Goal: Task Accomplishment & Management: Manage account settings

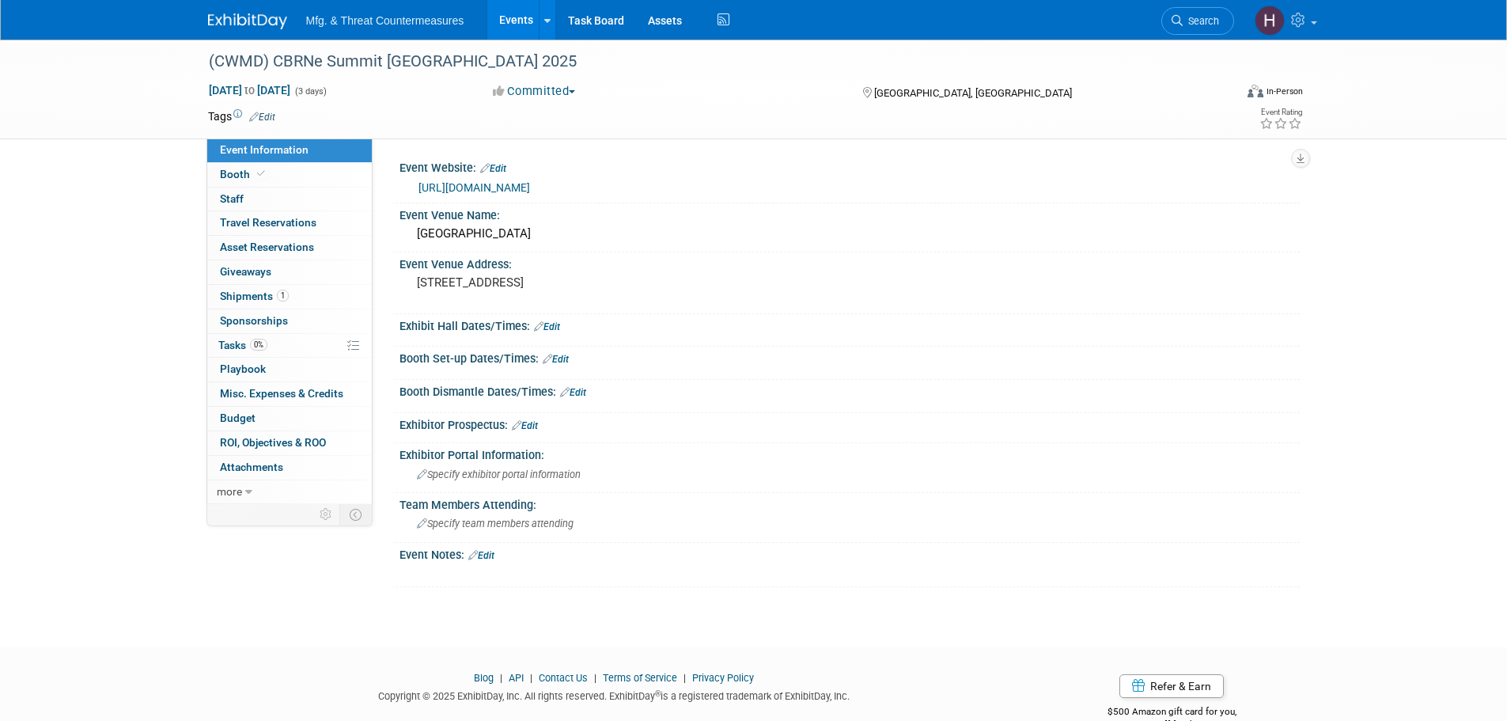
scroll to position [37, 0]
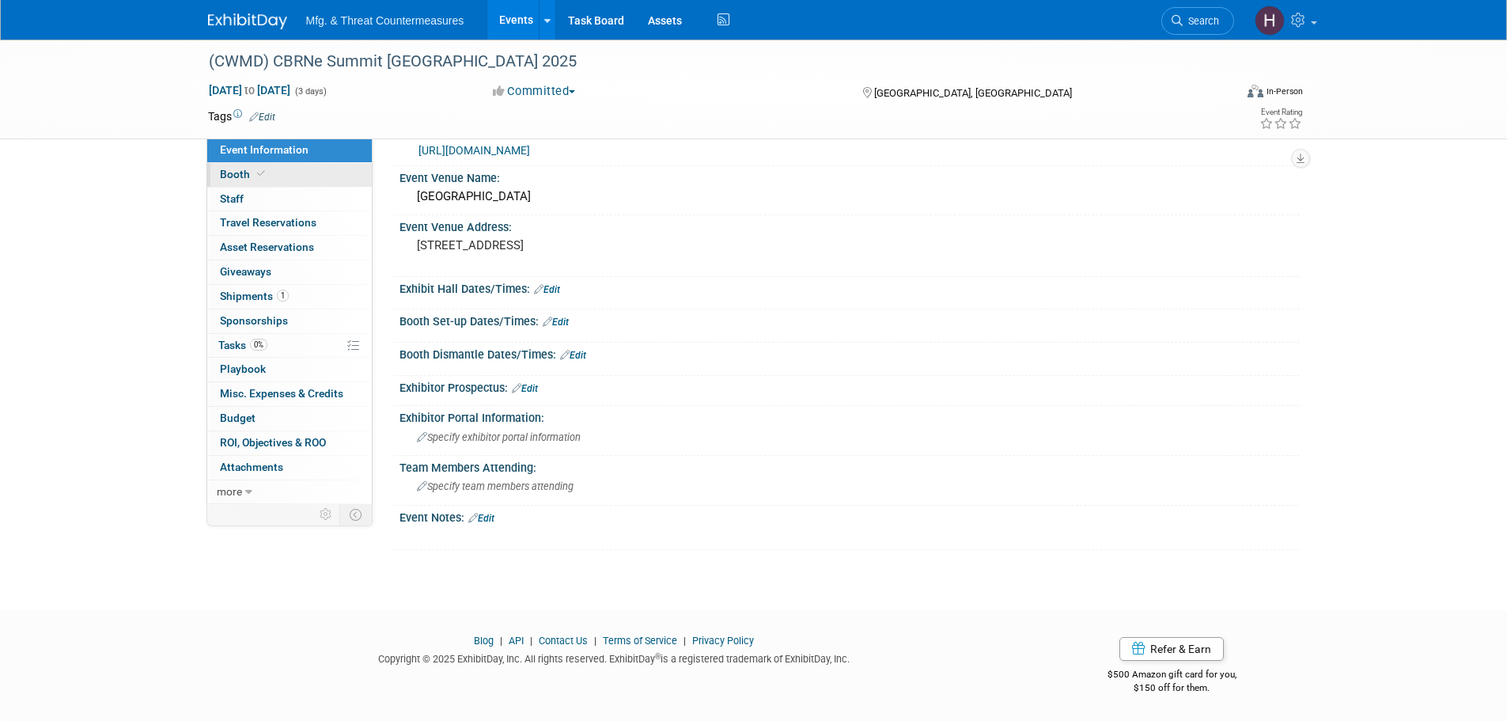
click at [276, 170] on link "Booth" at bounding box center [289, 175] width 165 height 24
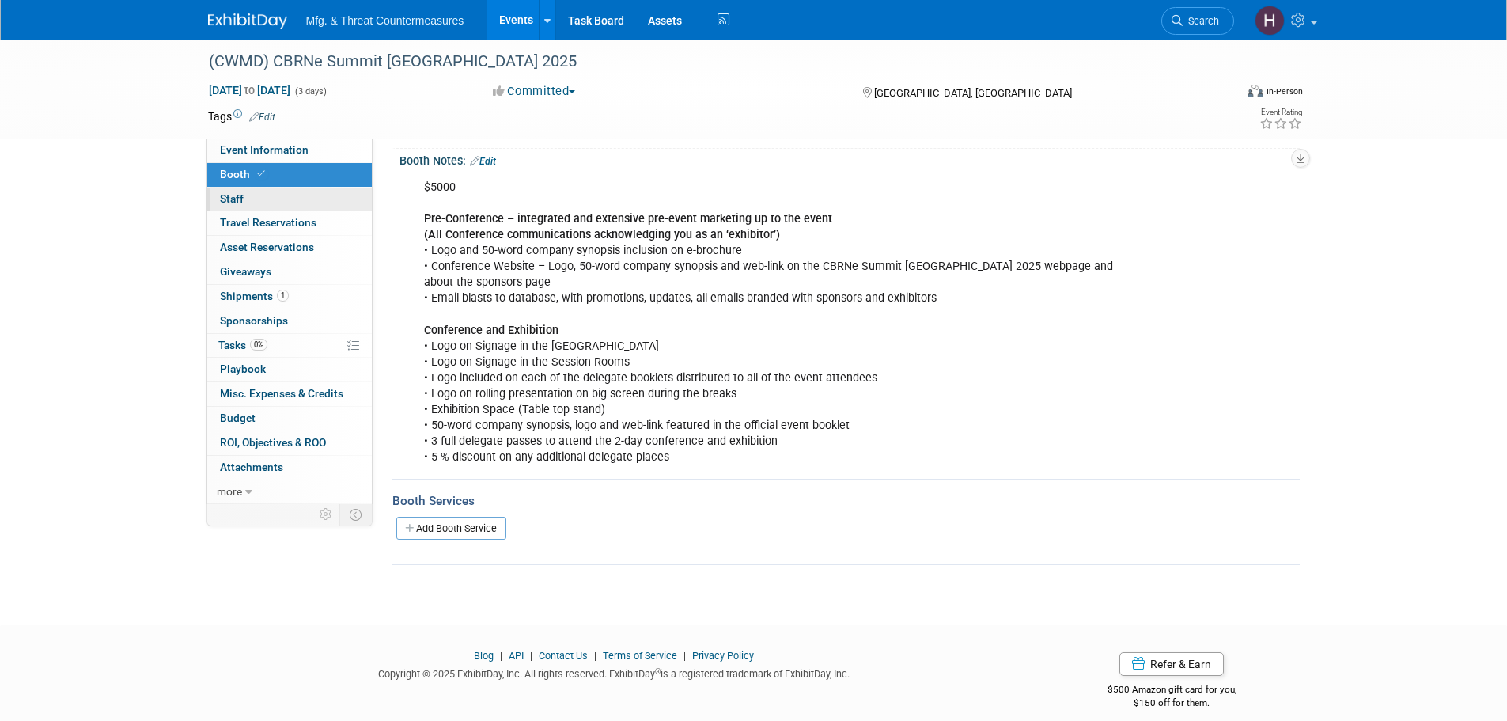
scroll to position [190, 0]
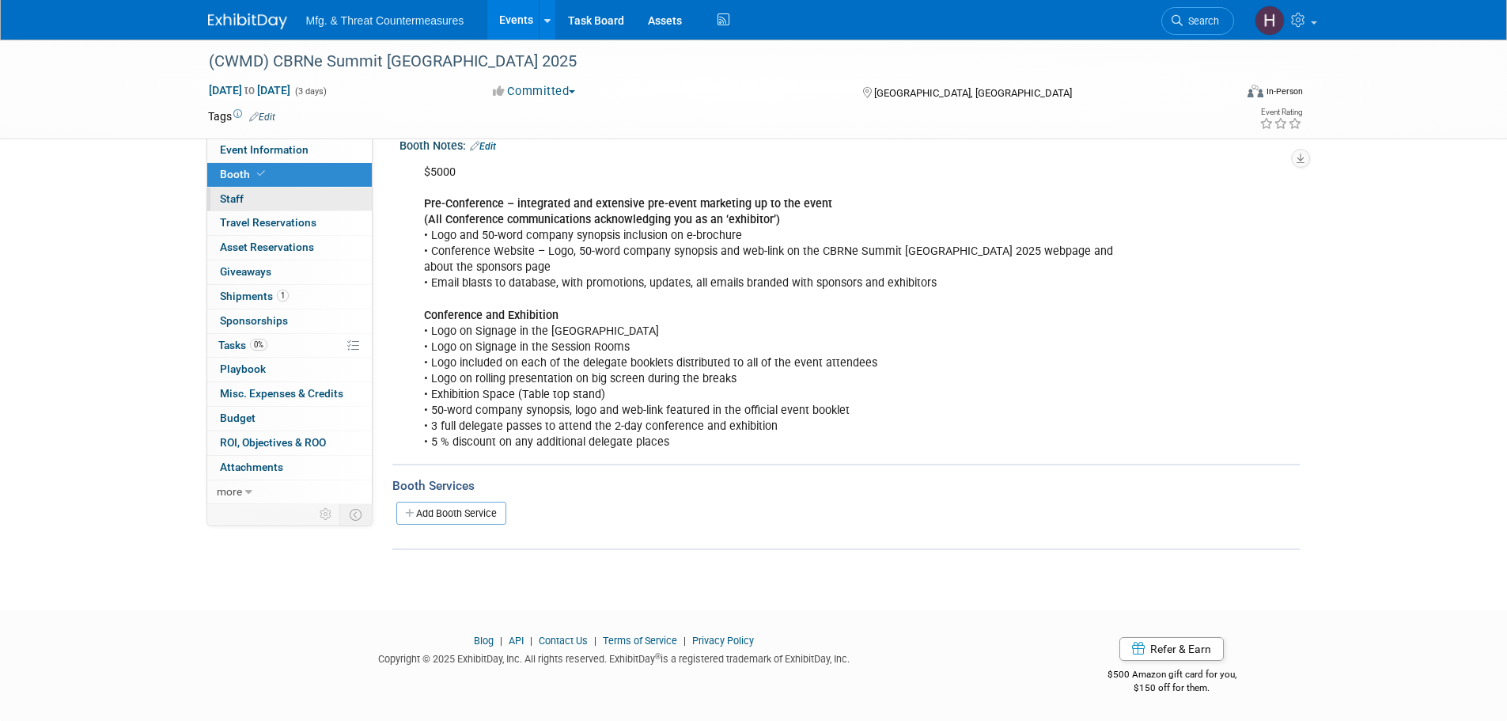
click at [287, 199] on link "0 Staff 0" at bounding box center [289, 200] width 165 height 24
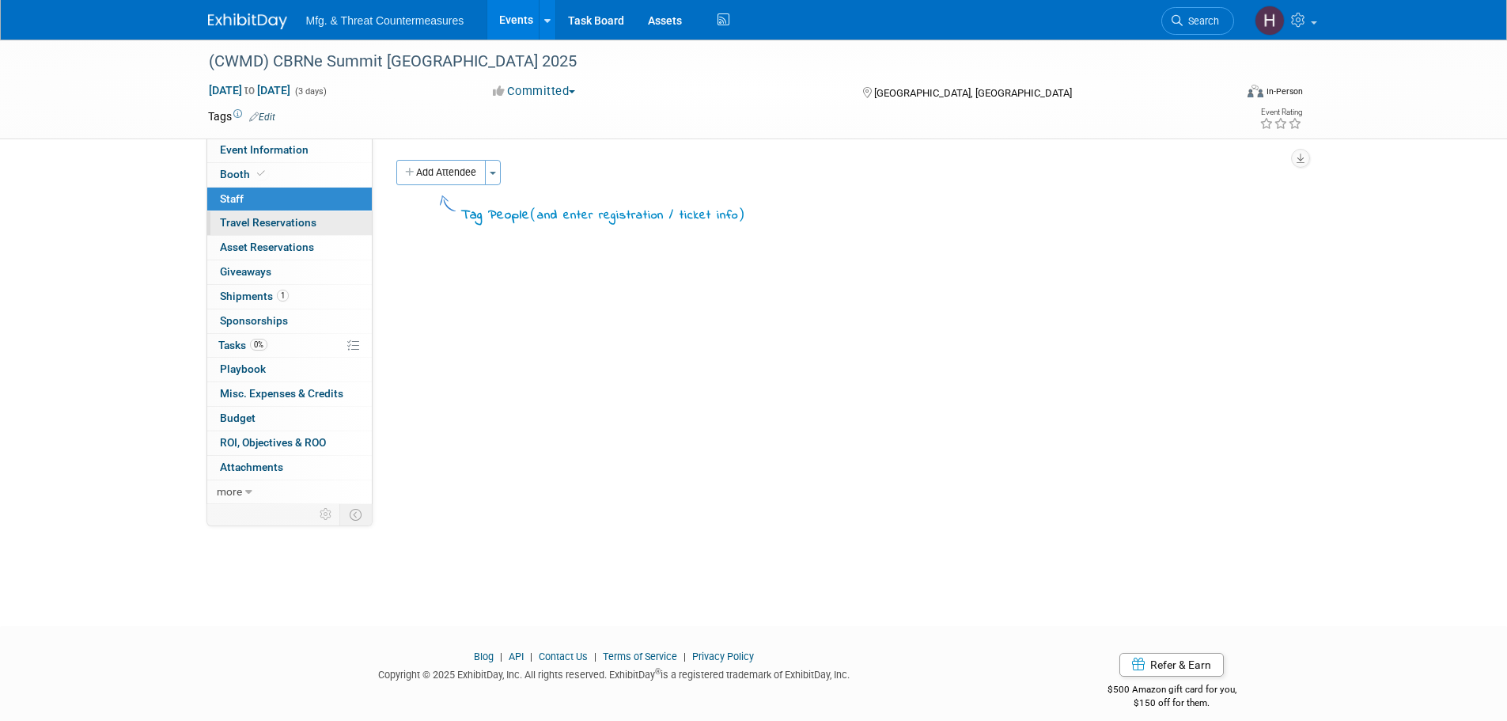
click at [292, 221] on span "Travel Reservations 0" at bounding box center [268, 222] width 97 height 13
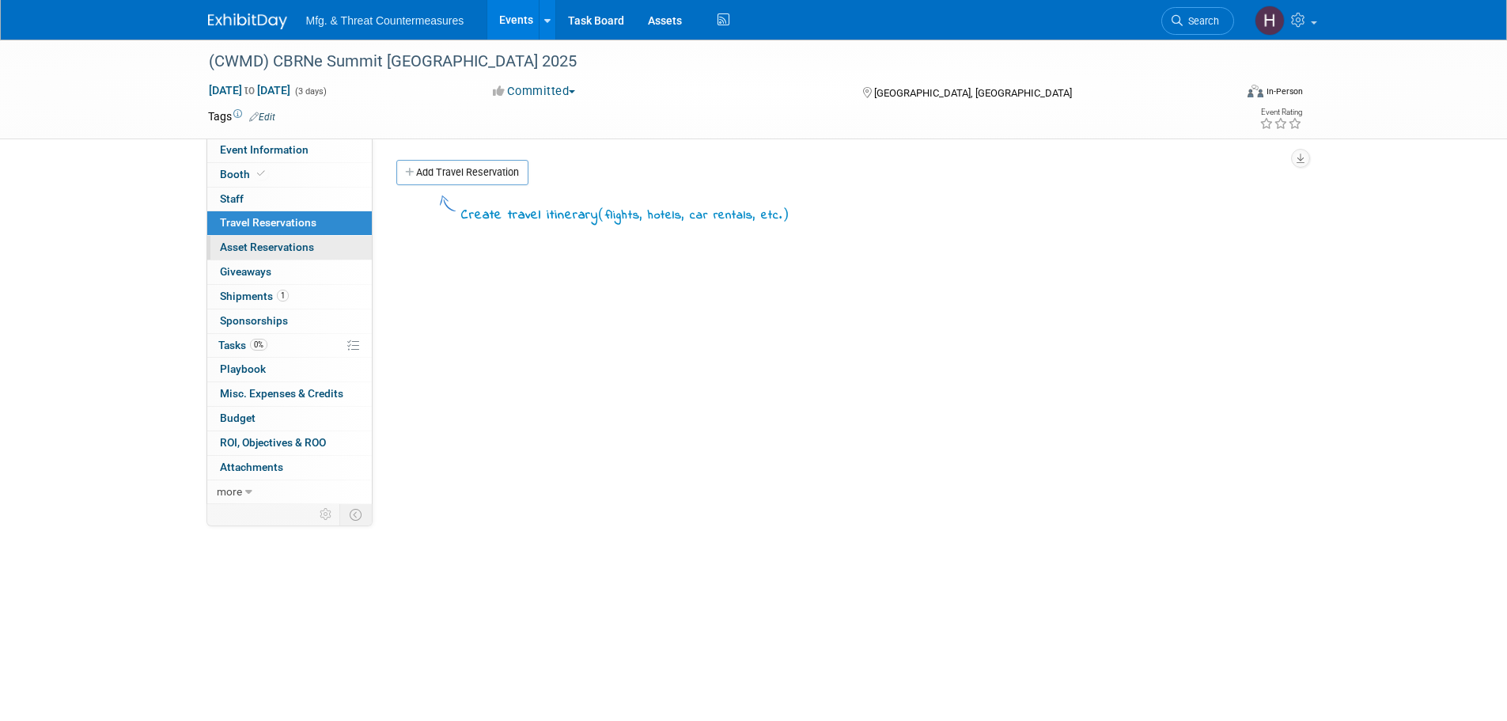
click at [292, 252] on span "Asset Reservations 0" at bounding box center [267, 247] width 94 height 13
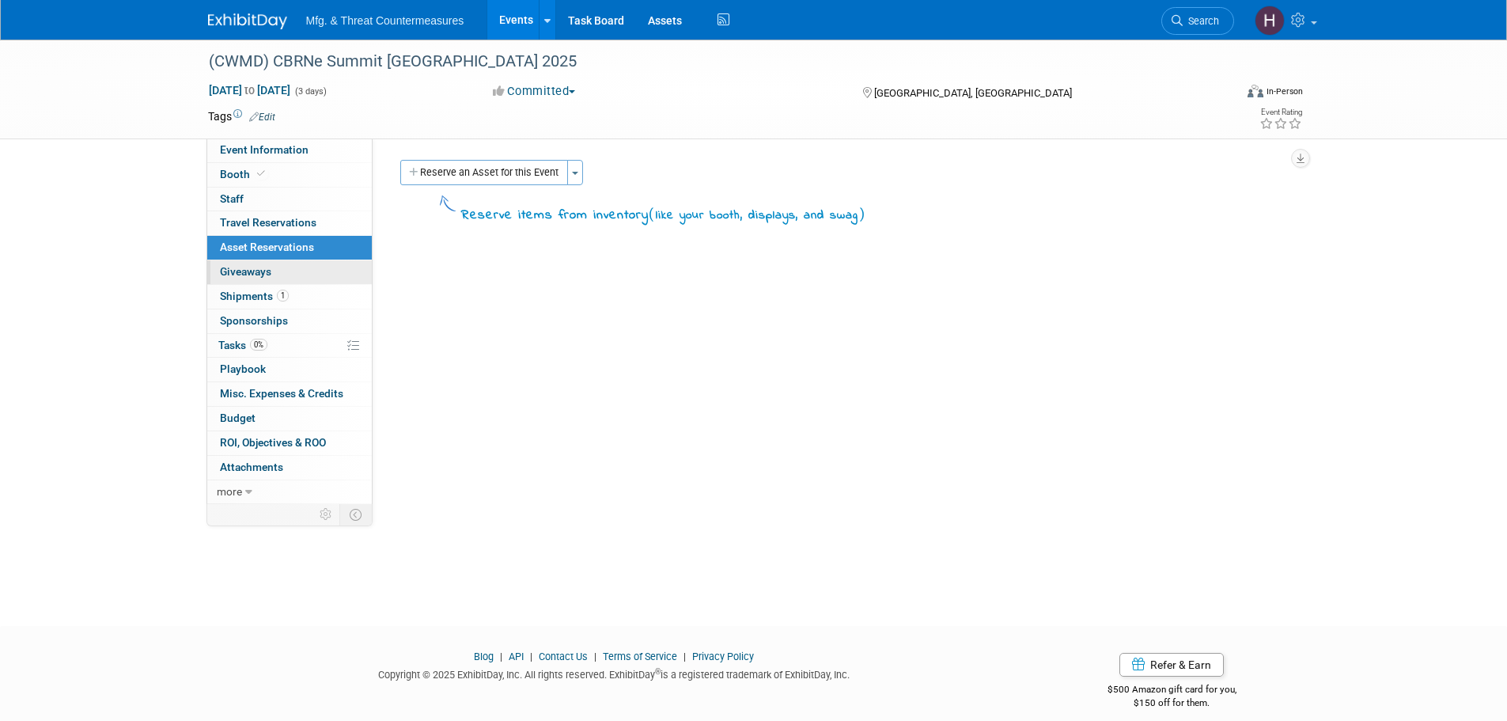
click at [308, 271] on link "0 Giveaways 0" at bounding box center [289, 272] width 165 height 24
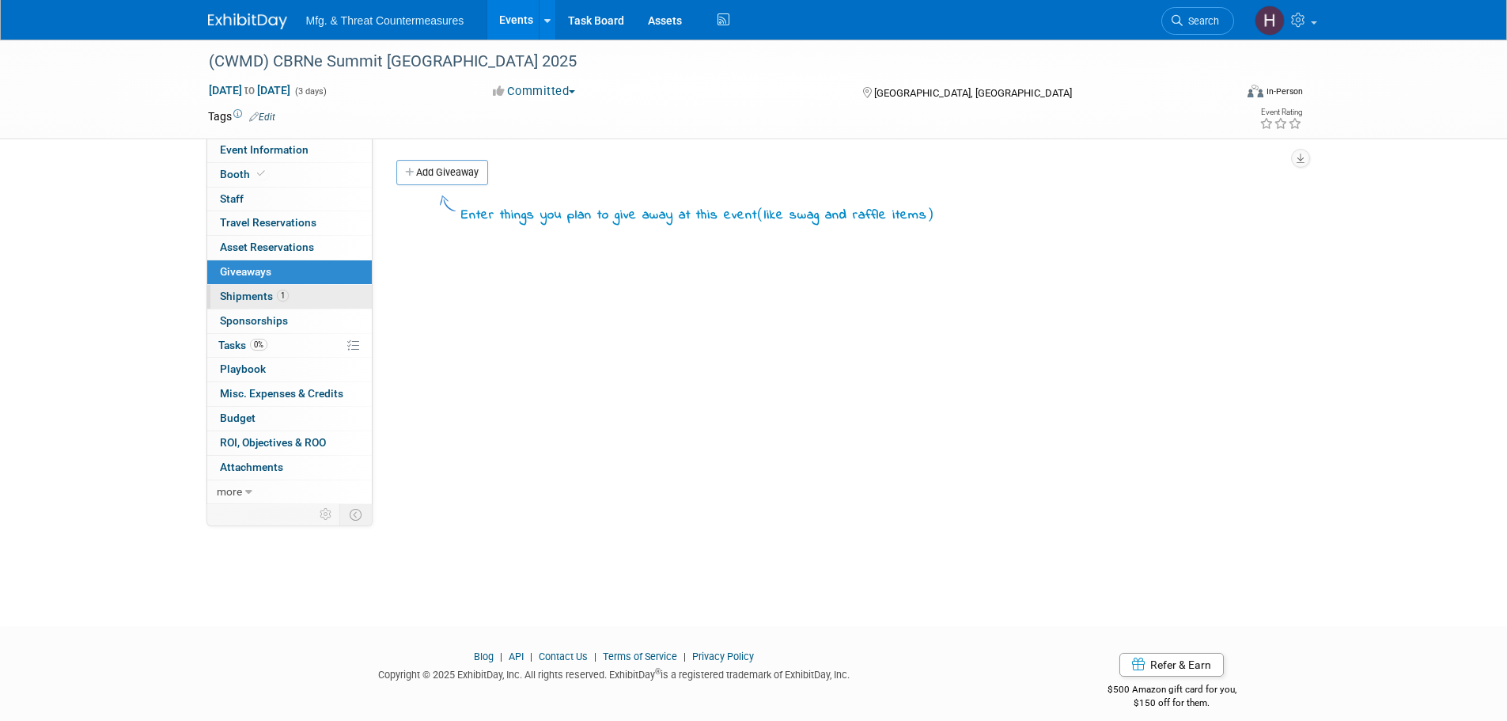
click at [309, 294] on link "1 Shipments 1" at bounding box center [289, 297] width 165 height 24
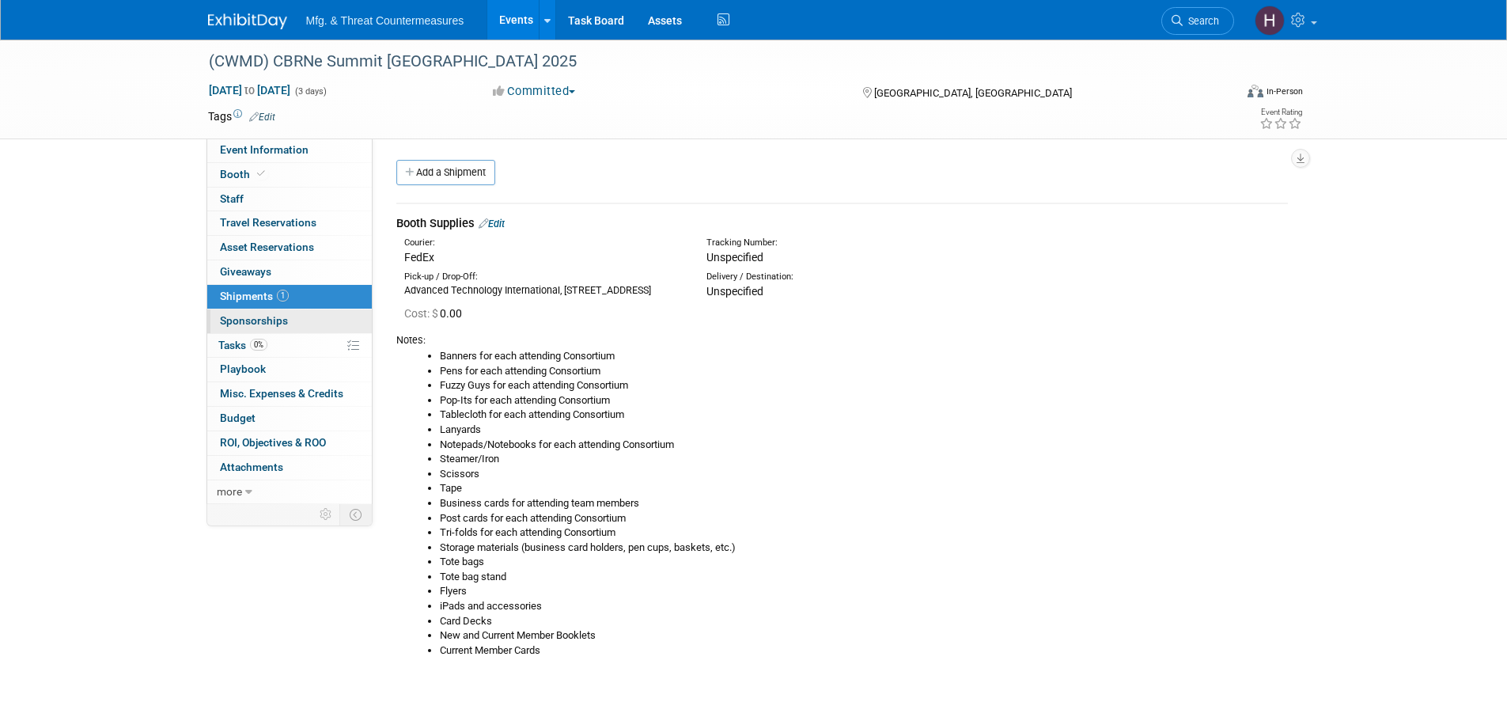
click at [305, 311] on link "0 Sponsorships 0" at bounding box center [289, 321] width 165 height 24
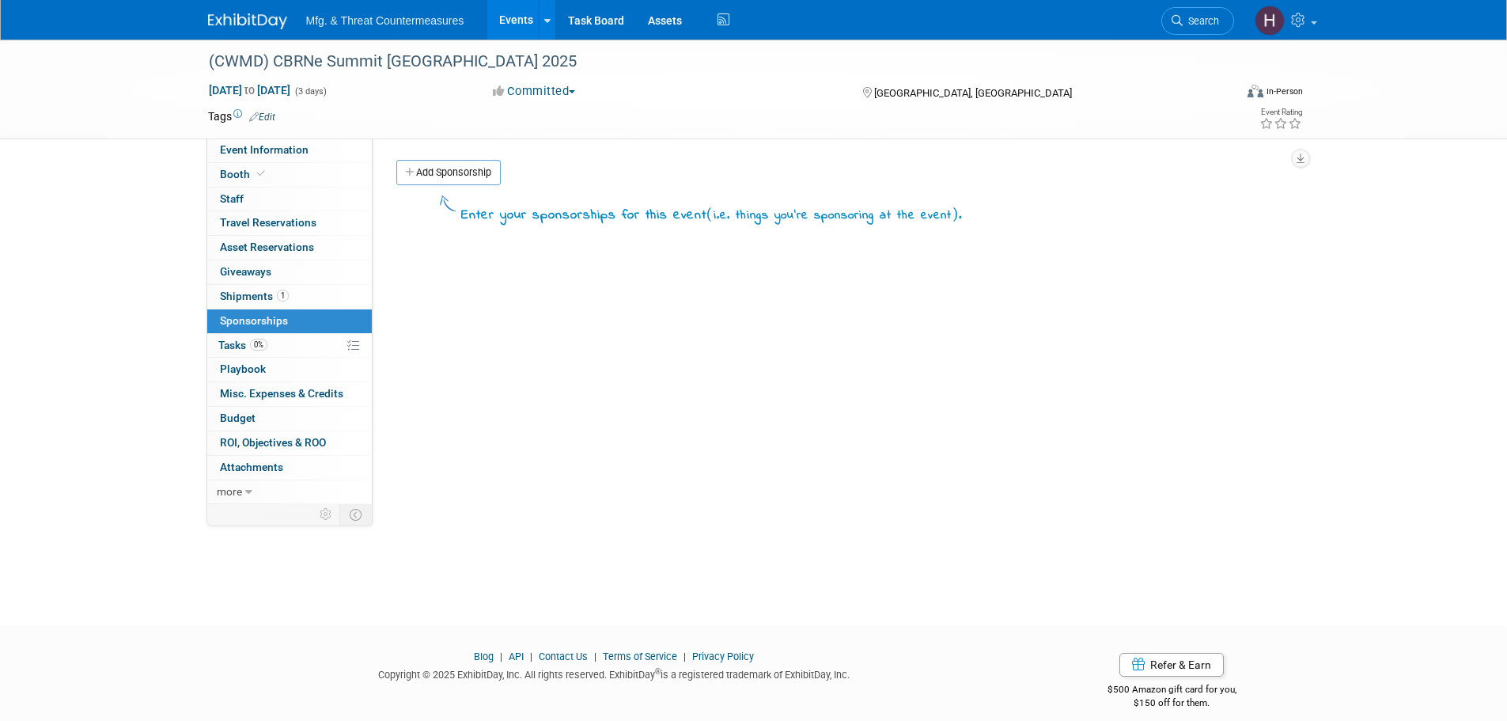
click at [305, 331] on link "0 Sponsorships 0" at bounding box center [289, 321] width 165 height 24
click at [305, 339] on link "0% Tasks 0%" at bounding box center [289, 346] width 165 height 24
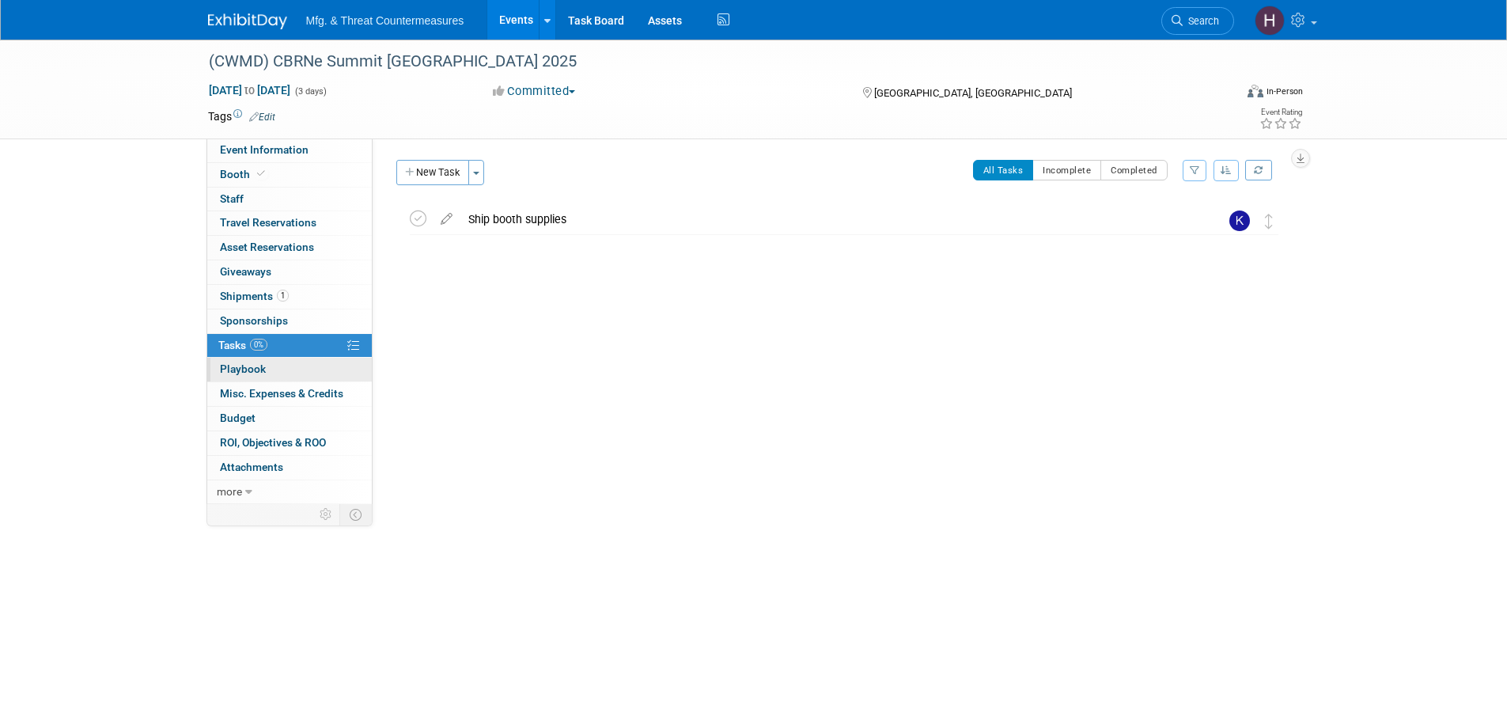
click at [304, 363] on link "0 Playbook 0" at bounding box center [289, 370] width 165 height 24
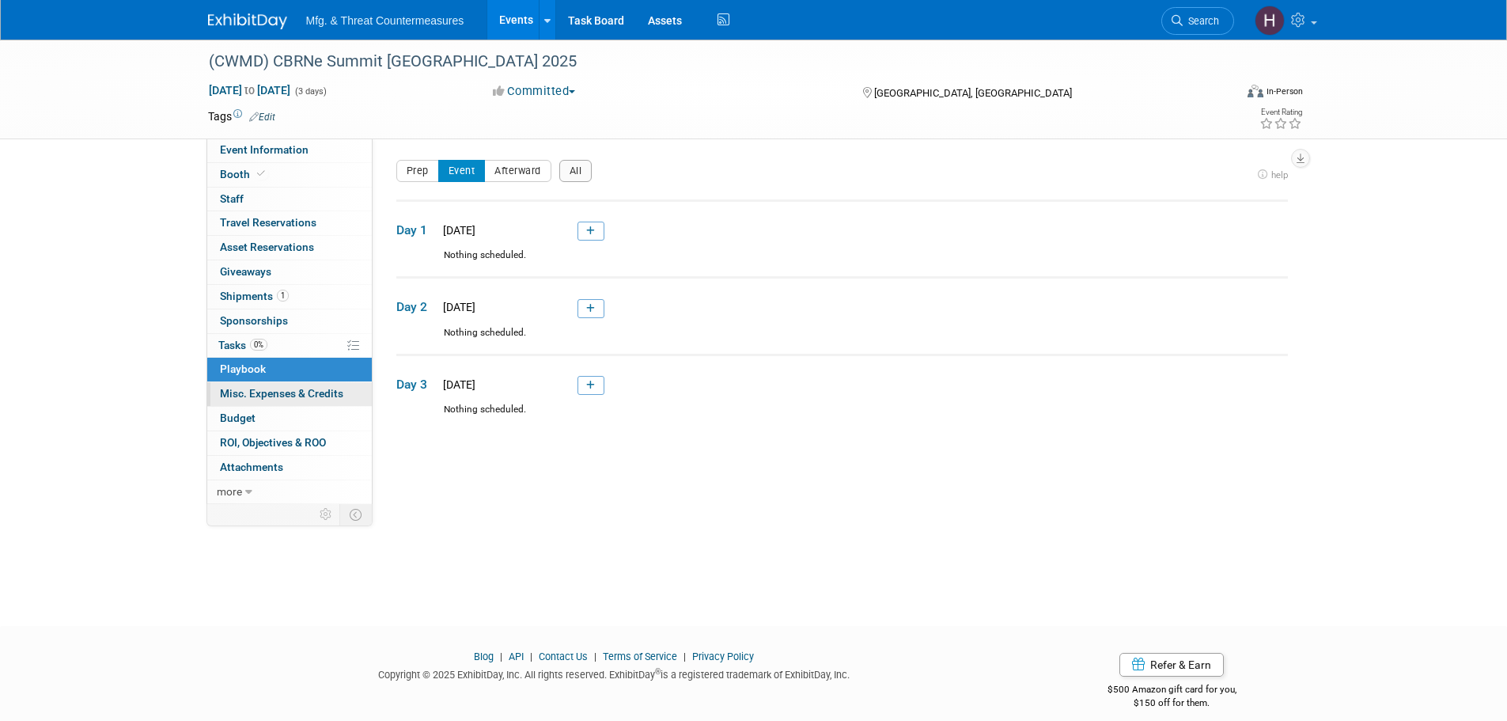
click at [300, 386] on link "0 Misc. Expenses & Credits 0" at bounding box center [289, 394] width 165 height 24
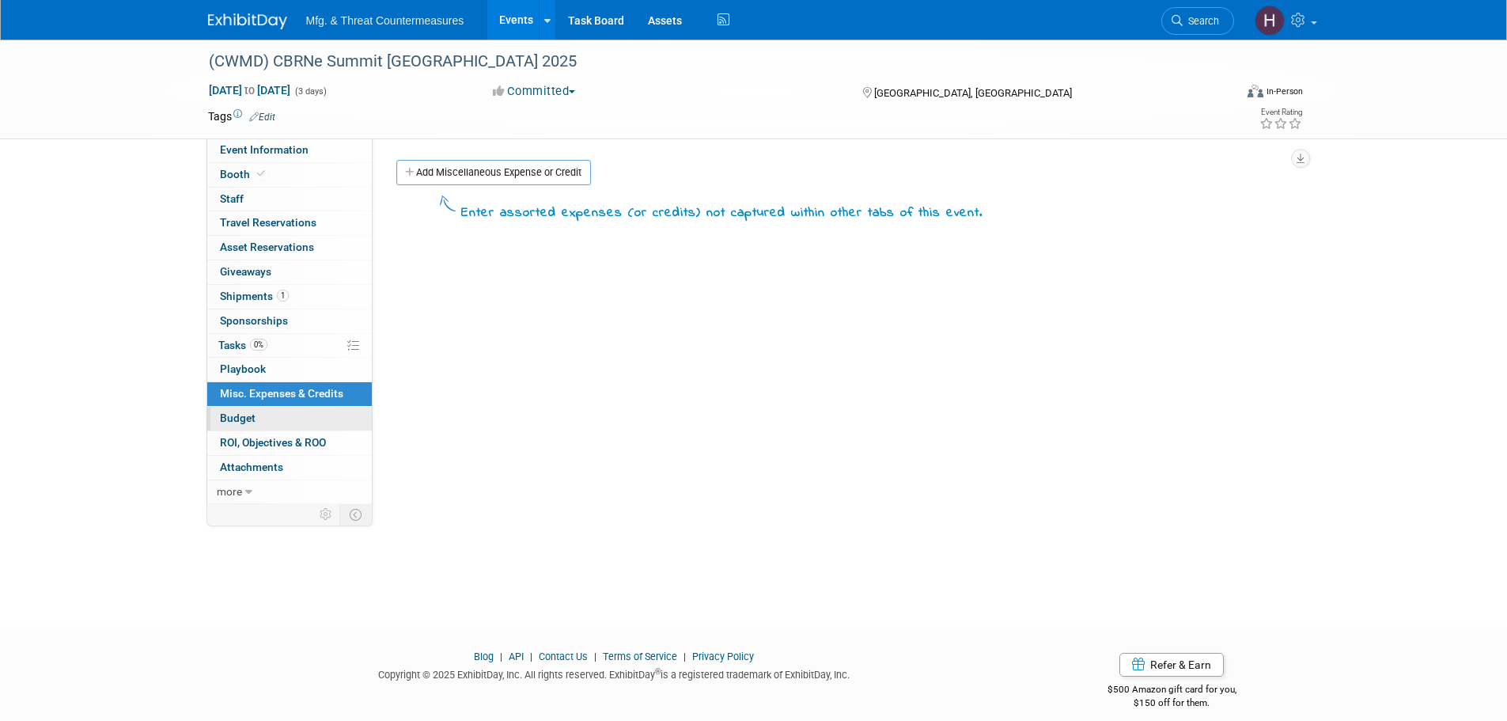
click at [301, 412] on link "Budget" at bounding box center [289, 419] width 165 height 24
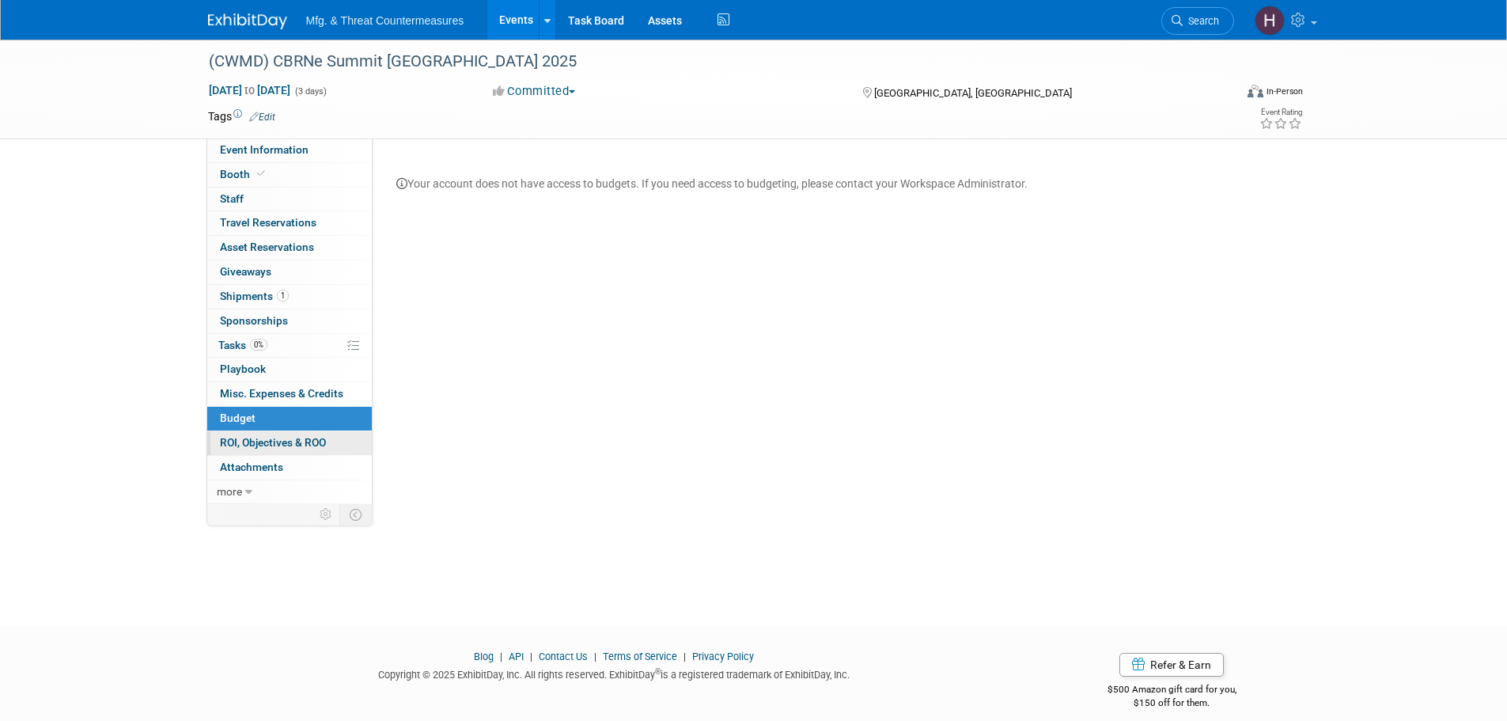
click at [305, 436] on span "ROI, Objectives & ROO 0" at bounding box center [273, 442] width 106 height 13
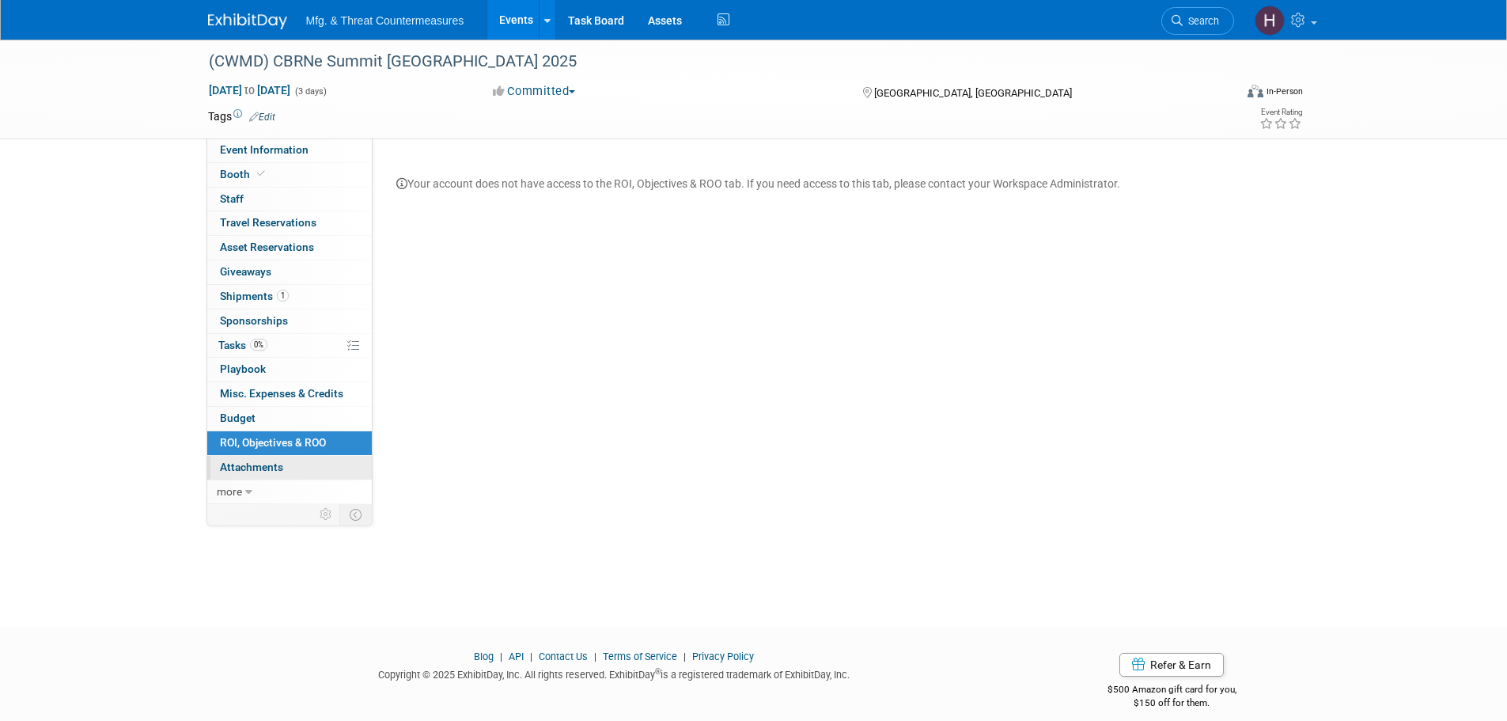
click at [303, 459] on link "0 Attachments 0" at bounding box center [289, 468] width 165 height 24
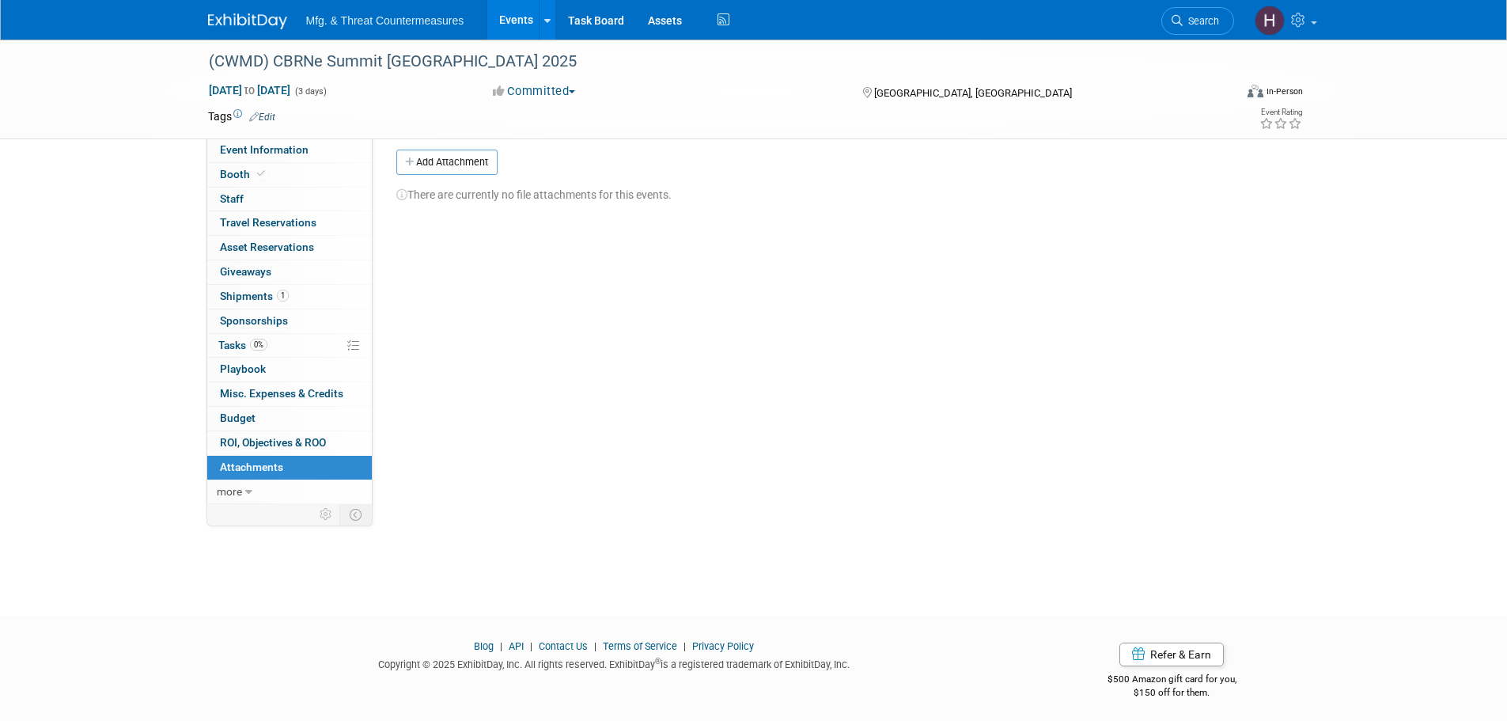
scroll to position [16, 0]
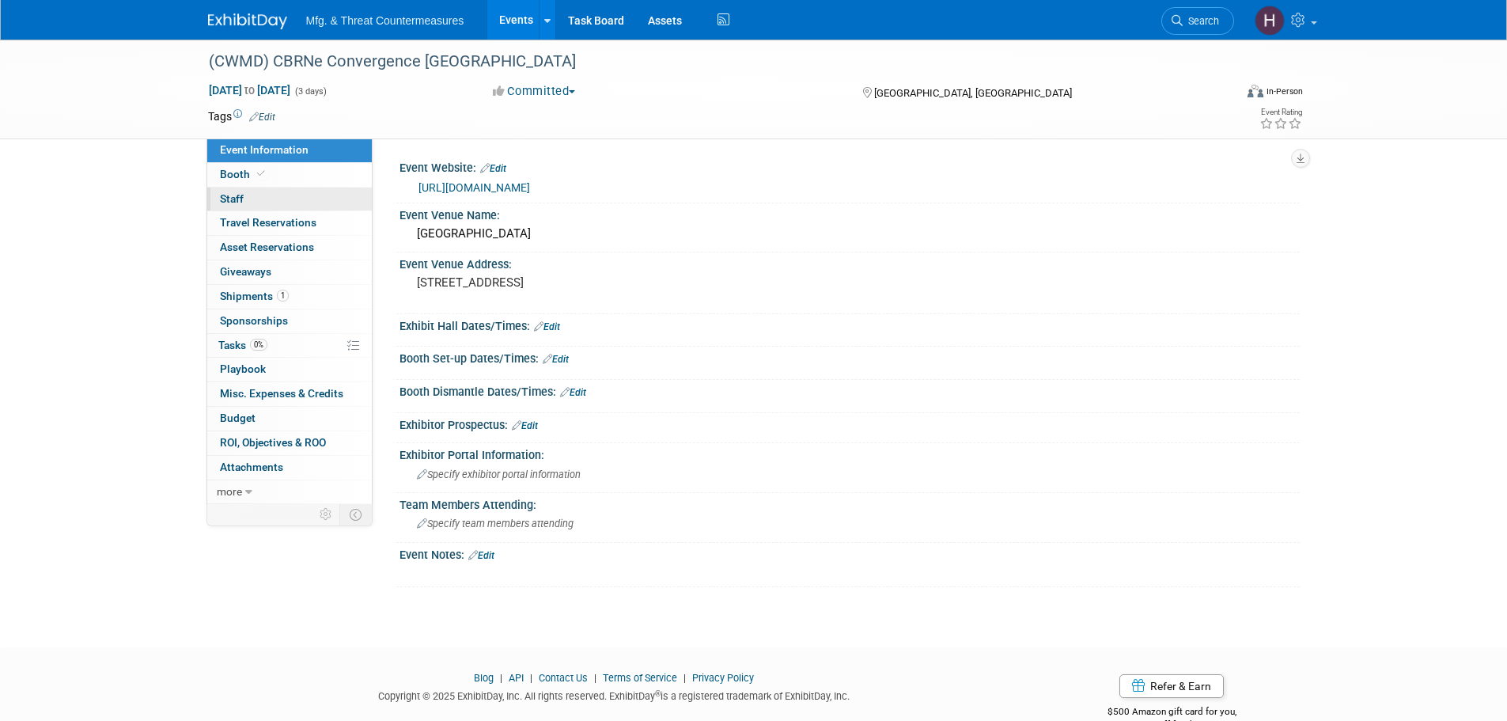
drag, startPoint x: 253, startPoint y: 176, endPoint x: 245, endPoint y: 190, distance: 15.6
click at [254, 176] on span at bounding box center [261, 174] width 14 height 12
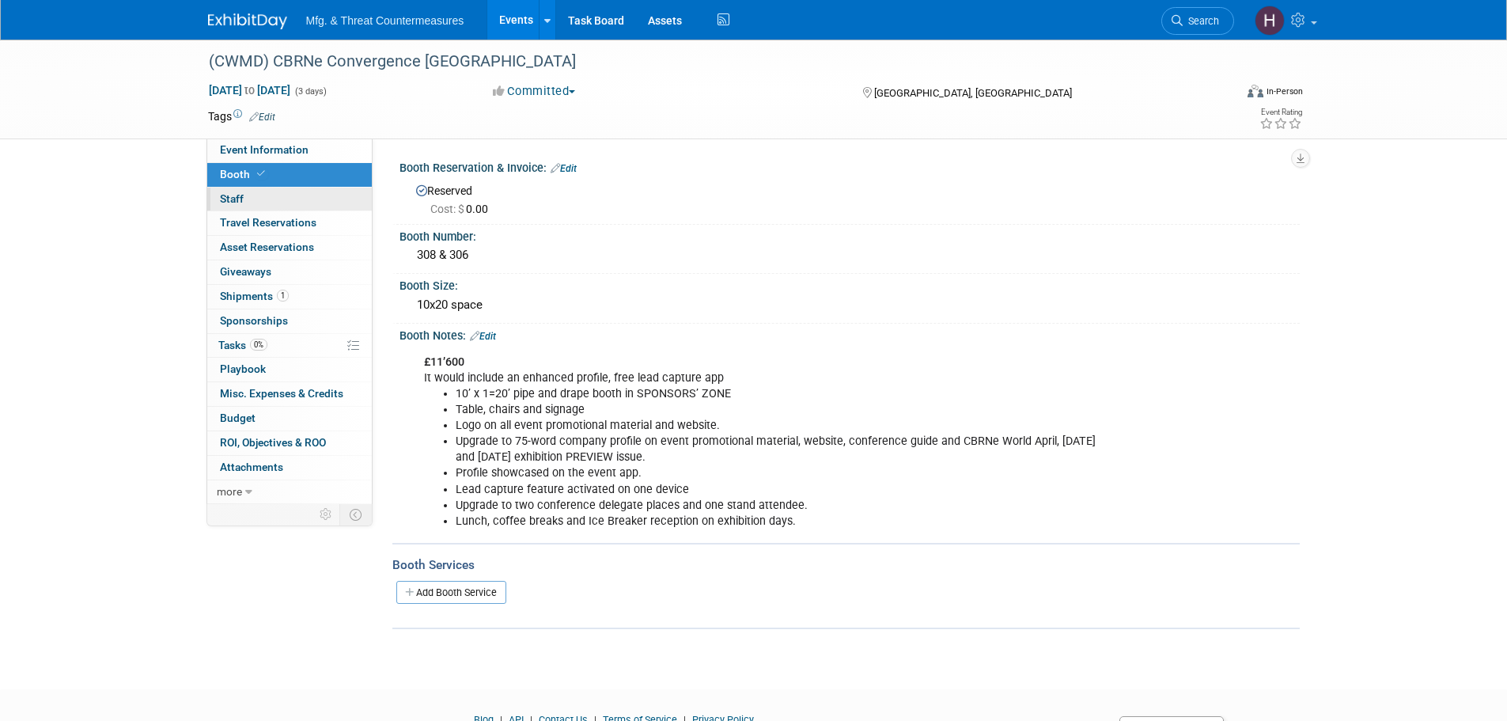
click at [237, 207] on link "0 Staff 0" at bounding box center [289, 200] width 165 height 24
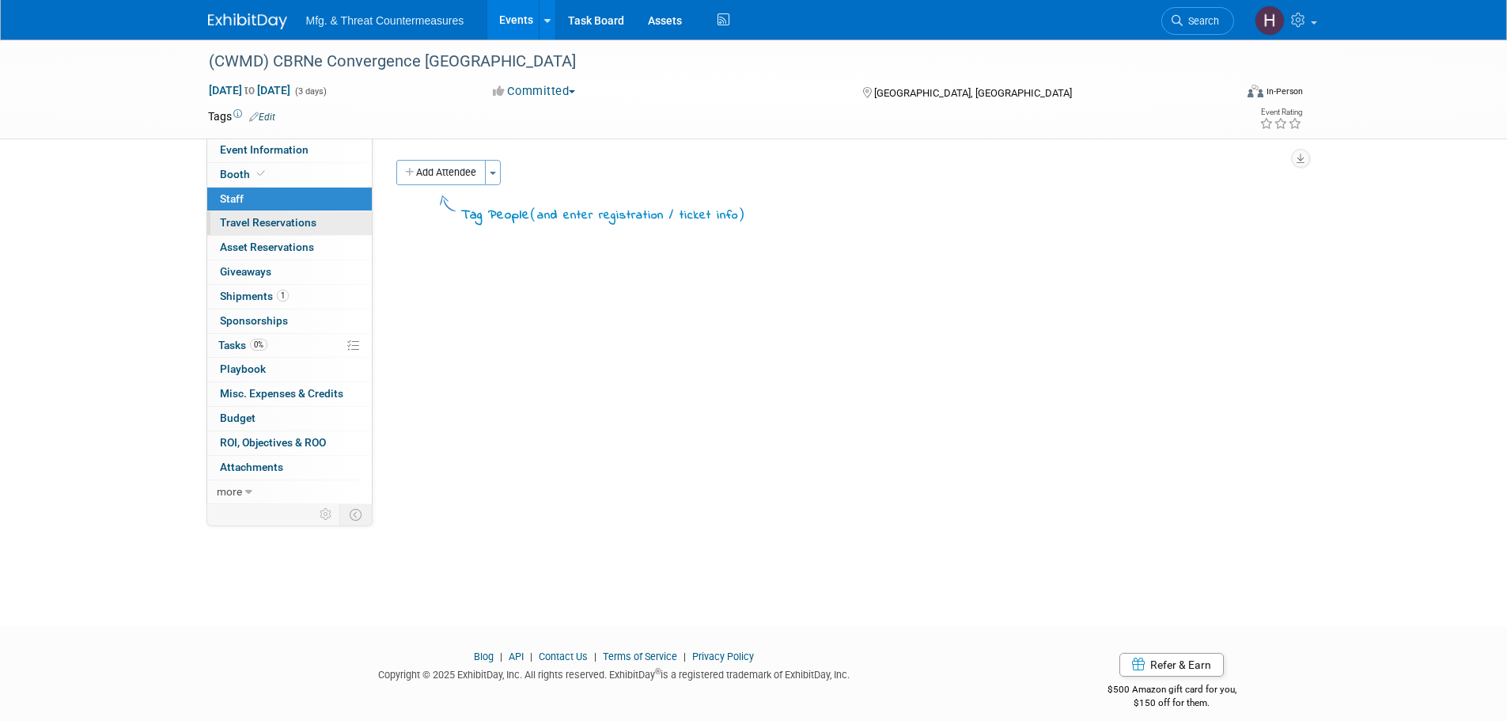
click at [237, 223] on span "Travel Reservations 0" at bounding box center [268, 222] width 97 height 13
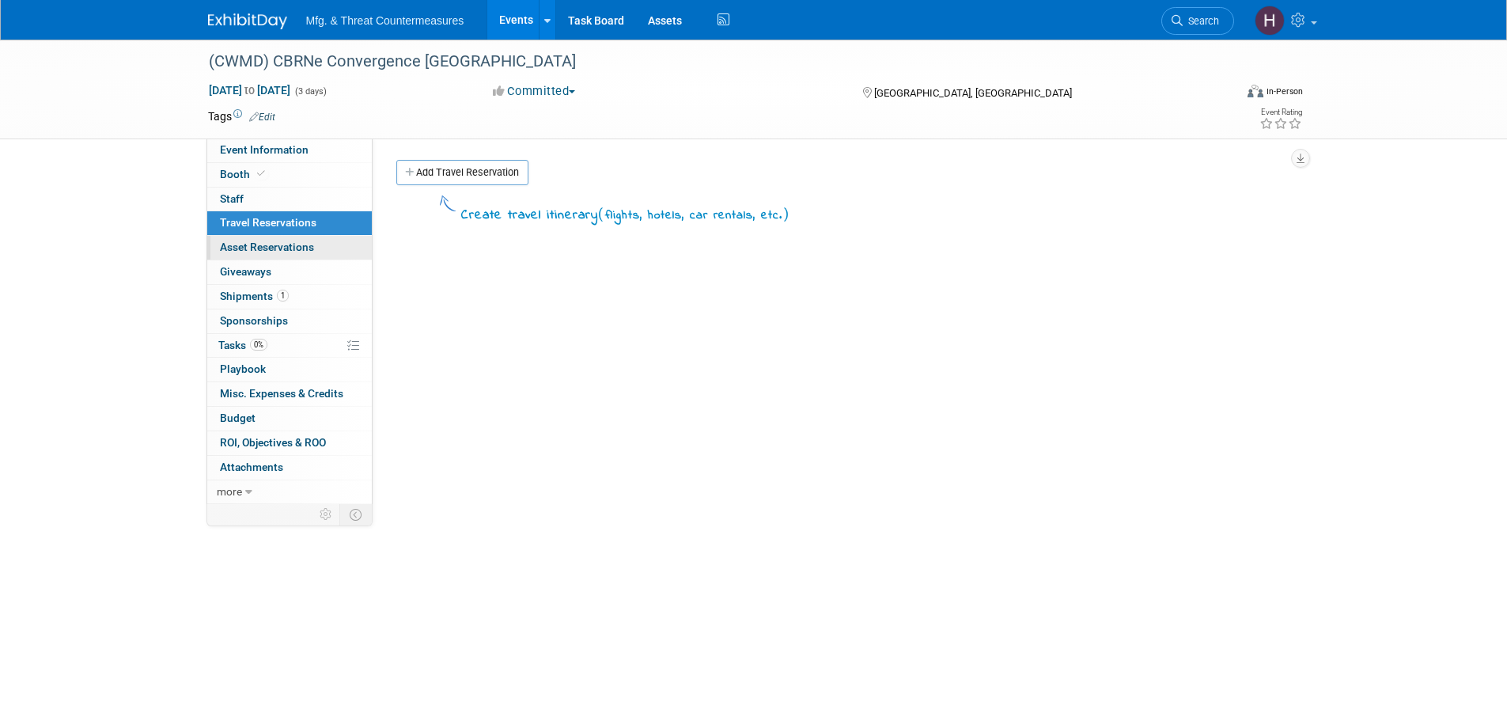
click at [237, 242] on span "Asset Reservations 0" at bounding box center [267, 247] width 94 height 13
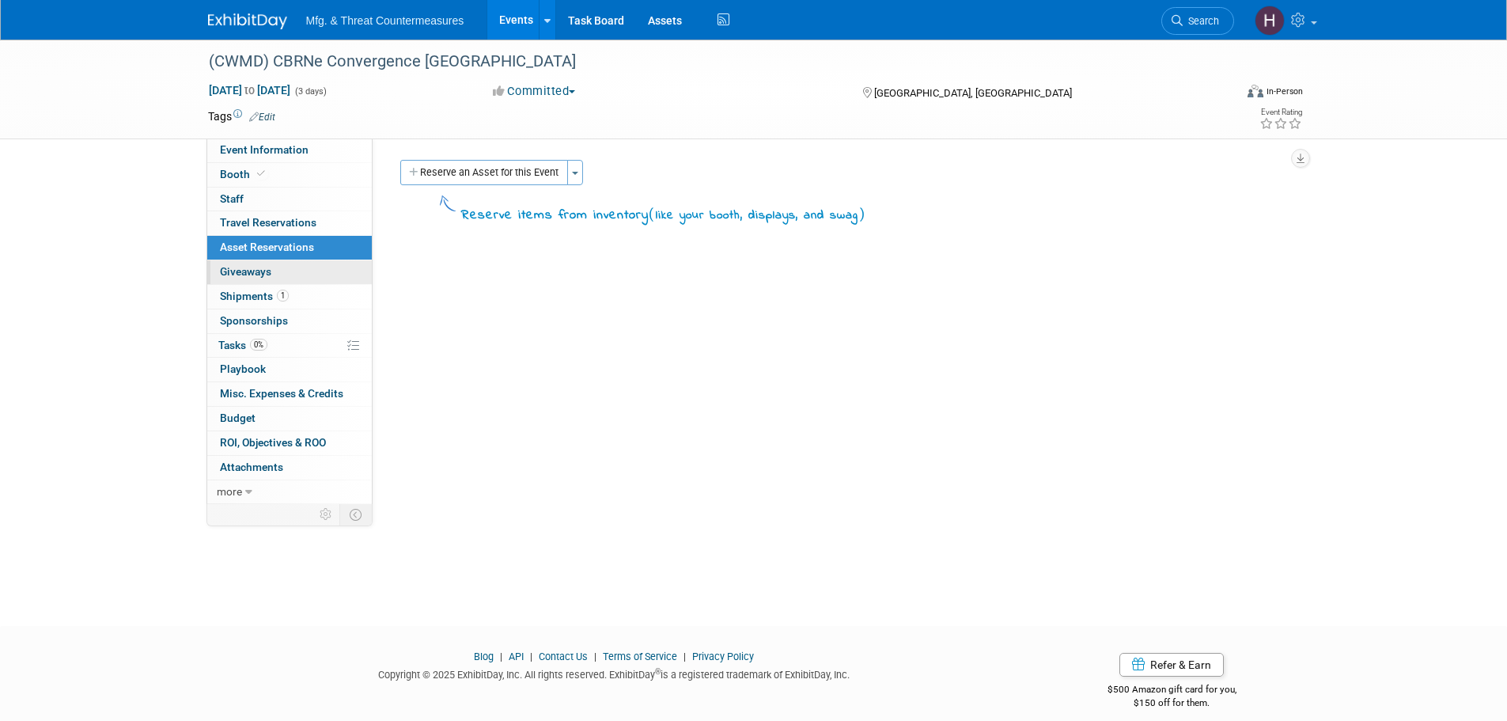
click at [250, 271] on span "Giveaways 0" at bounding box center [245, 271] width 51 height 13
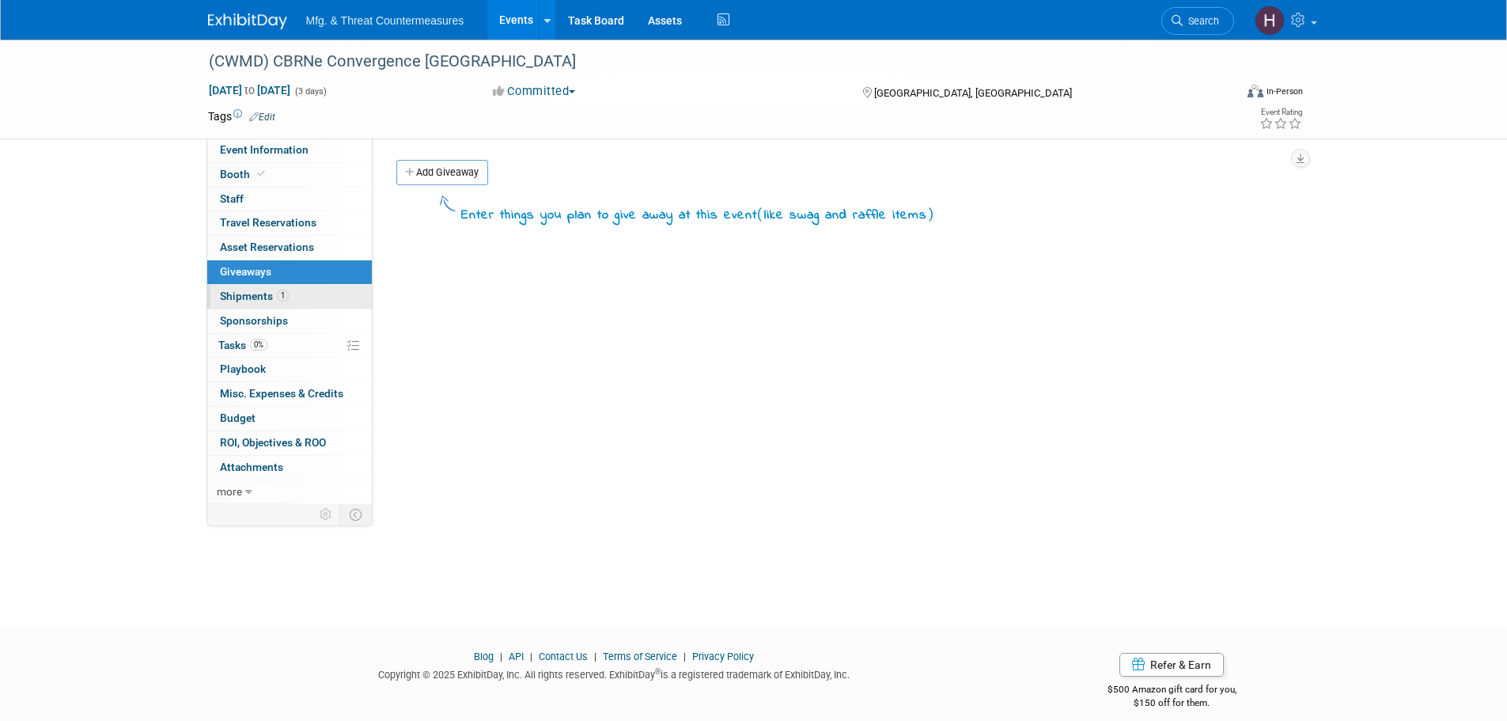
click at [237, 299] on span "Shipments 1" at bounding box center [254, 296] width 69 height 13
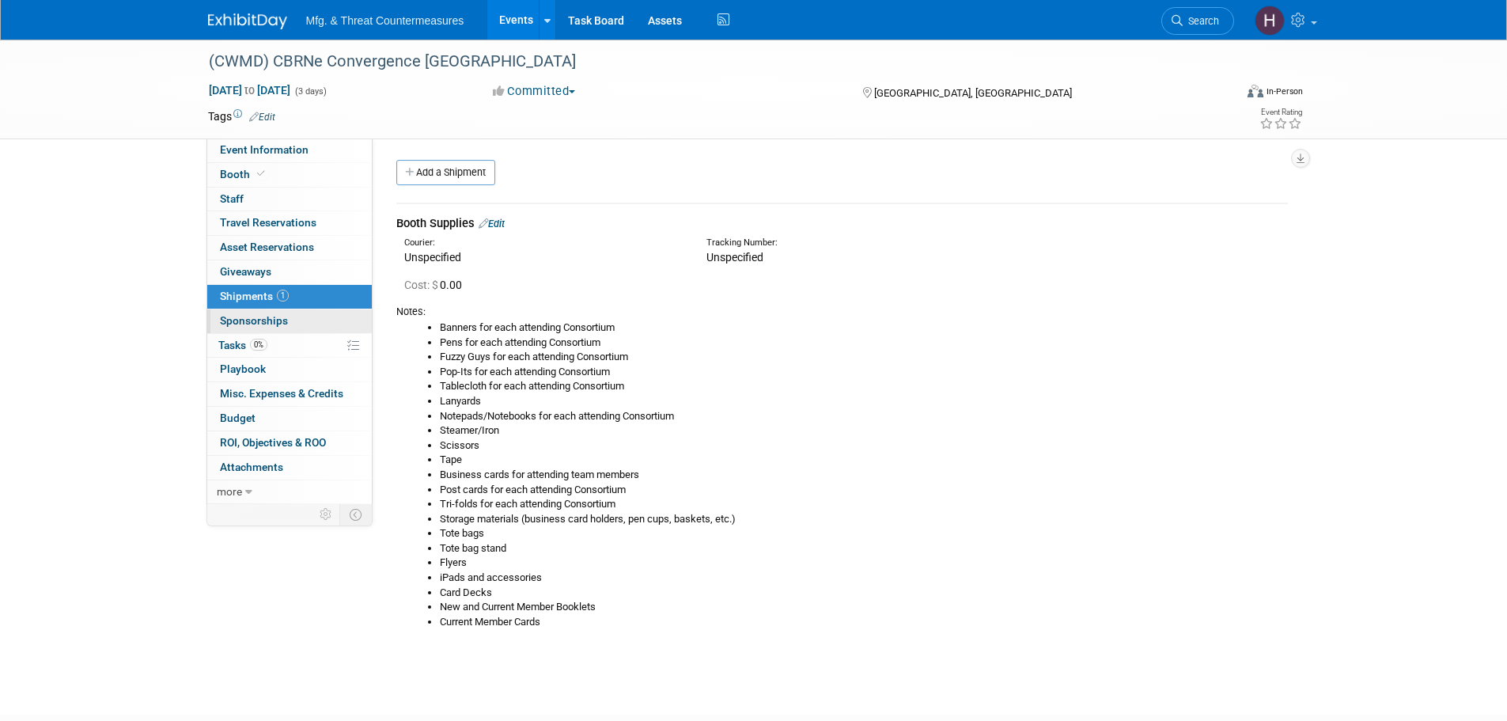
click at [275, 313] on link "0 Sponsorships 0" at bounding box center [289, 321] width 165 height 24
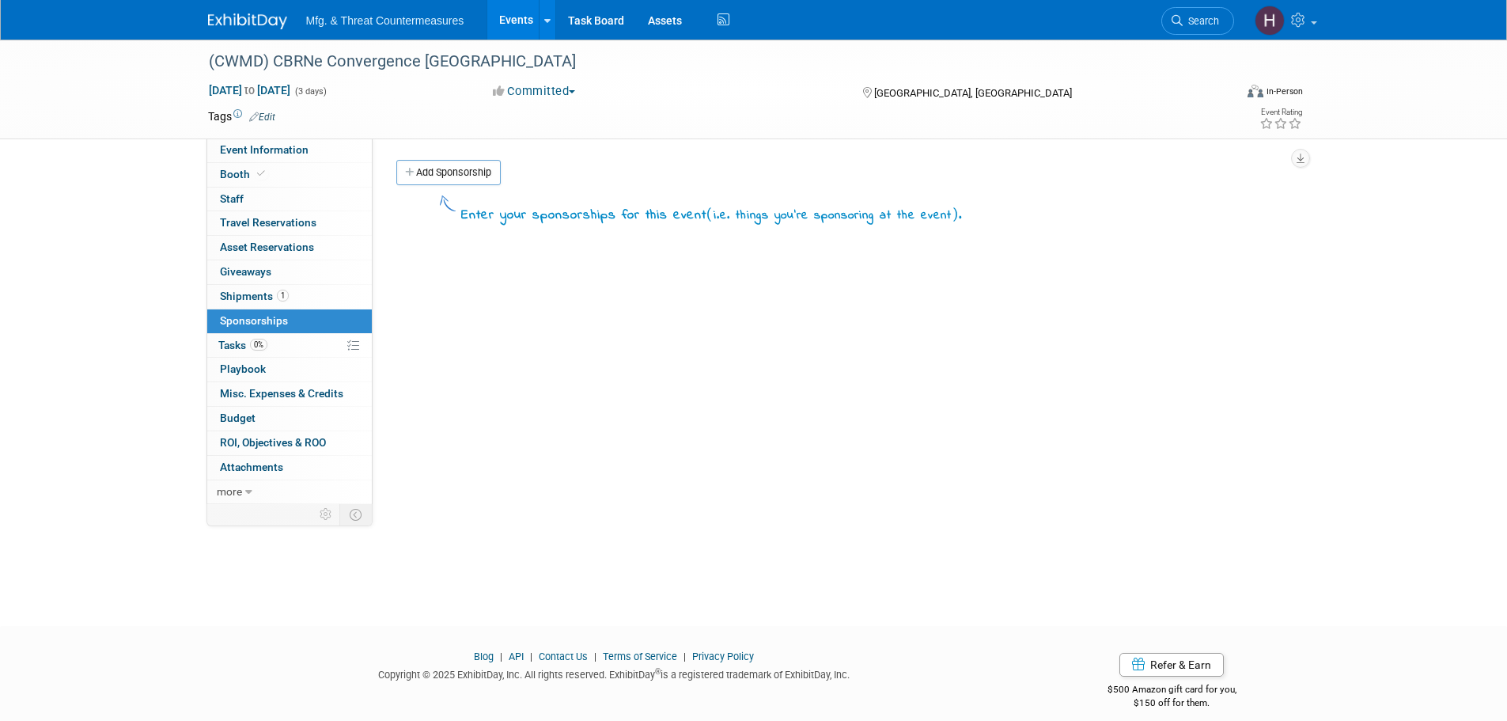
click at [256, 341] on span "0%" at bounding box center [258, 345] width 17 height 12
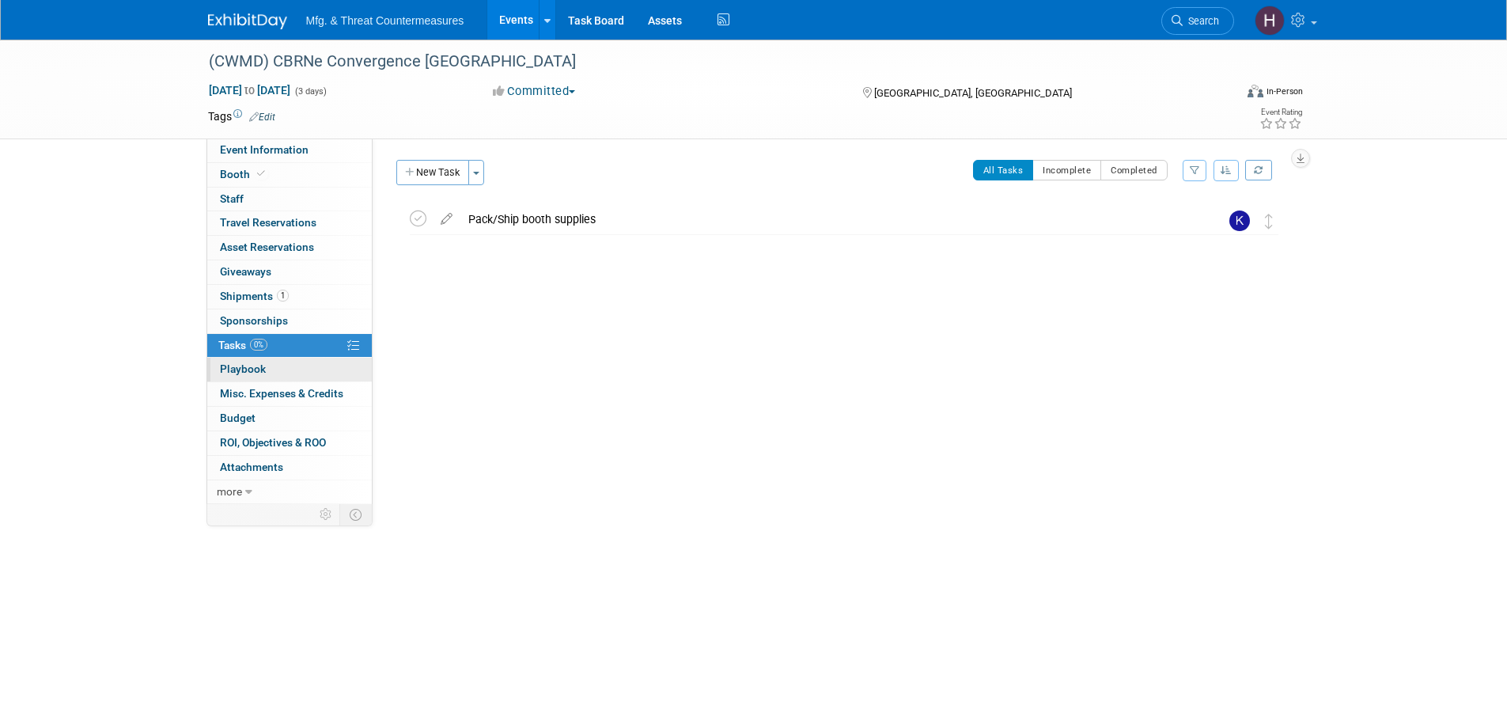
click at [245, 367] on span "Playbook 0" at bounding box center [243, 368] width 46 height 13
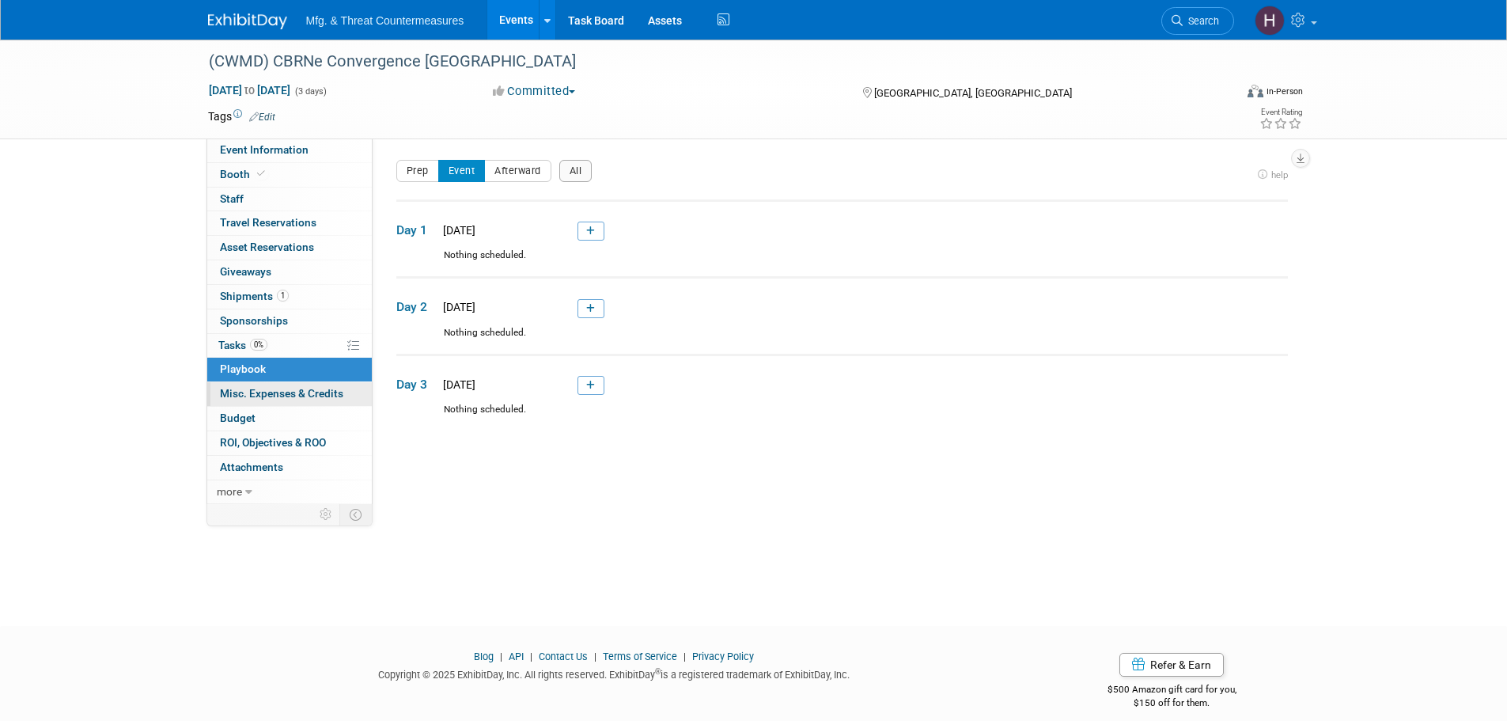
click at [239, 402] on link "0 Misc. Expenses & Credits 0" at bounding box center [289, 394] width 165 height 24
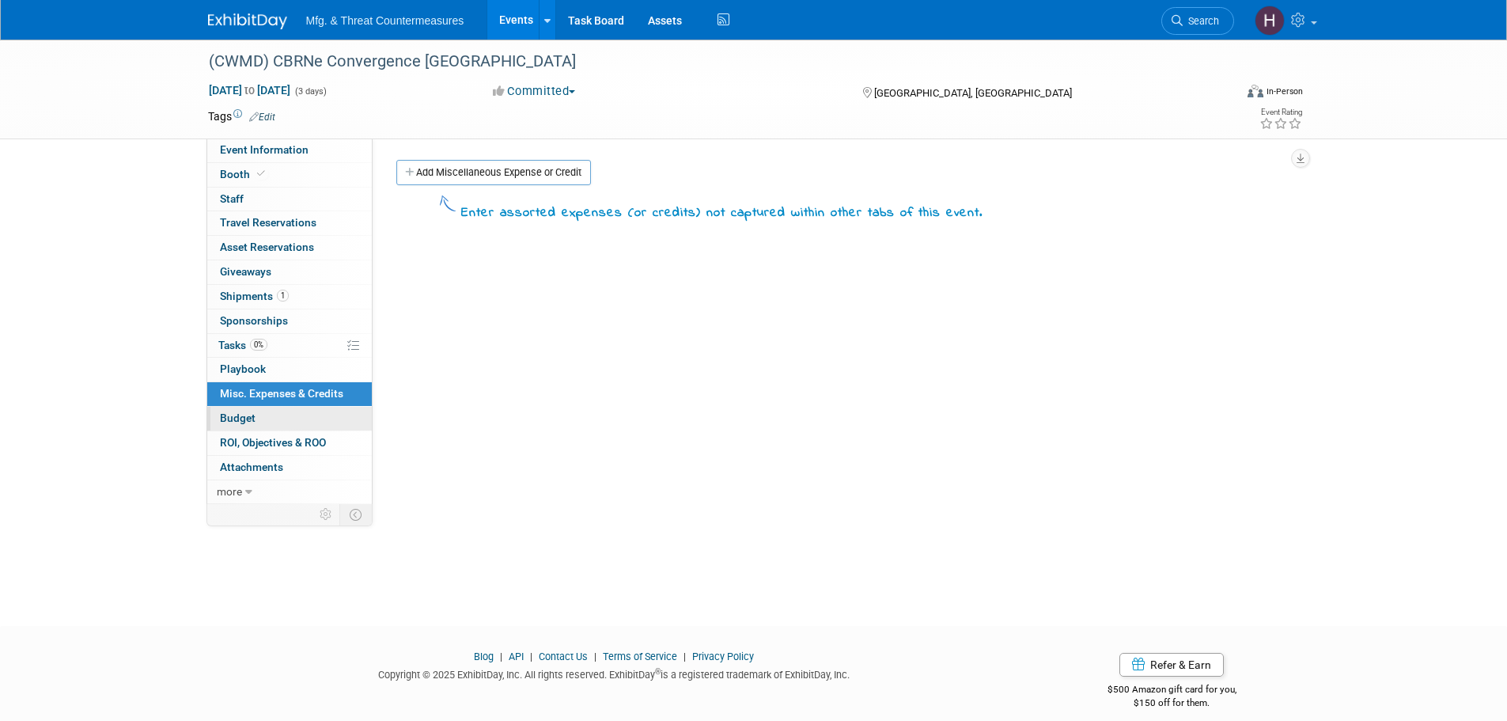
click at [237, 422] on span "Budget" at bounding box center [238, 417] width 36 height 13
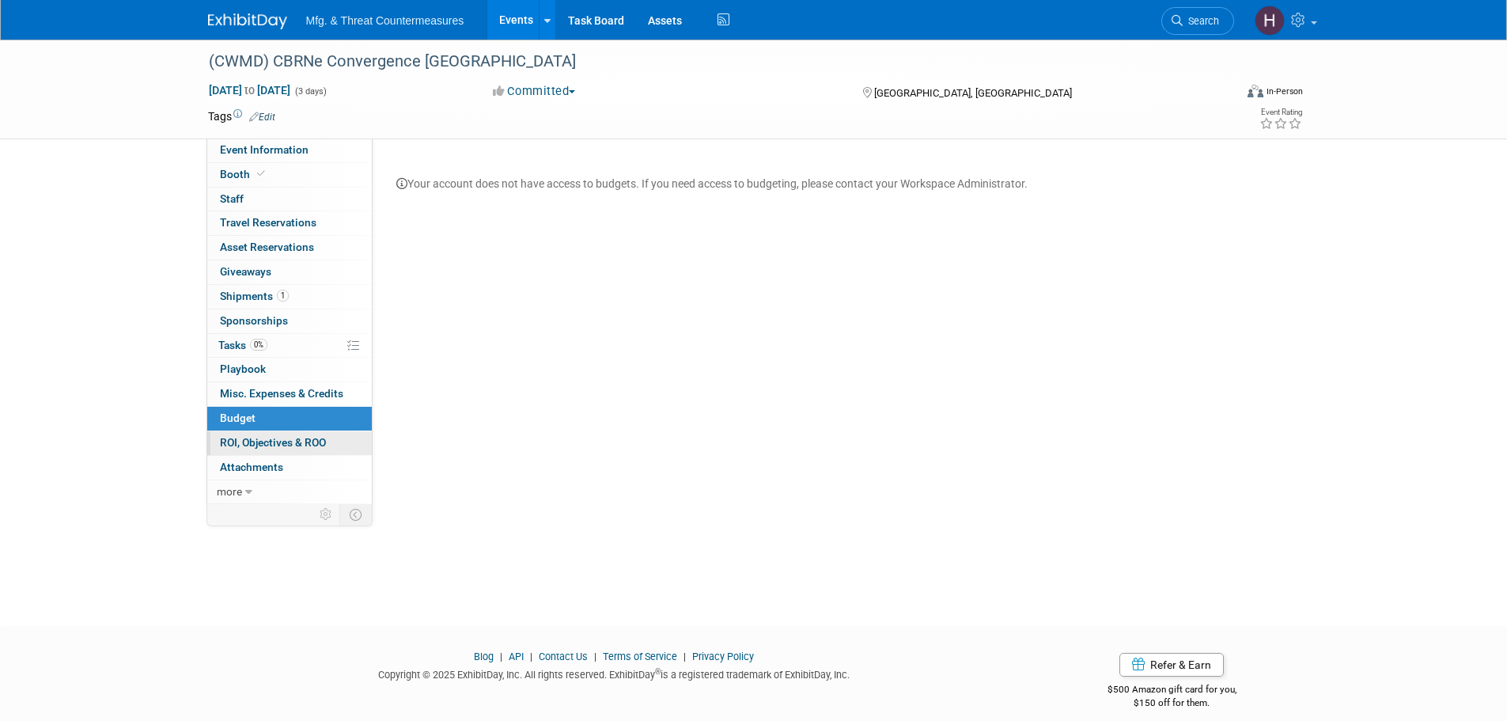
click at [230, 448] on span "ROI, Objectives & ROO 0" at bounding box center [273, 442] width 106 height 13
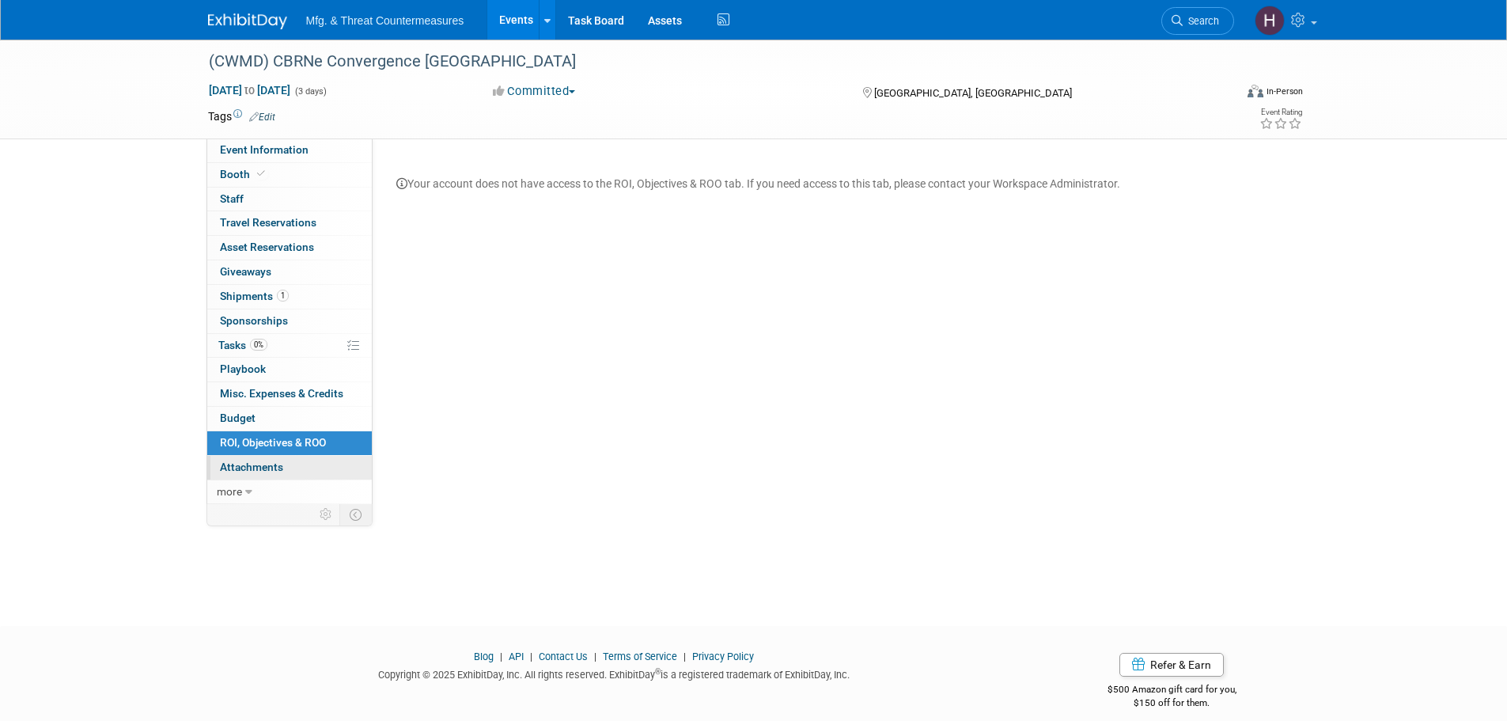
click at [227, 474] on link "0 Attachments 0" at bounding box center [289, 468] width 165 height 24
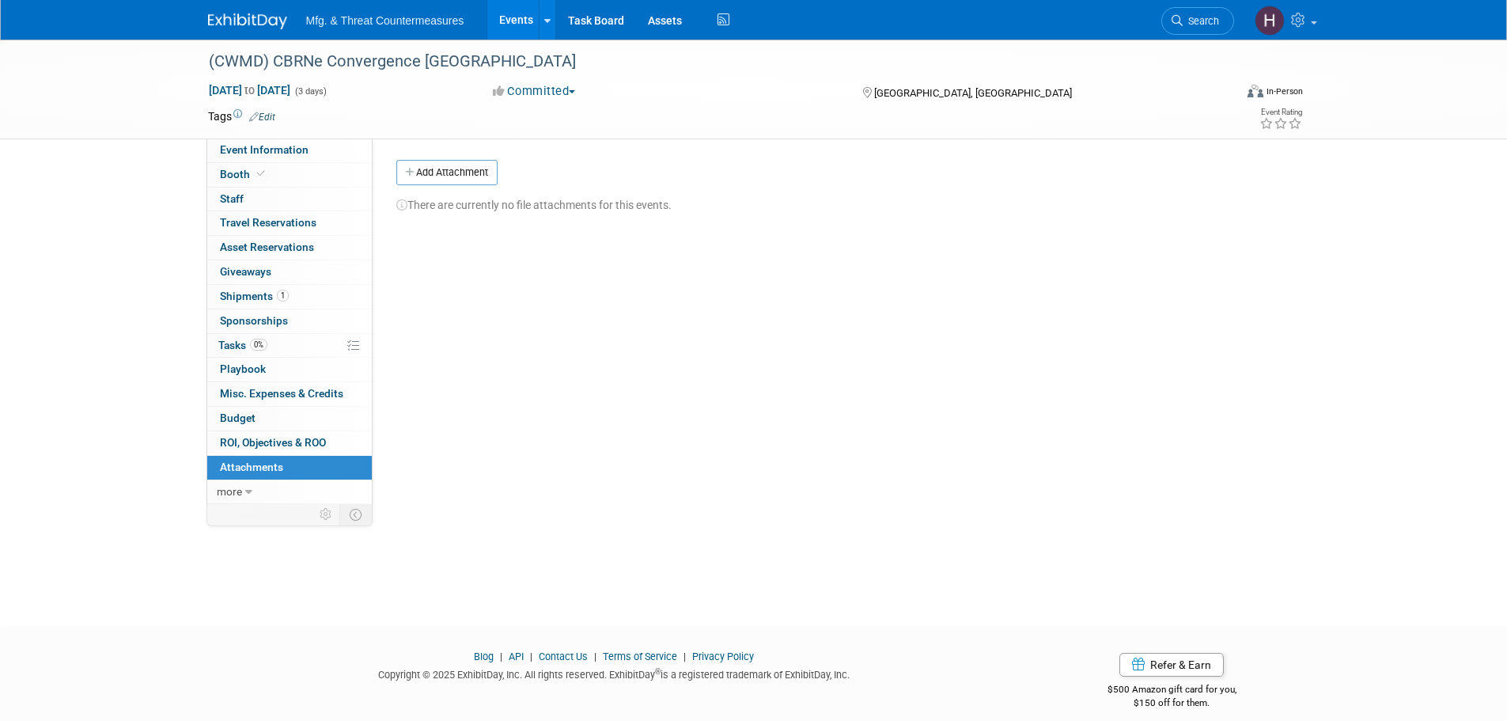
scroll to position [16, 0]
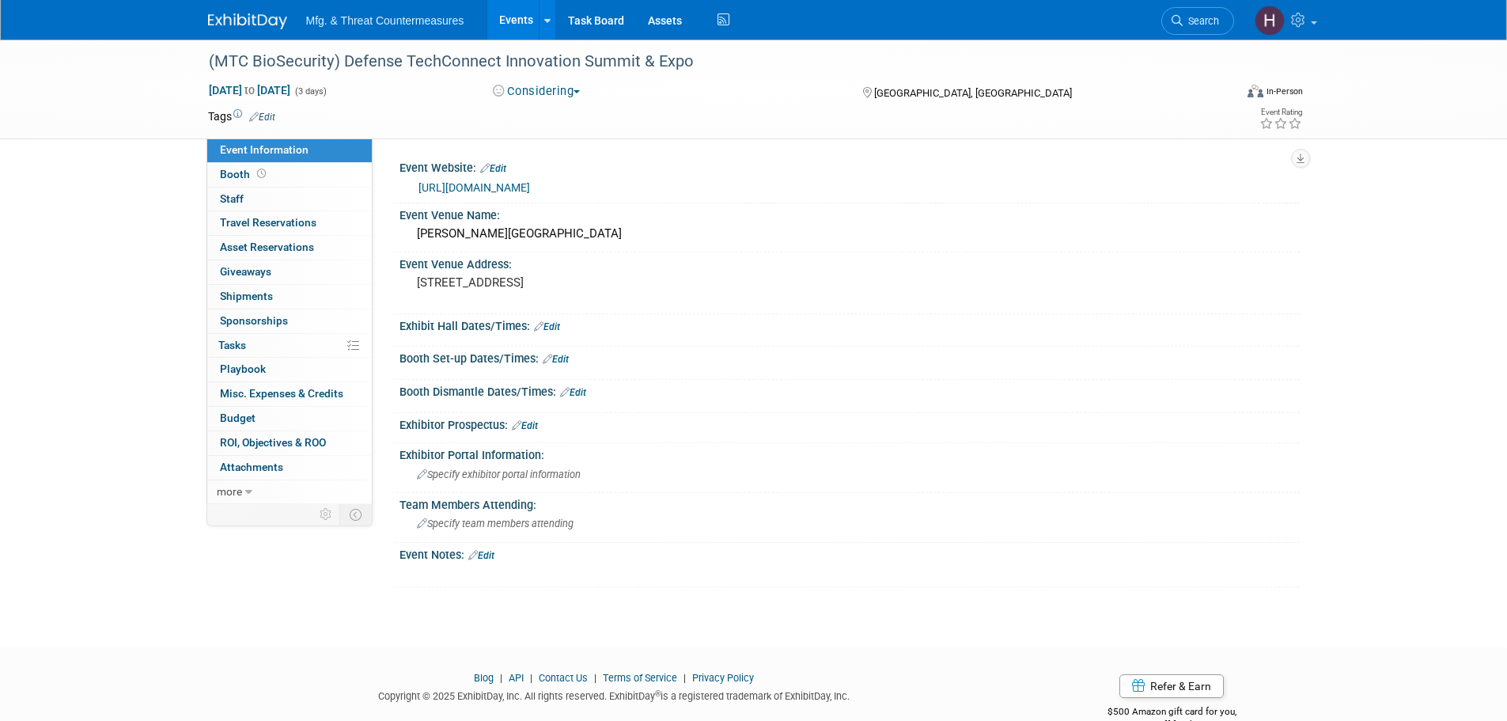
scroll to position [37, 0]
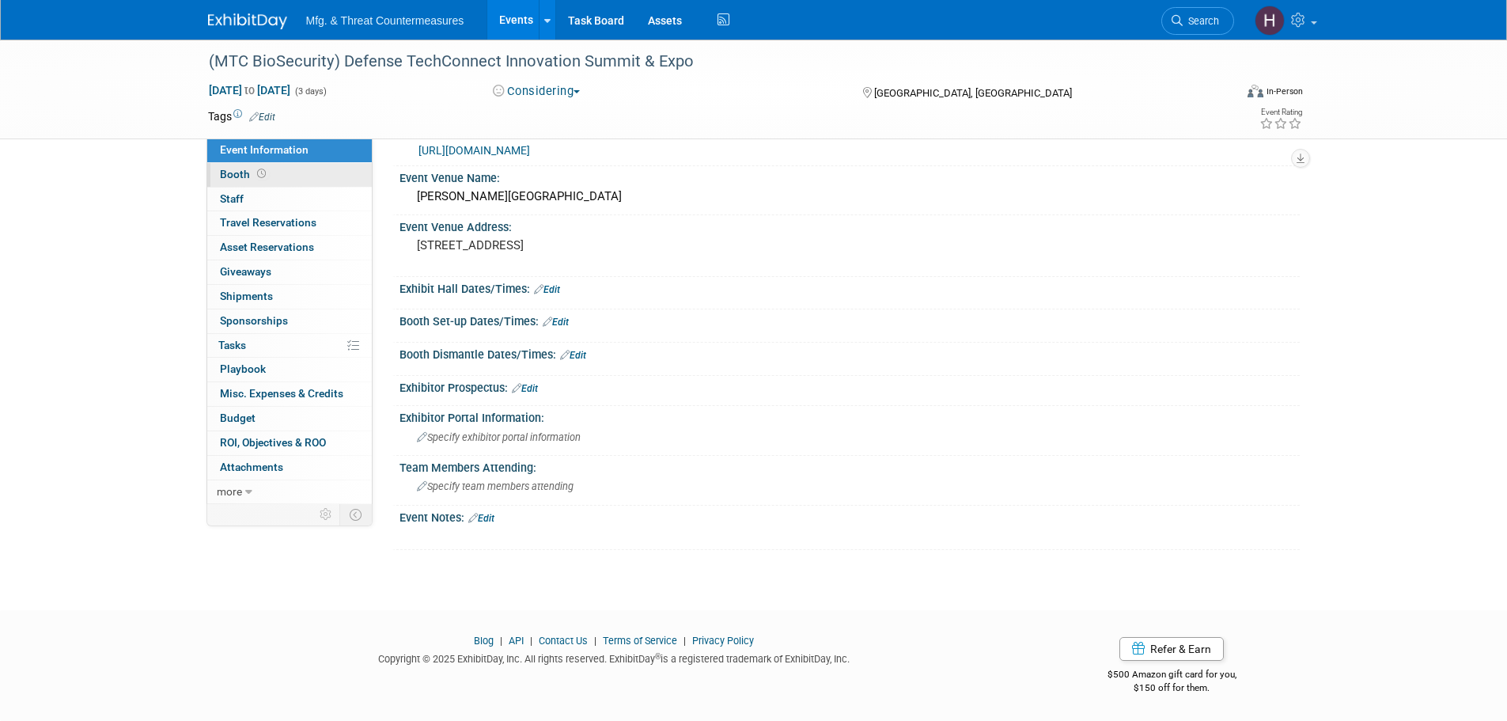
drag, startPoint x: 258, startPoint y: 175, endPoint x: 258, endPoint y: 186, distance: 11.1
click at [258, 175] on icon at bounding box center [261, 173] width 9 height 9
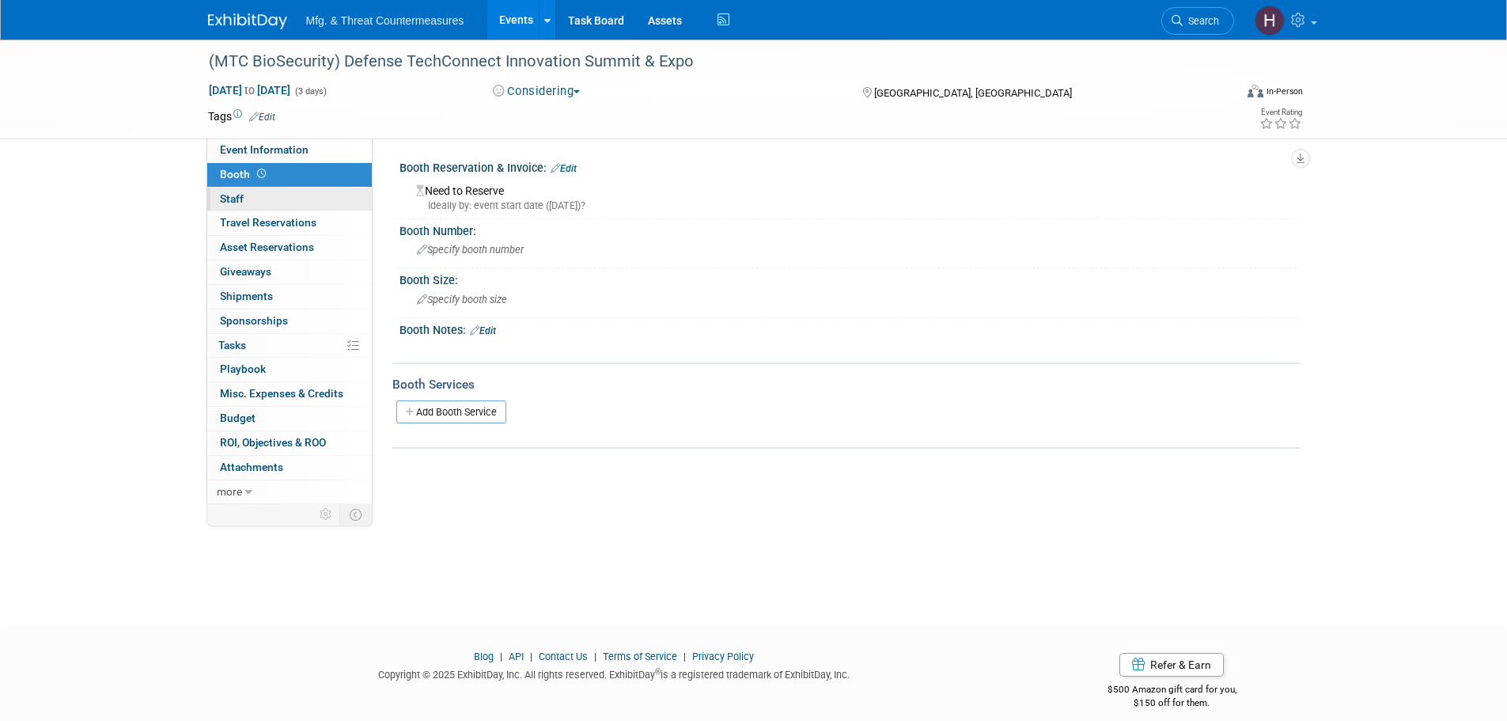
click at [252, 196] on link "0 Staff 0" at bounding box center [289, 200] width 165 height 24
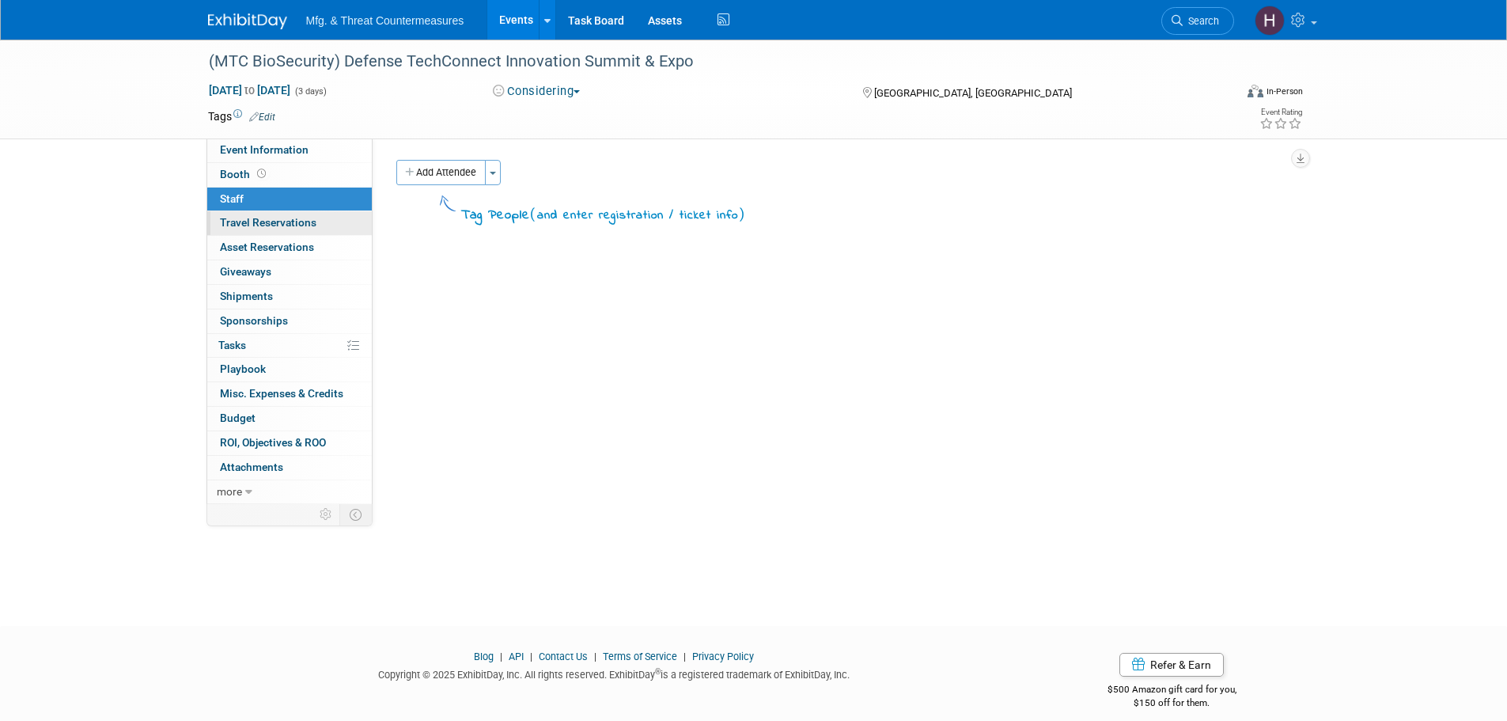
click at [259, 222] on span "Travel Reservations 0" at bounding box center [268, 222] width 97 height 13
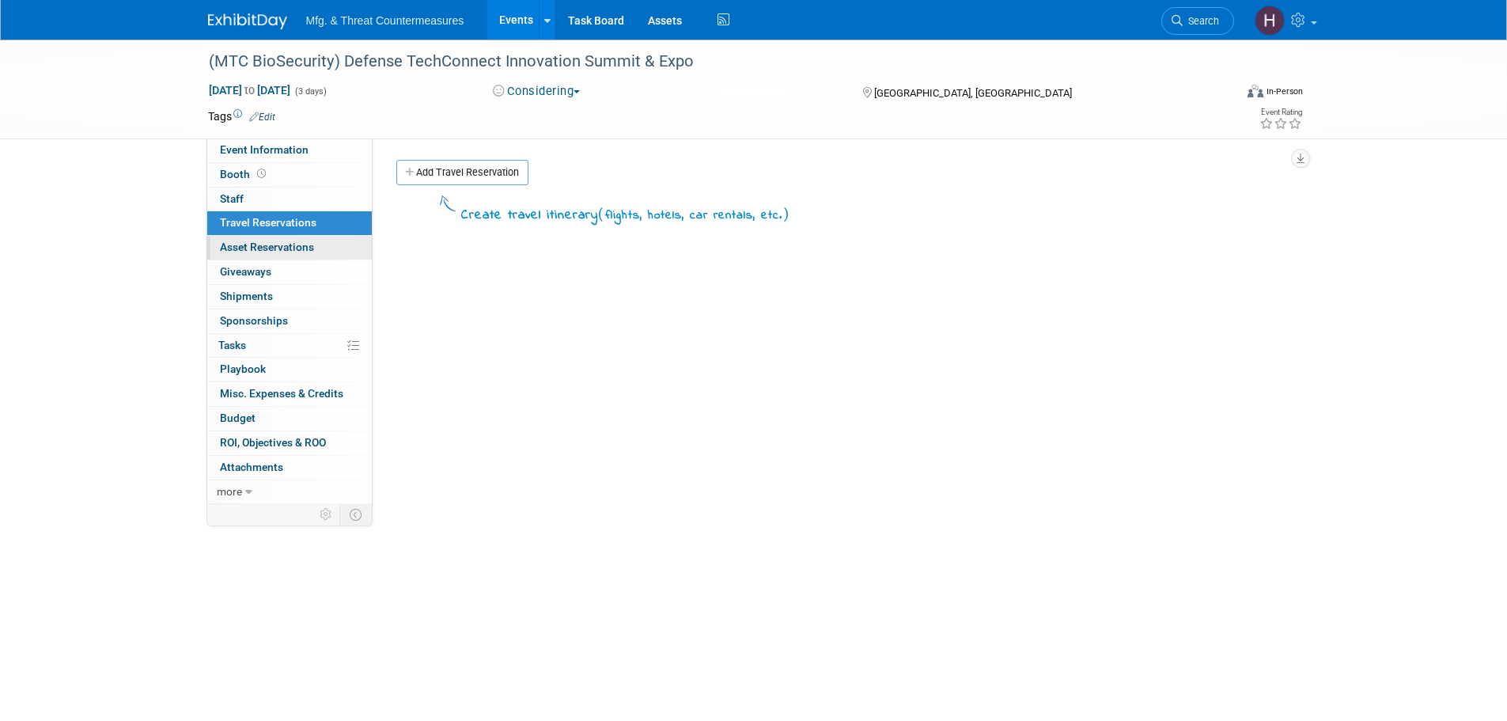
click at [252, 254] on link "0 Asset Reservations 0" at bounding box center [289, 248] width 165 height 24
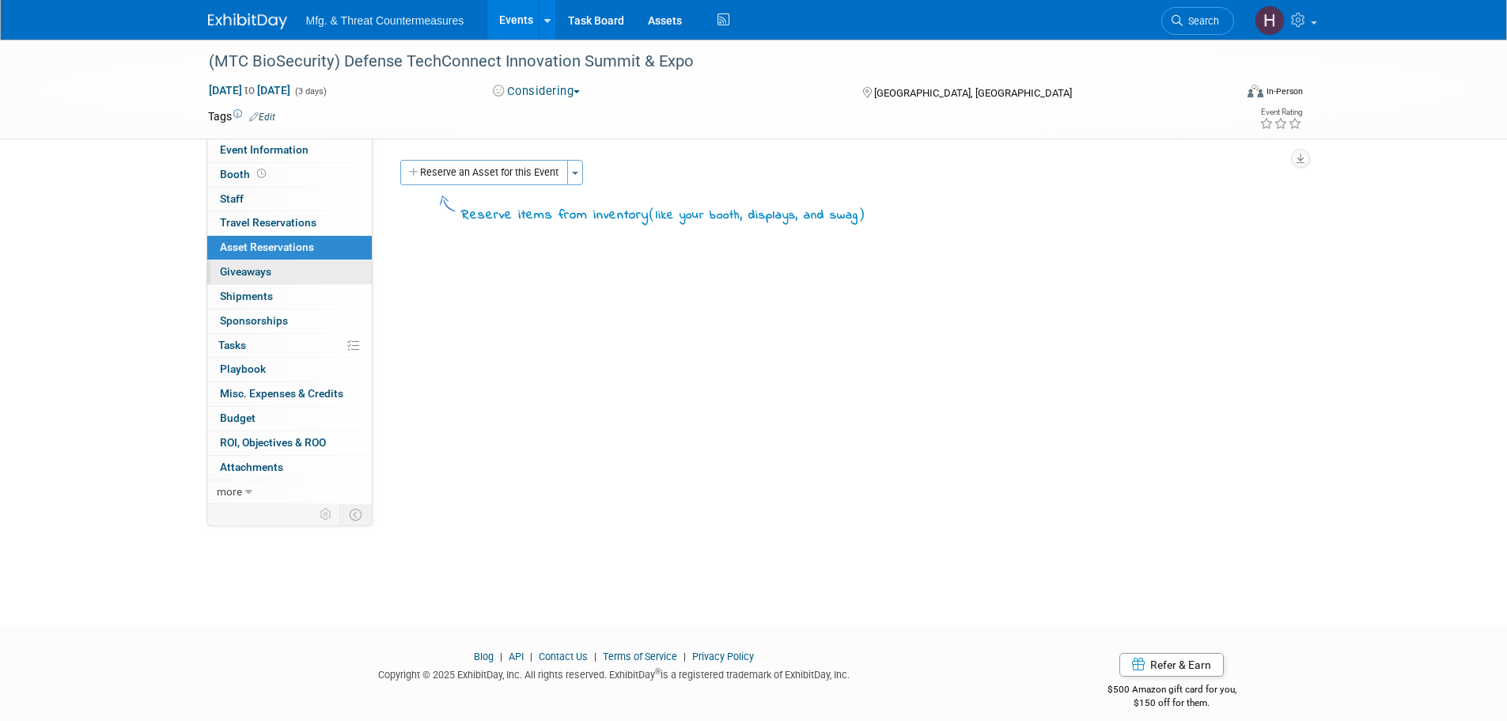
click at [245, 280] on link "0 Giveaways 0" at bounding box center [289, 272] width 165 height 24
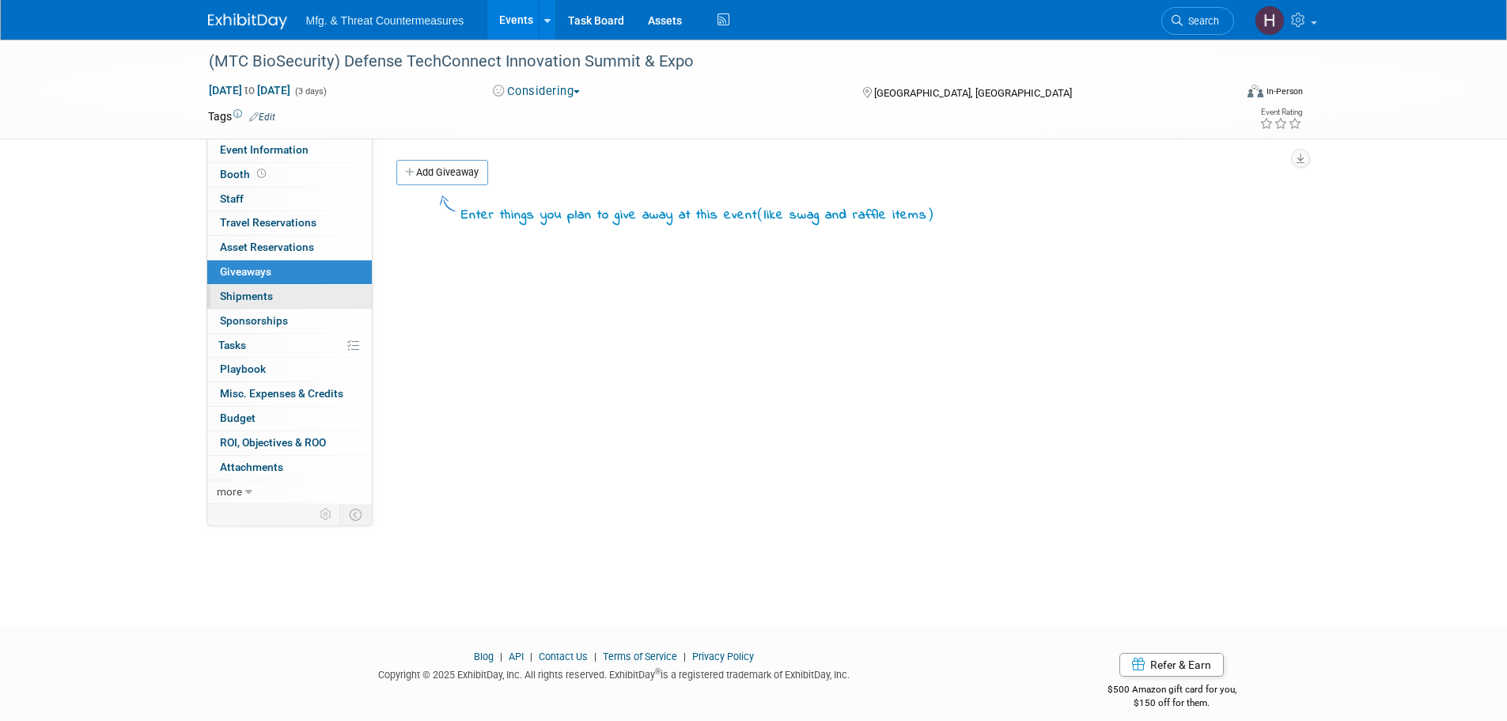
click at [244, 301] on span "Shipments 0" at bounding box center [246, 296] width 53 height 13
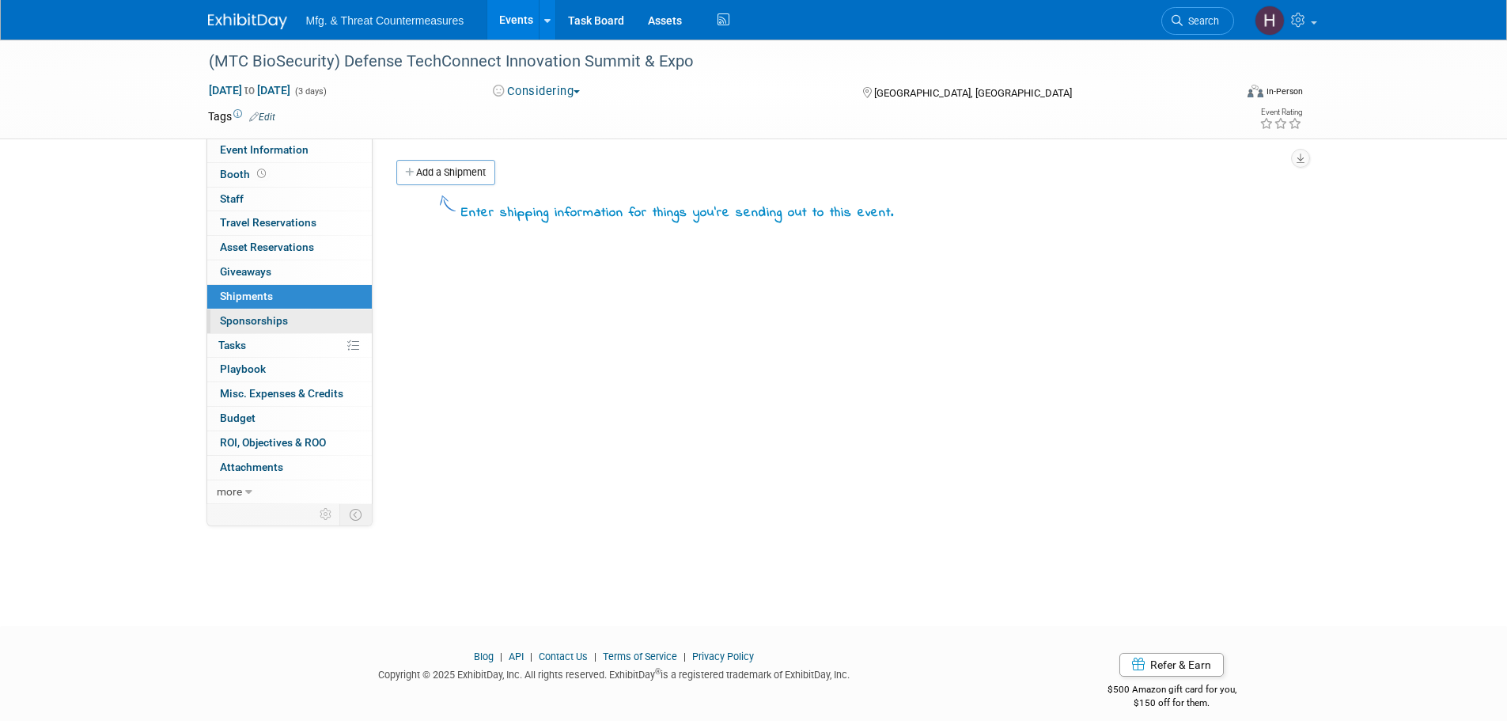
click at [244, 324] on span "Sponsorships 0" at bounding box center [254, 320] width 68 height 13
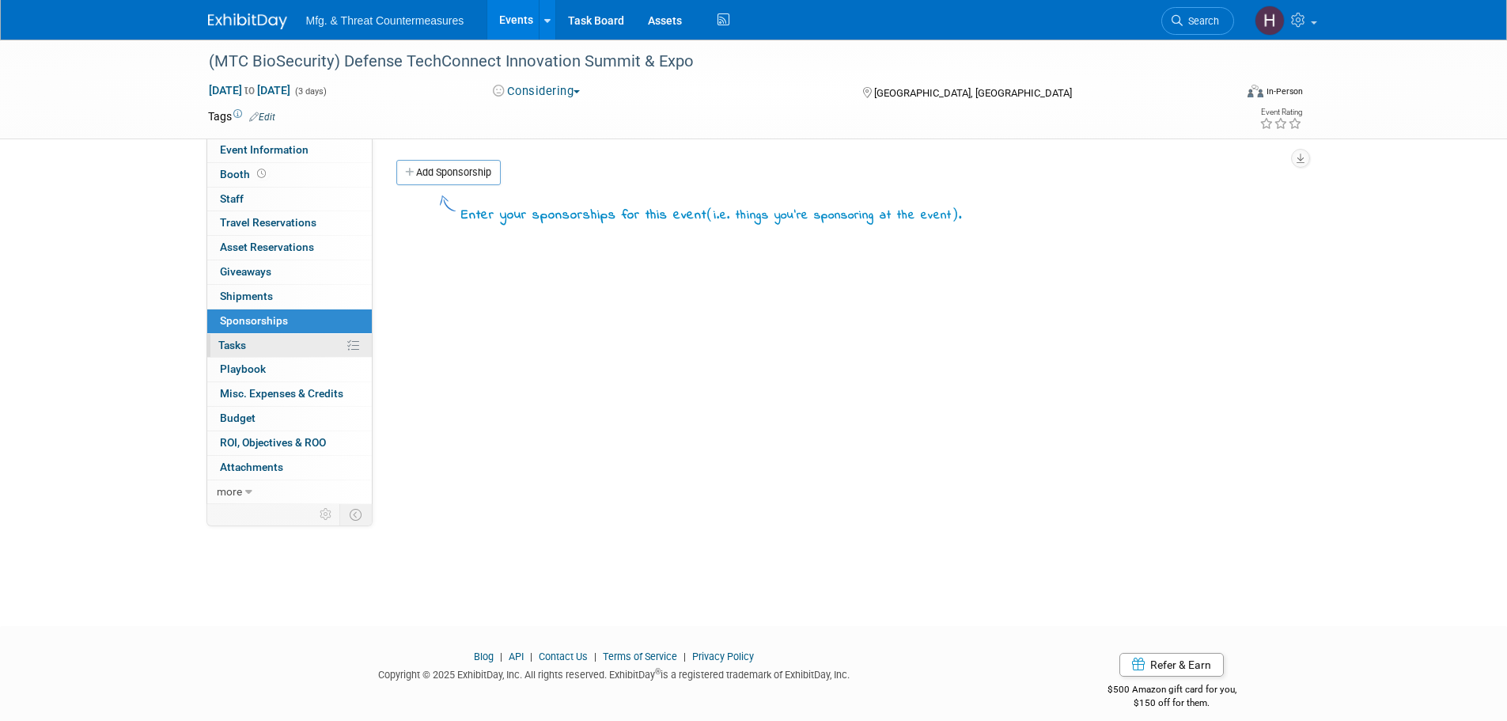
click at [266, 352] on link "0% Tasks 0%" at bounding box center [289, 346] width 165 height 24
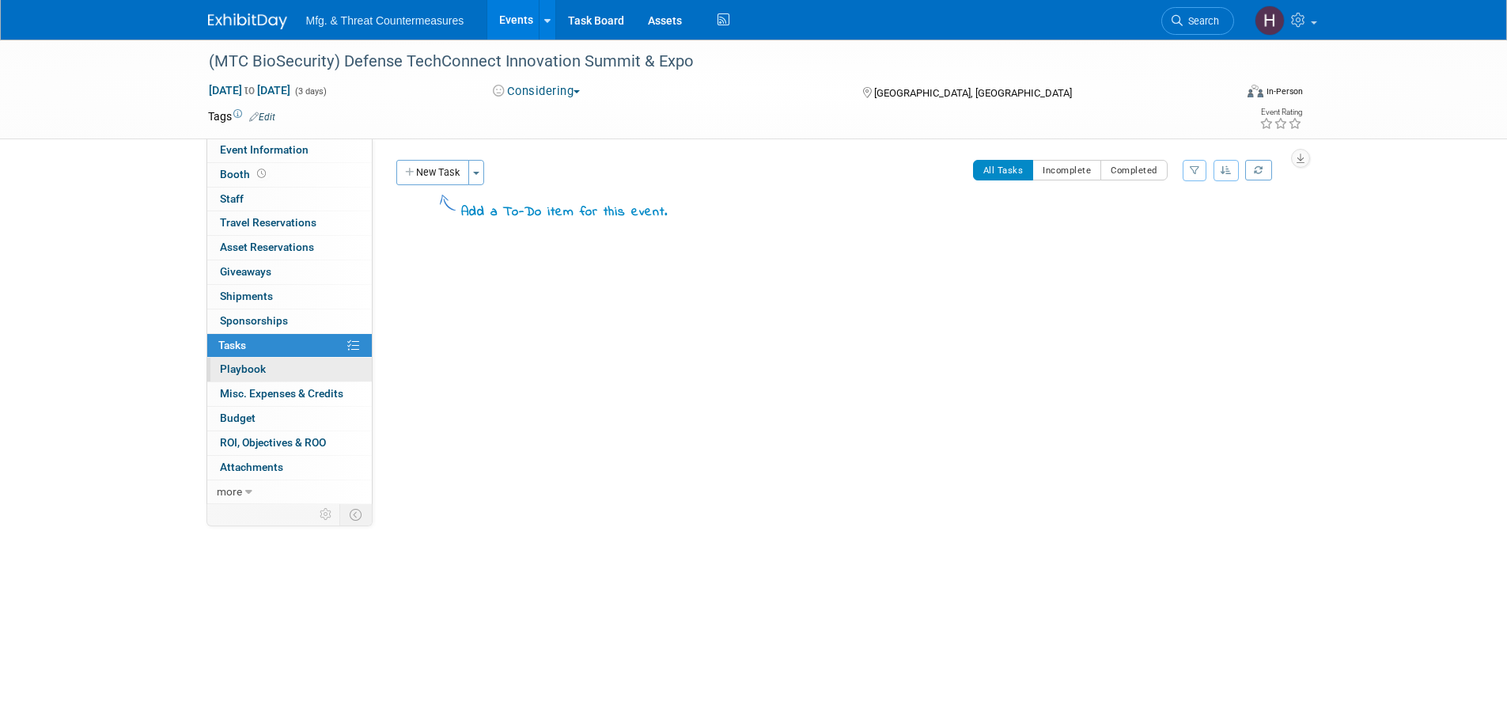
click at [256, 366] on span "Playbook 0" at bounding box center [243, 368] width 46 height 13
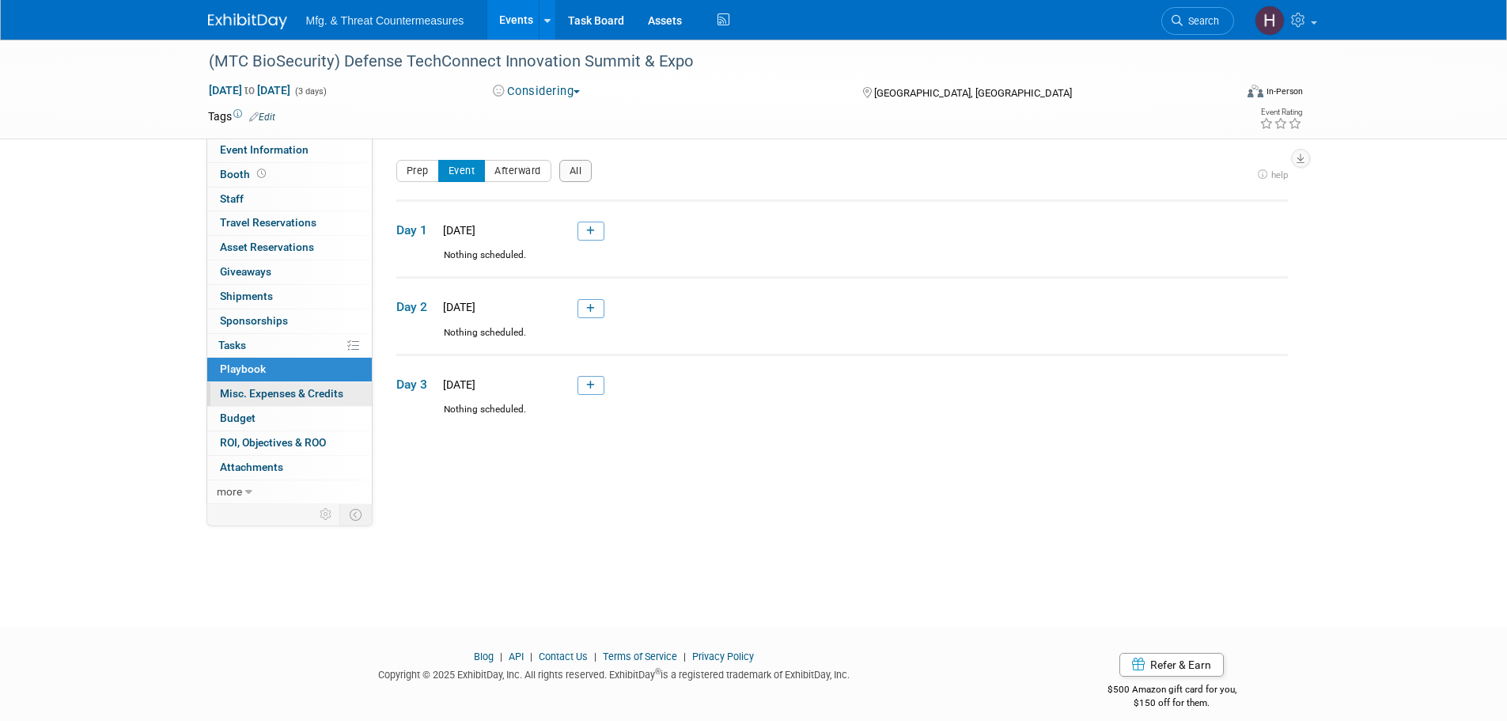
click at [247, 401] on link "0 Misc. Expenses & Credits 0" at bounding box center [289, 394] width 165 height 24
click at [0, 0] on div at bounding box center [0, 0] width 0 height 0
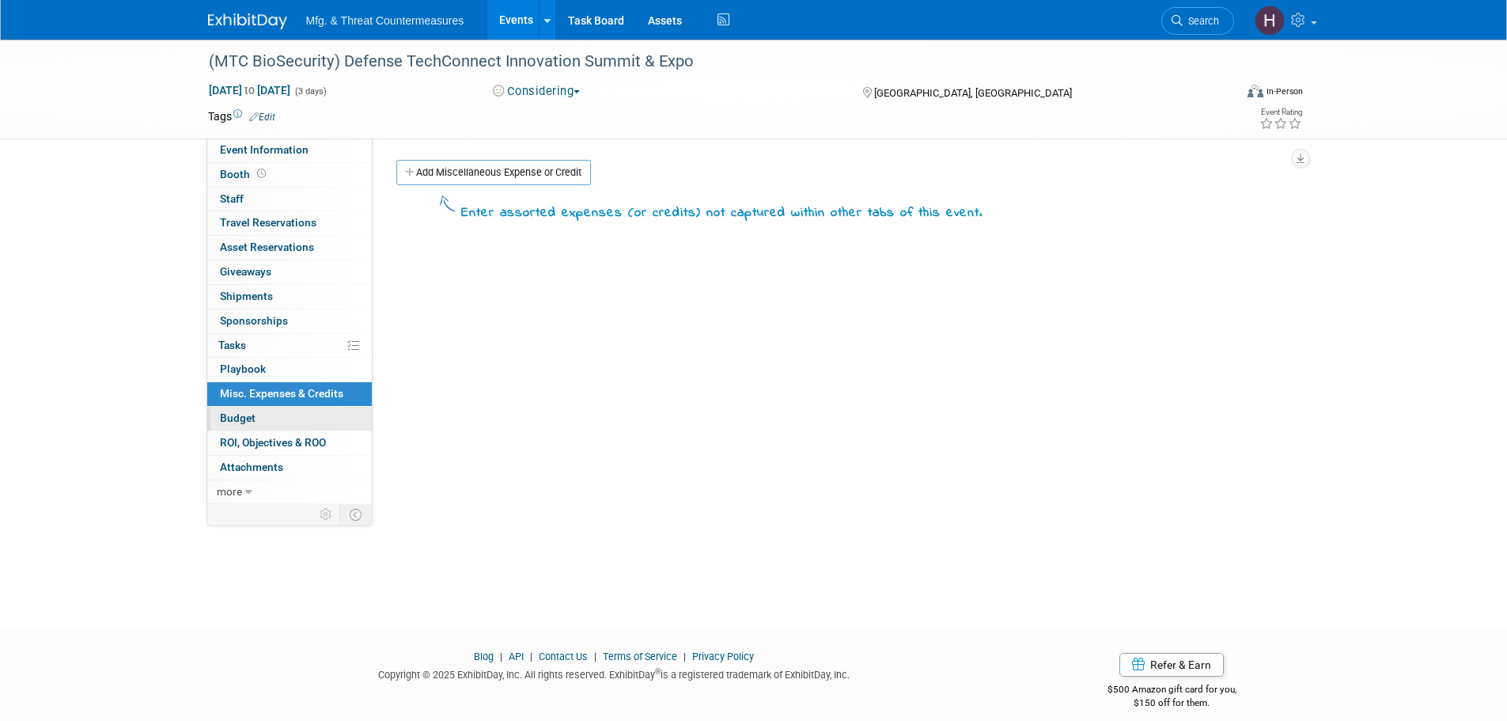
click at [242, 419] on span "Budget" at bounding box center [238, 417] width 36 height 13
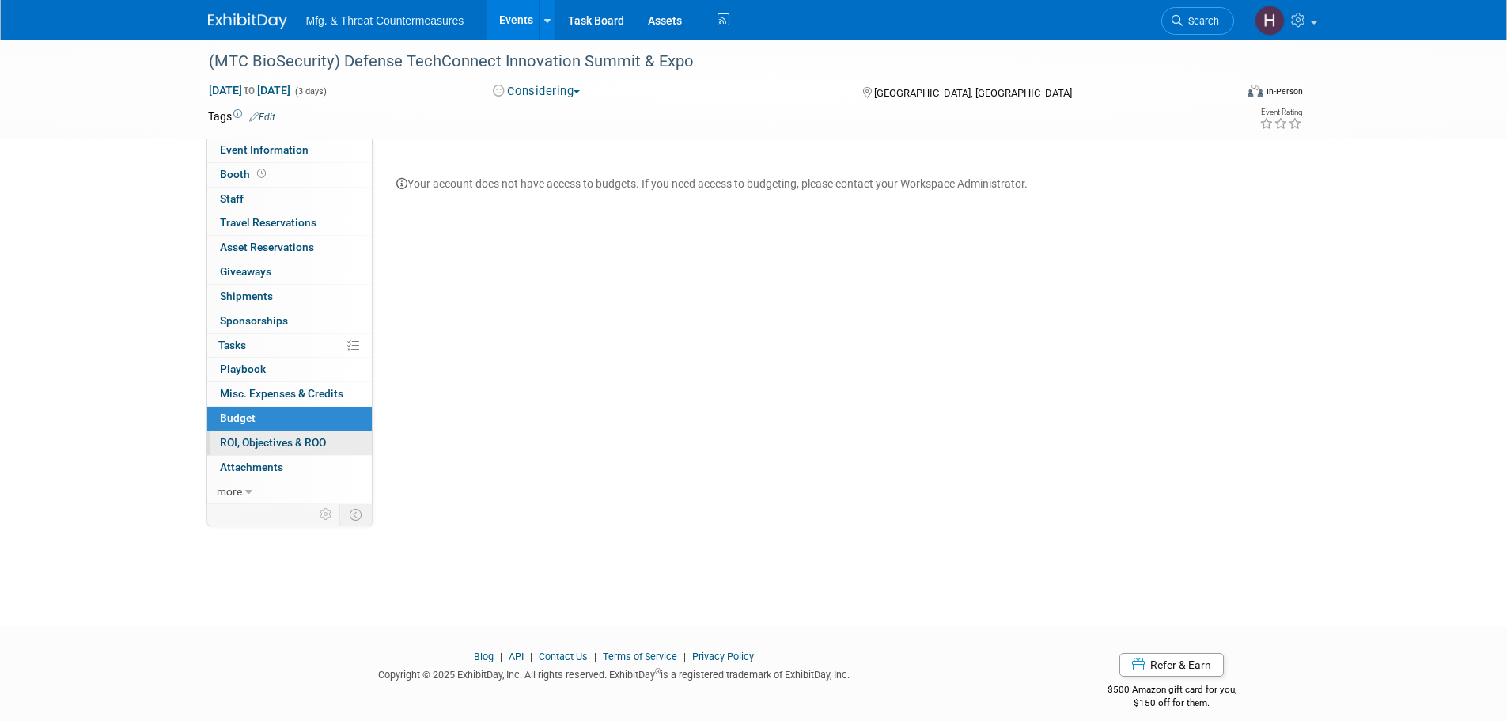
click at [234, 437] on span "ROI, Objectives & ROO 0" at bounding box center [273, 442] width 106 height 13
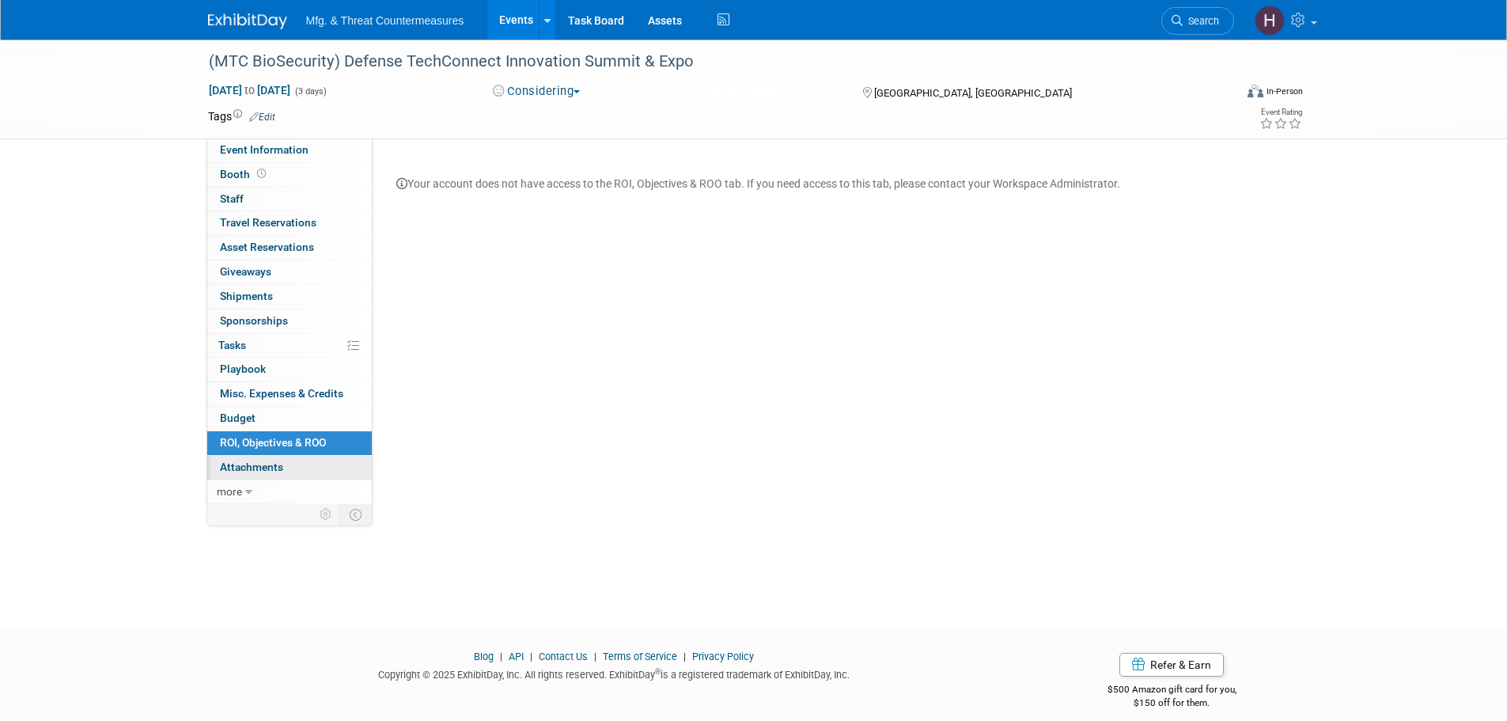
click at [227, 459] on link "0 Attachments 0" at bounding box center [289, 468] width 165 height 24
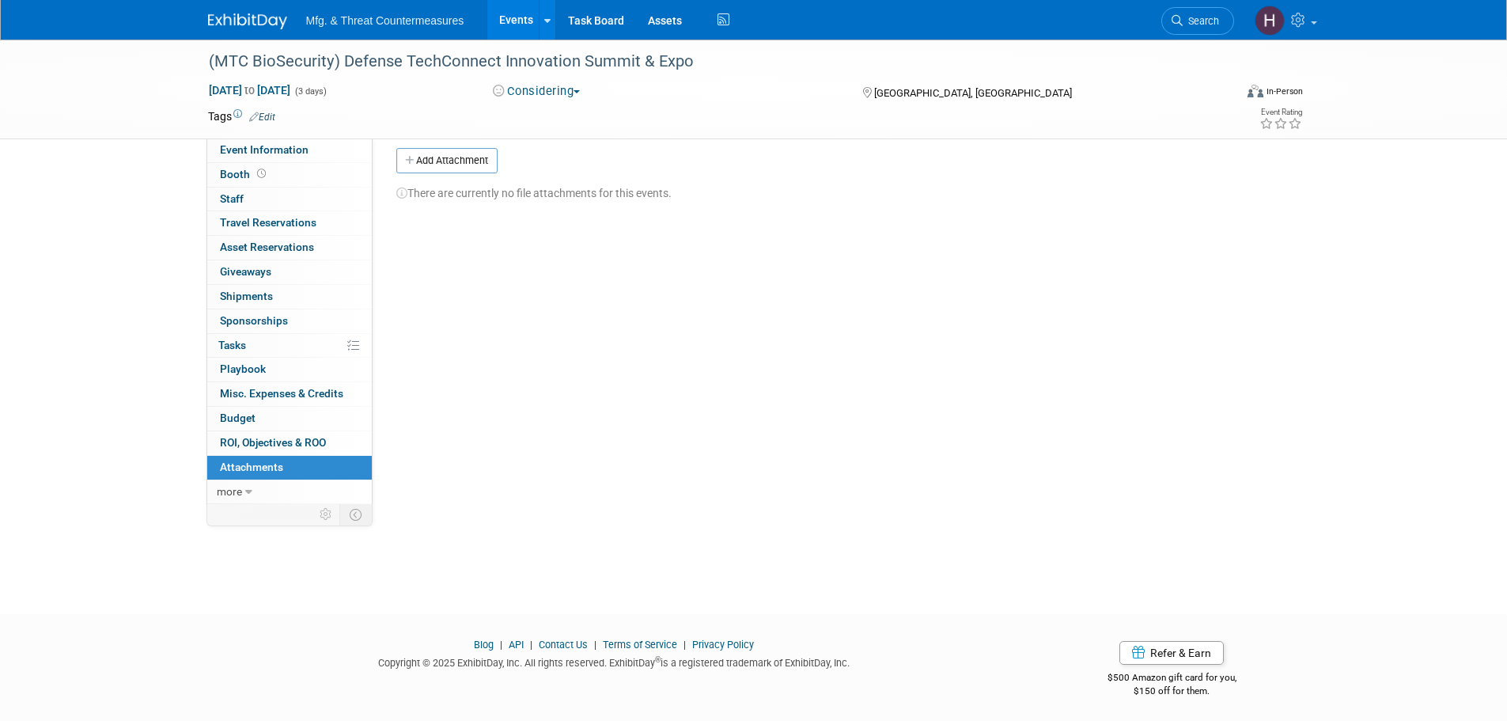
scroll to position [16, 0]
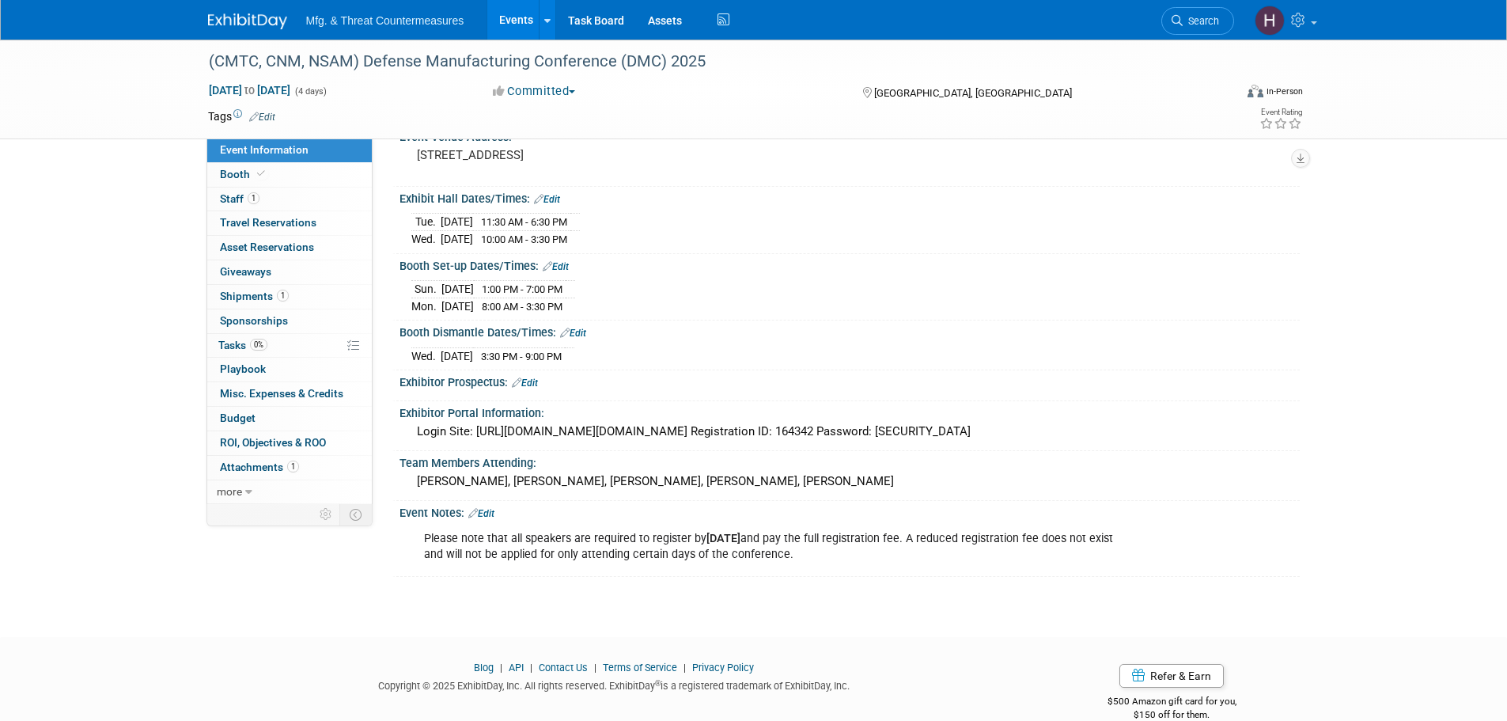
scroll to position [152, 0]
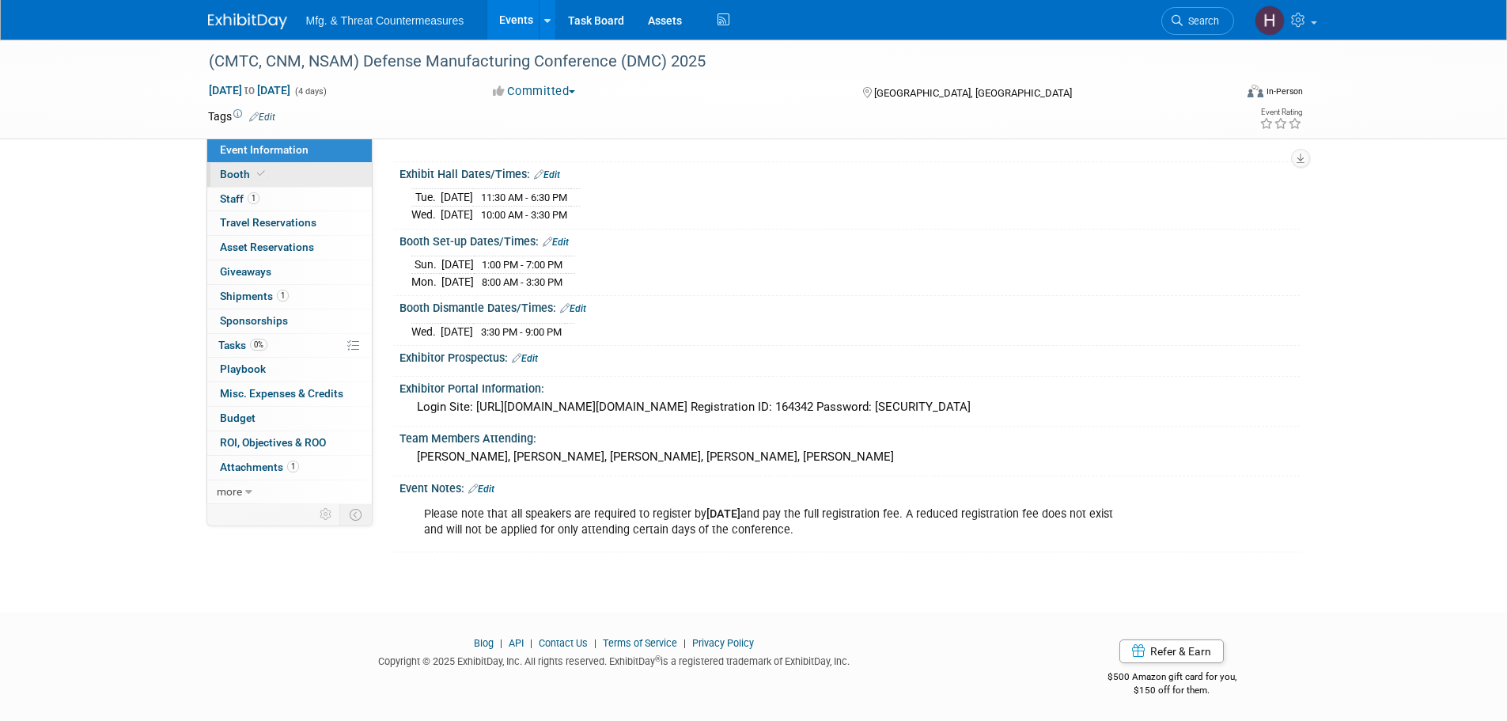
click at [250, 177] on span "Booth" at bounding box center [244, 174] width 48 height 13
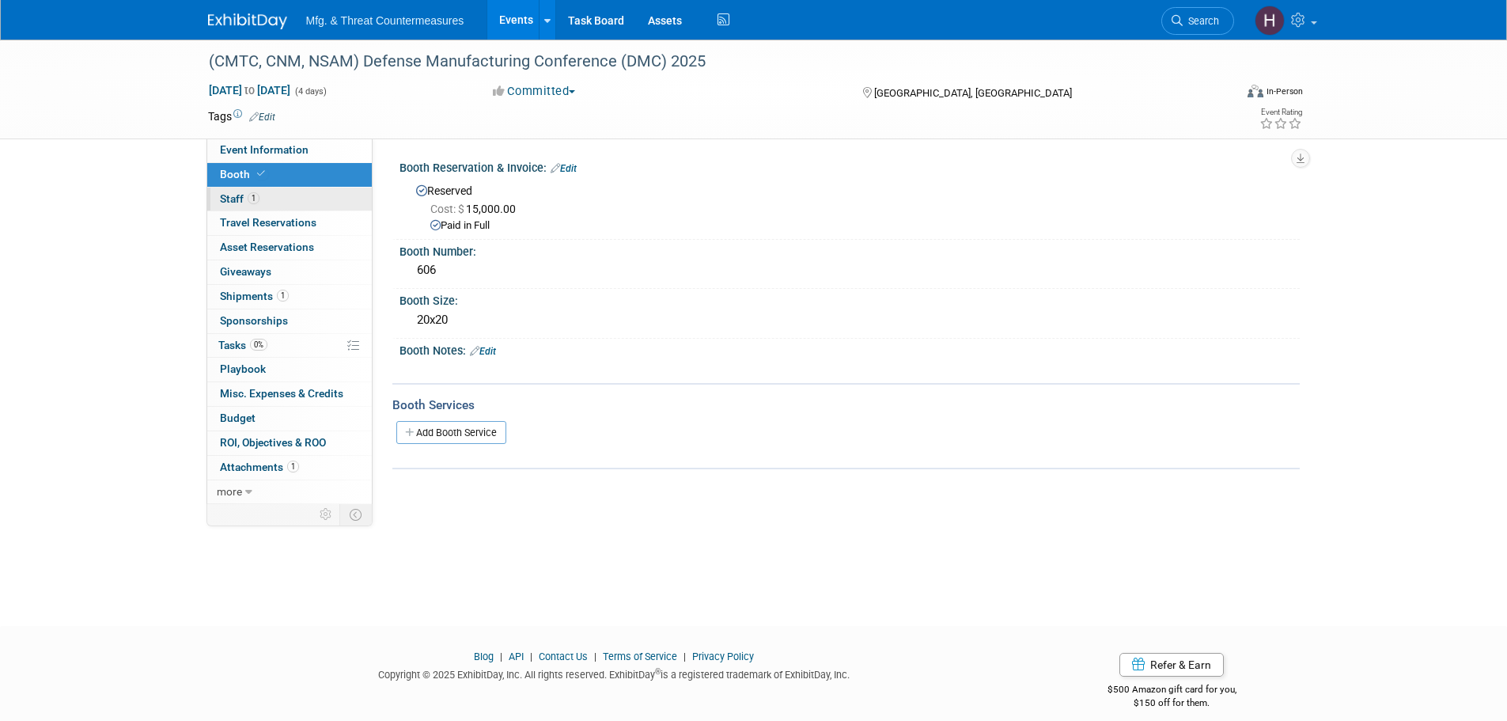
click at [240, 194] on span "Staff 1" at bounding box center [240, 198] width 40 height 13
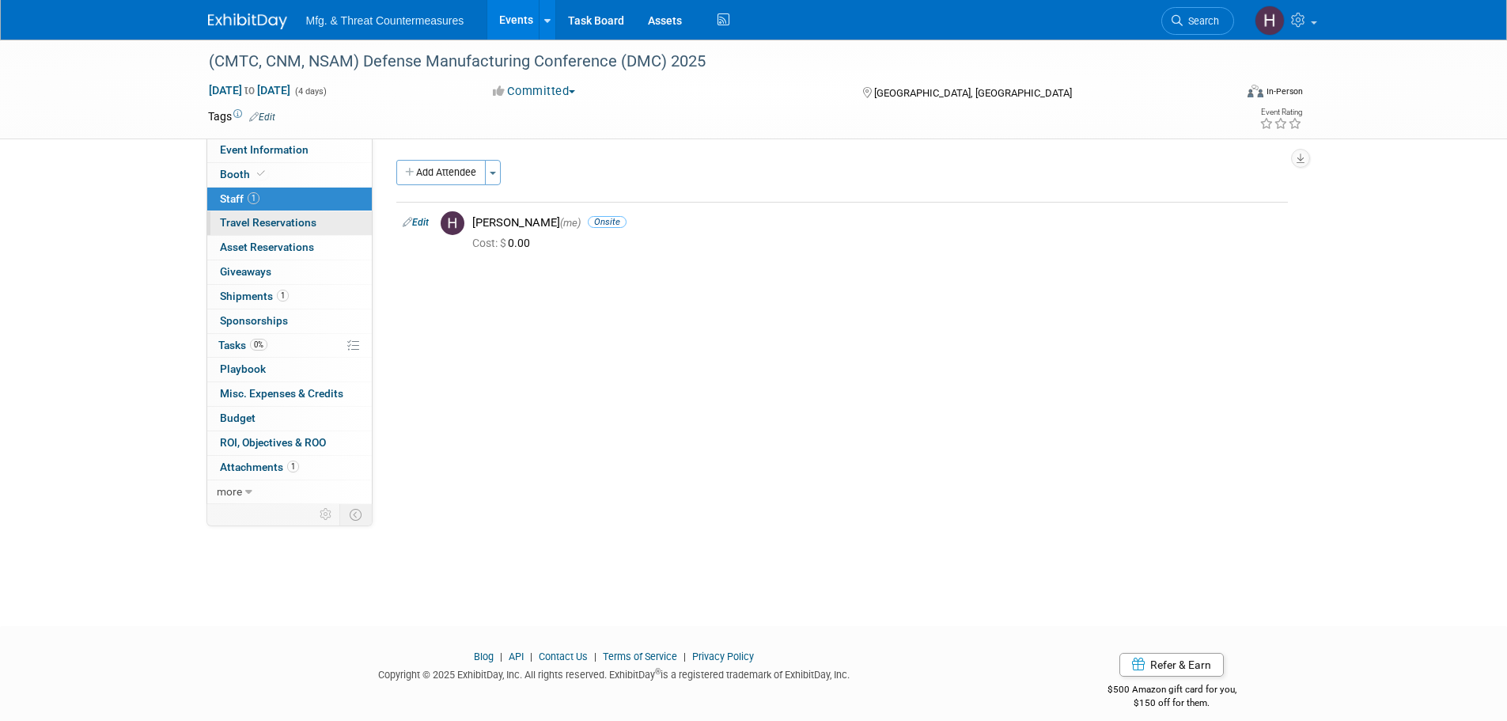
click at [229, 221] on span "Travel Reservations 0" at bounding box center [268, 222] width 97 height 13
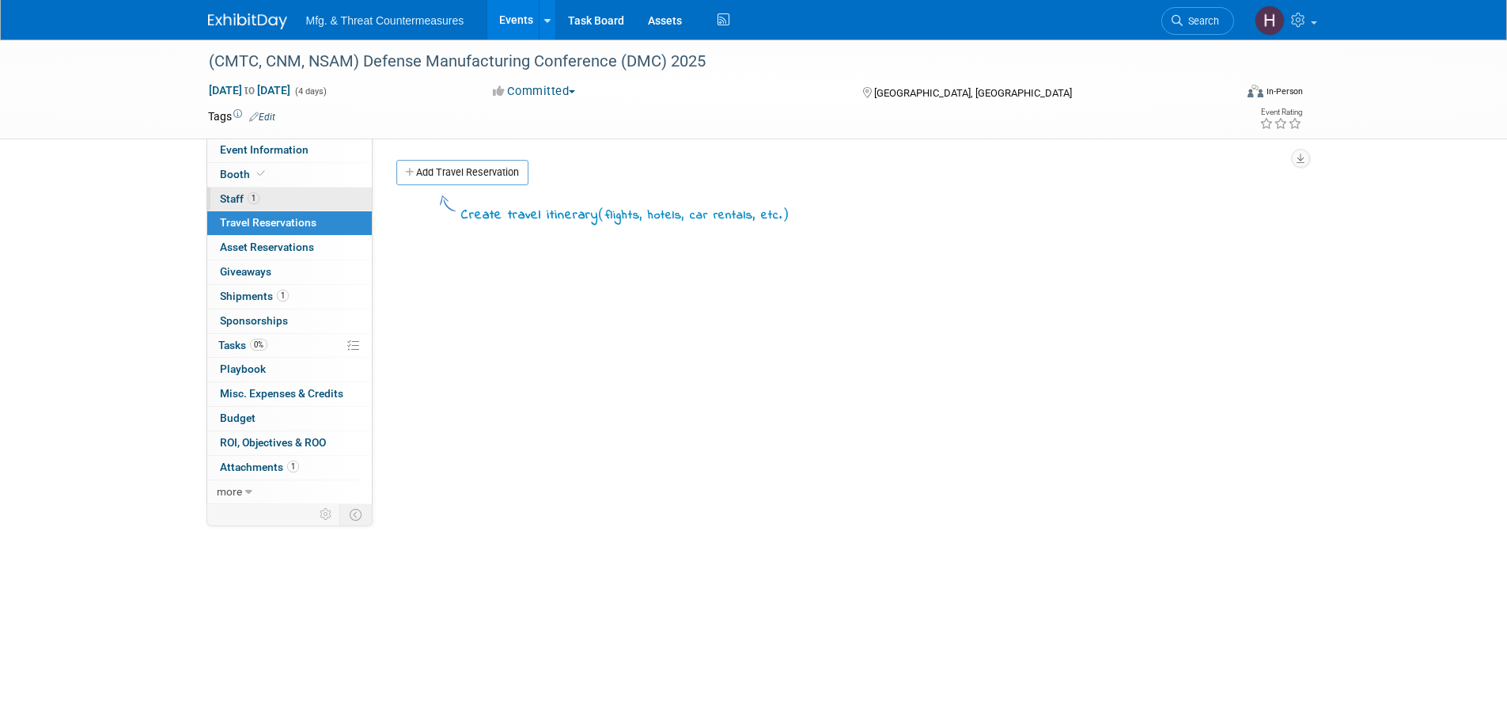
click at [287, 203] on link "1 Staff 1" at bounding box center [289, 200] width 165 height 24
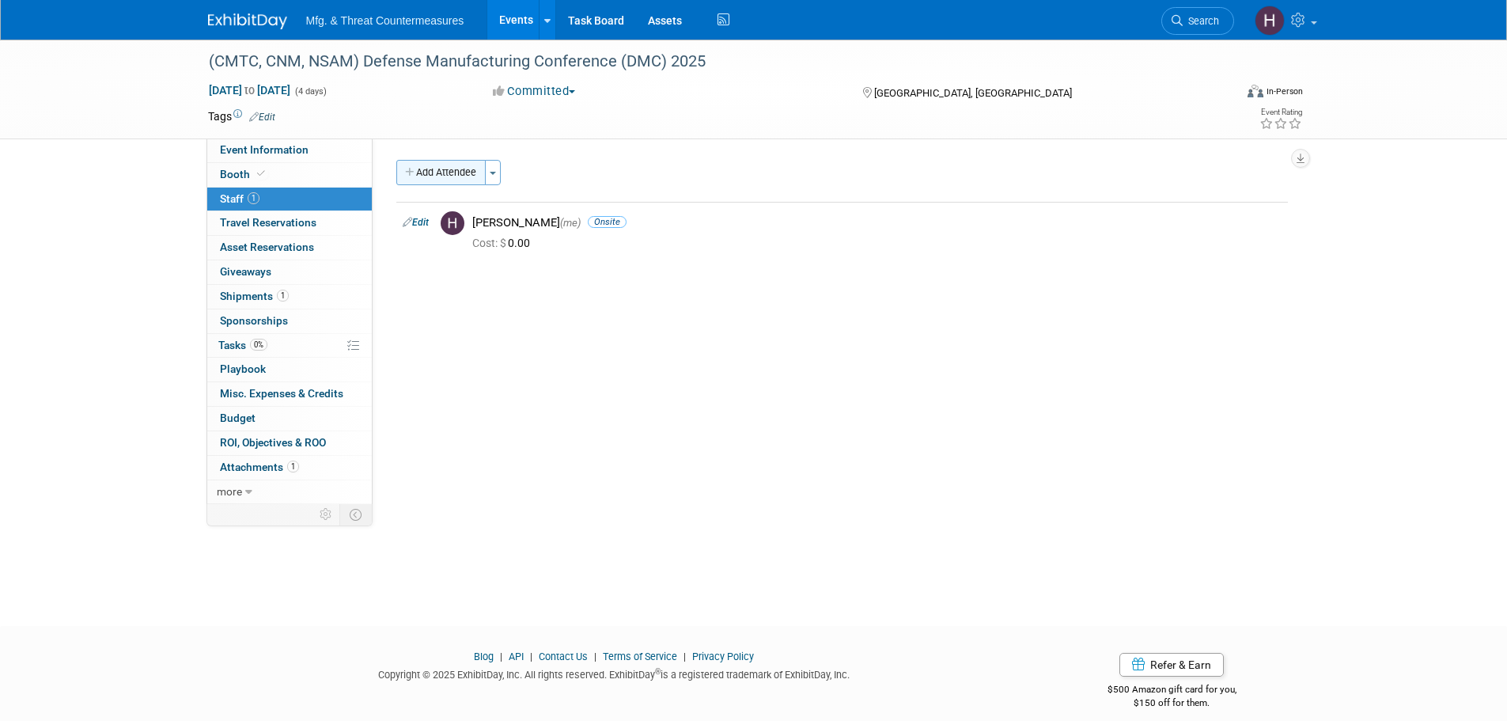
click at [446, 177] on button "Add Attendee" at bounding box center [440, 172] width 89 height 25
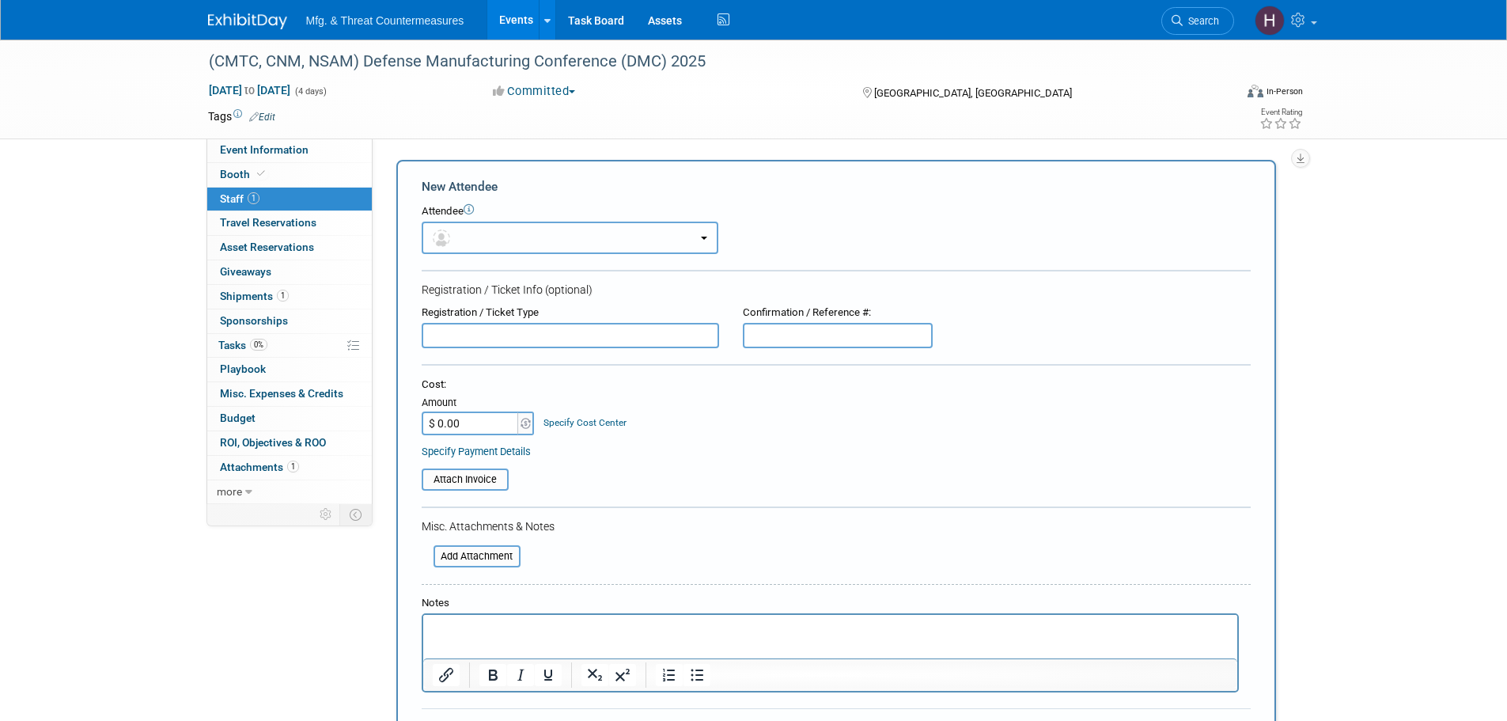
click at [551, 238] on button "button" at bounding box center [570, 238] width 297 height 32
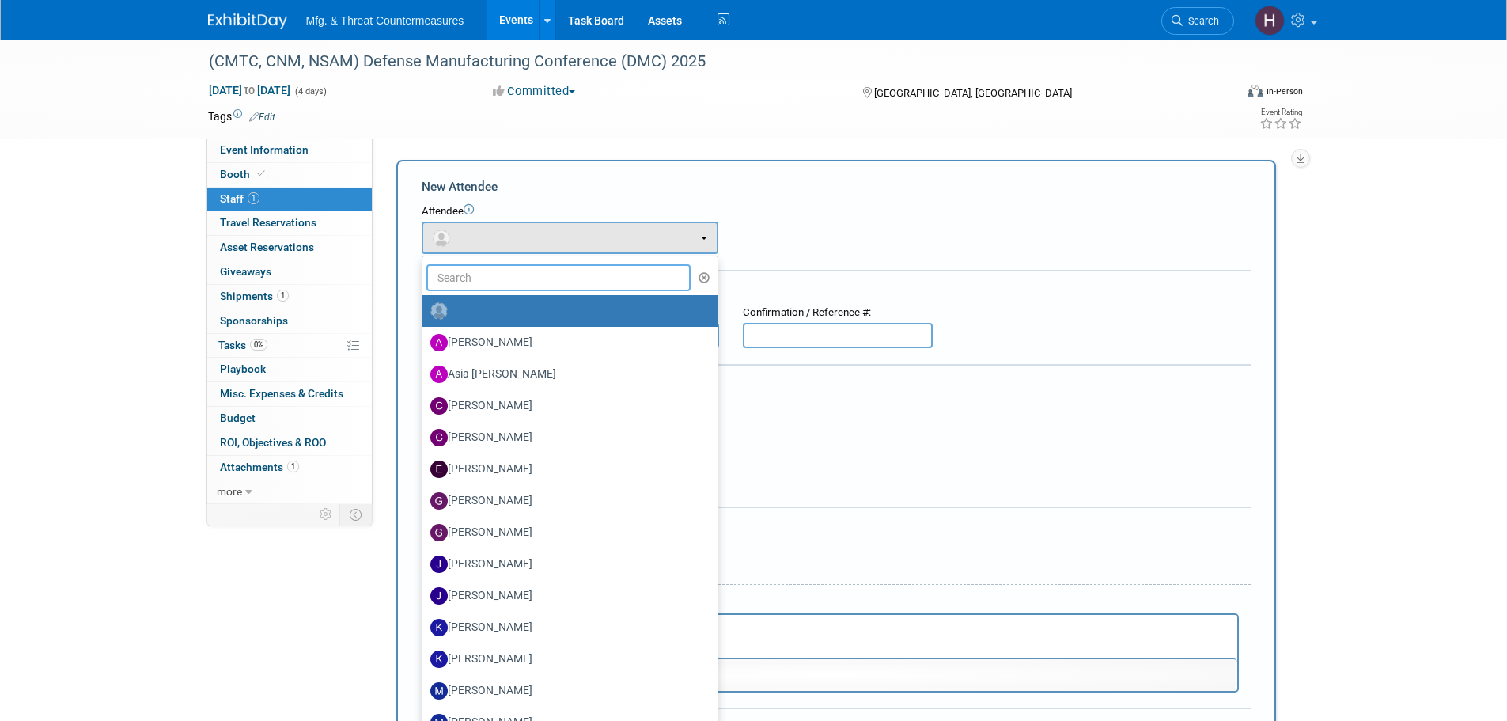
click at [562, 271] on input "text" at bounding box center [558, 277] width 265 height 27
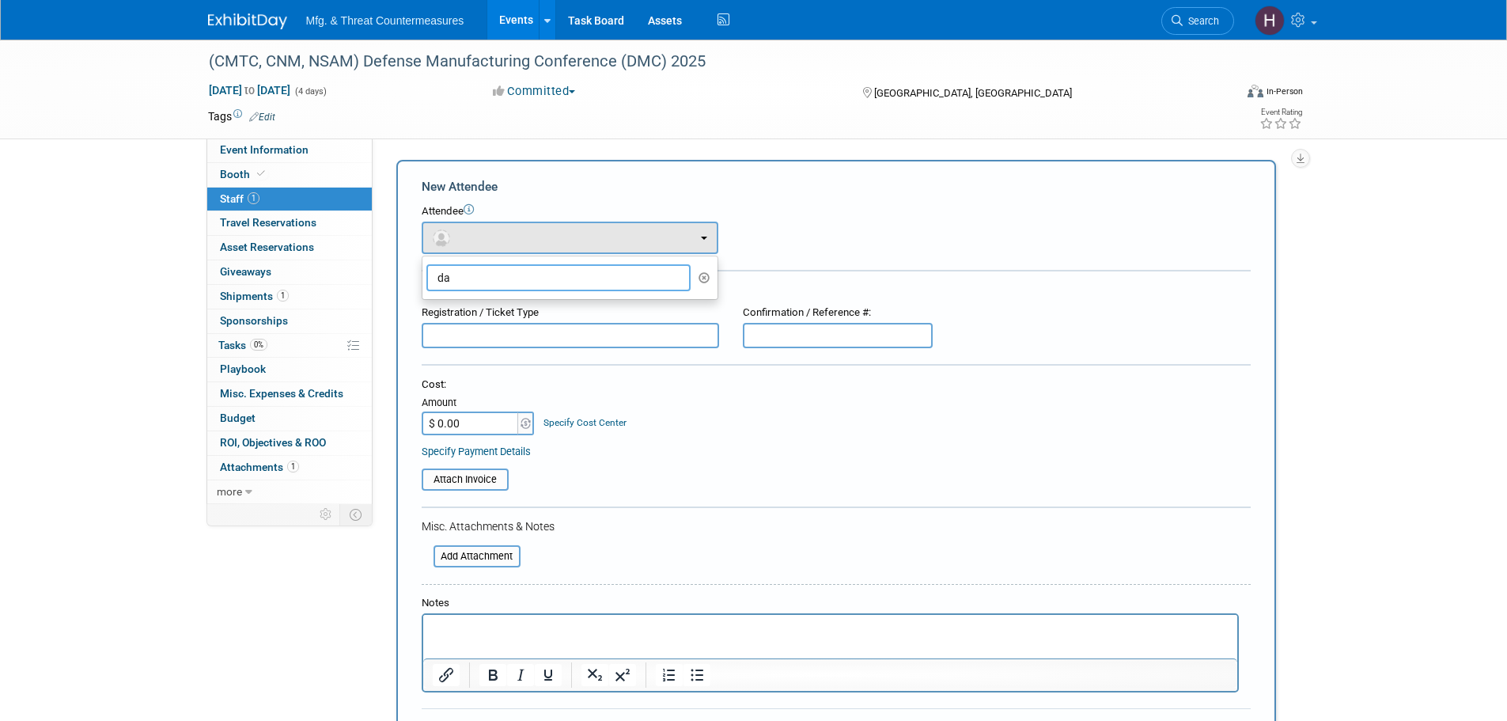
type input "d"
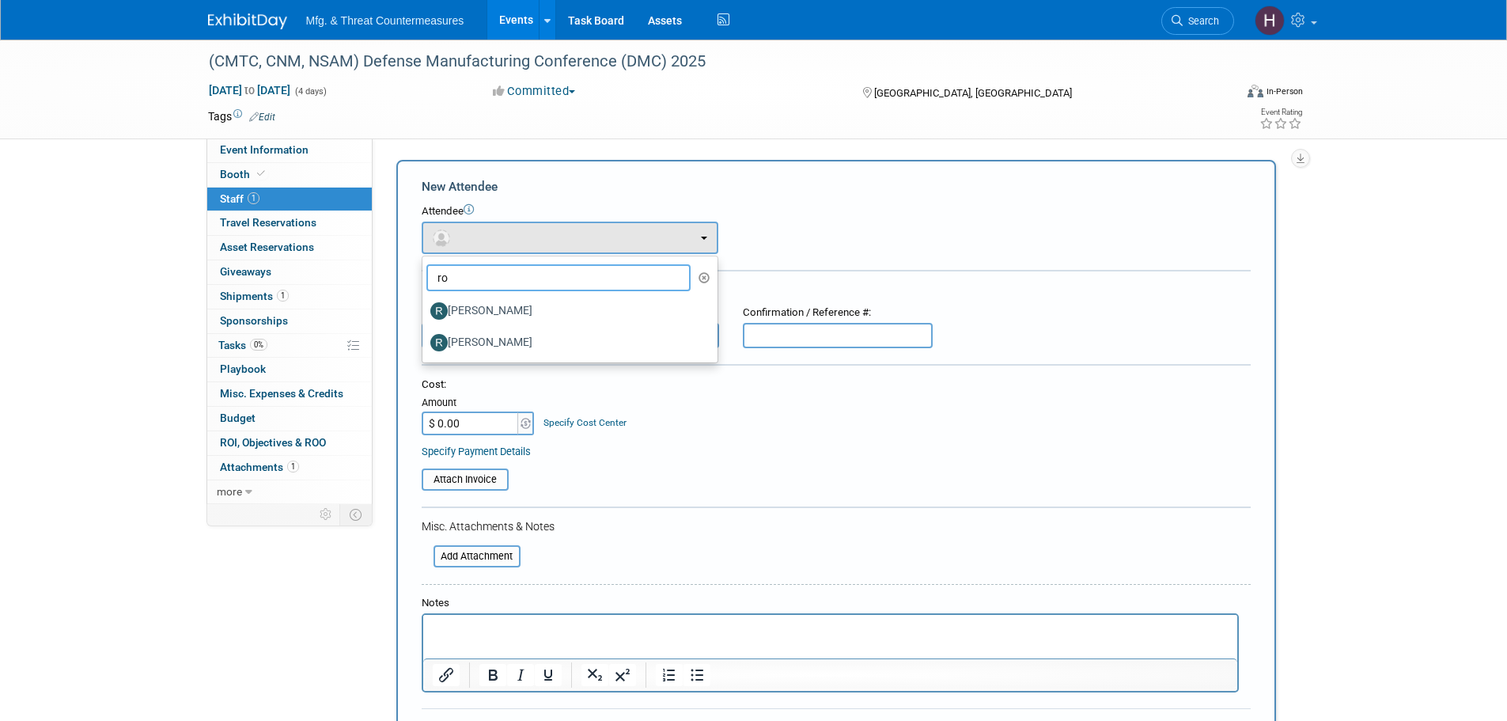
type input "r"
type input "b"
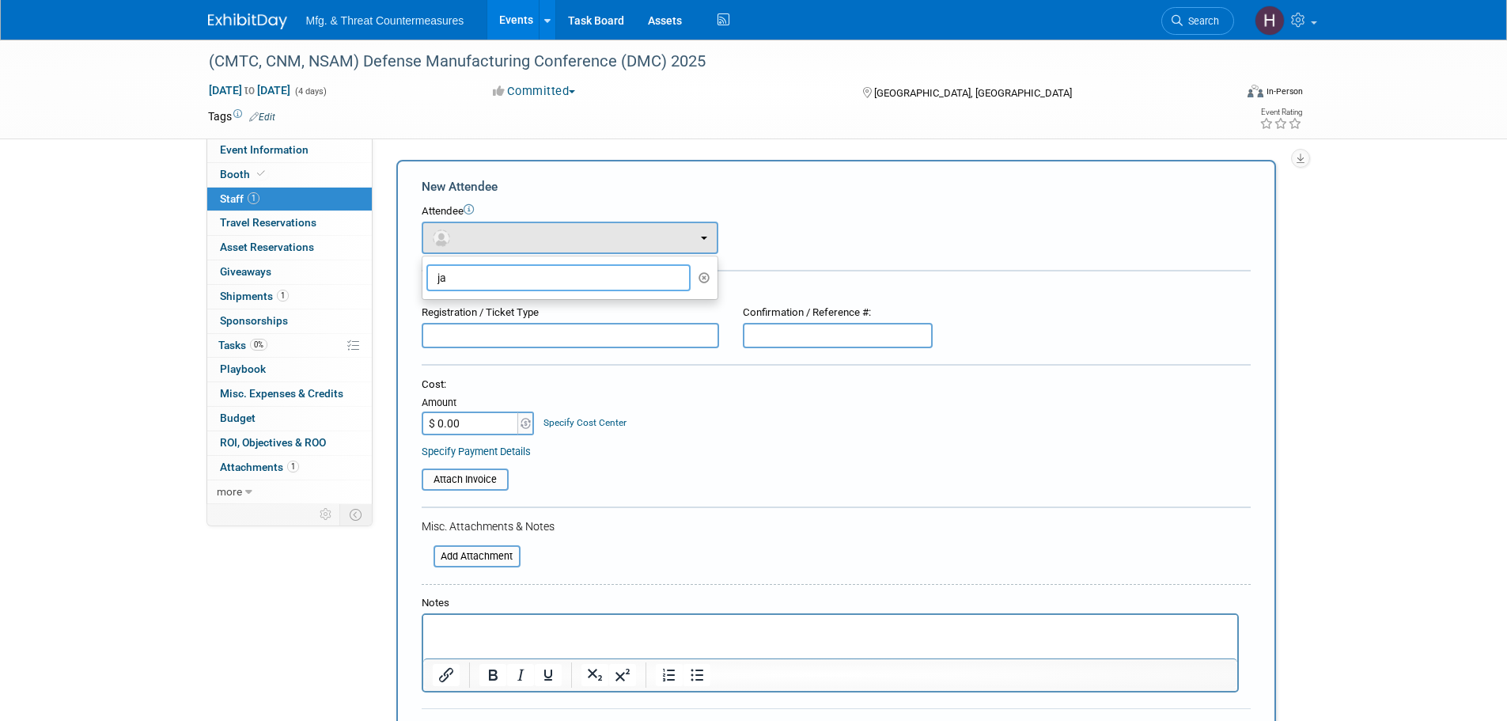
type input "j"
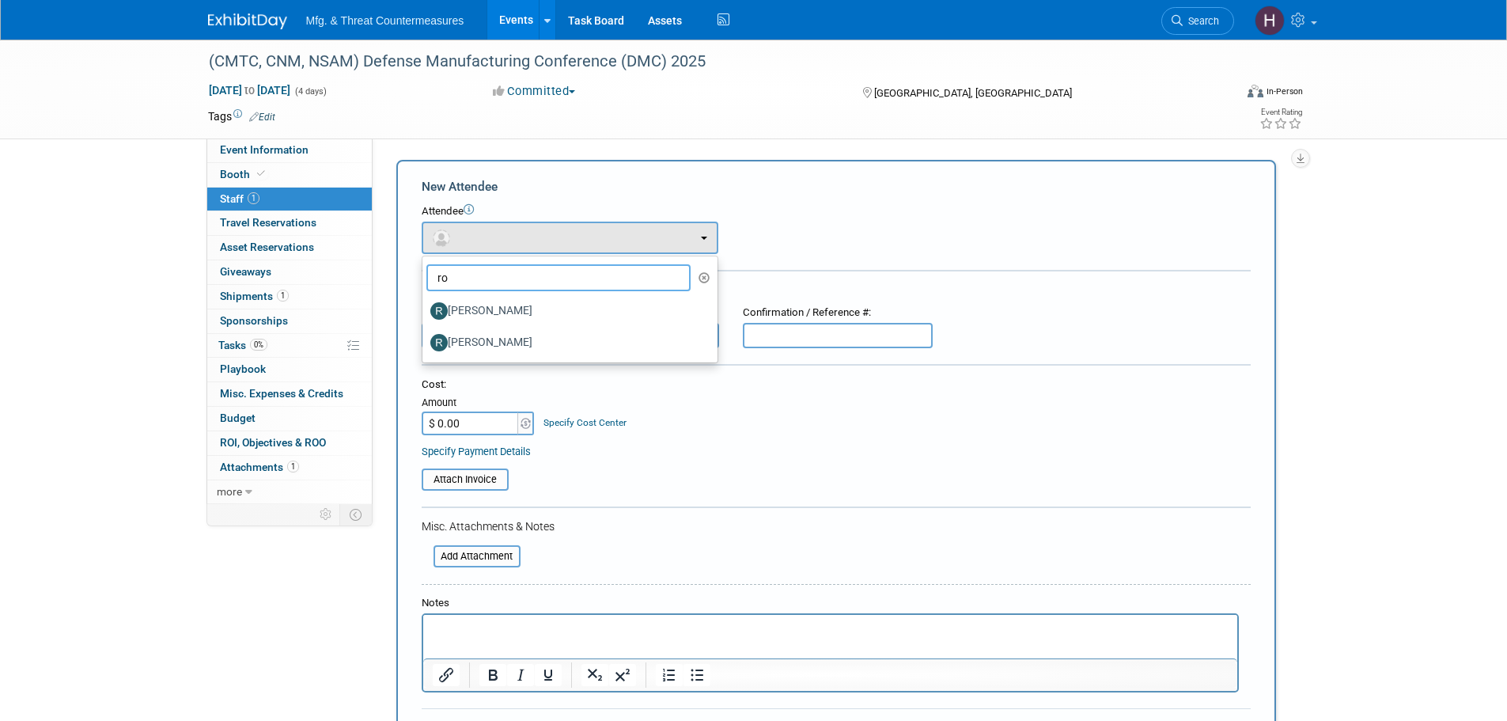
type input "r"
type input "m"
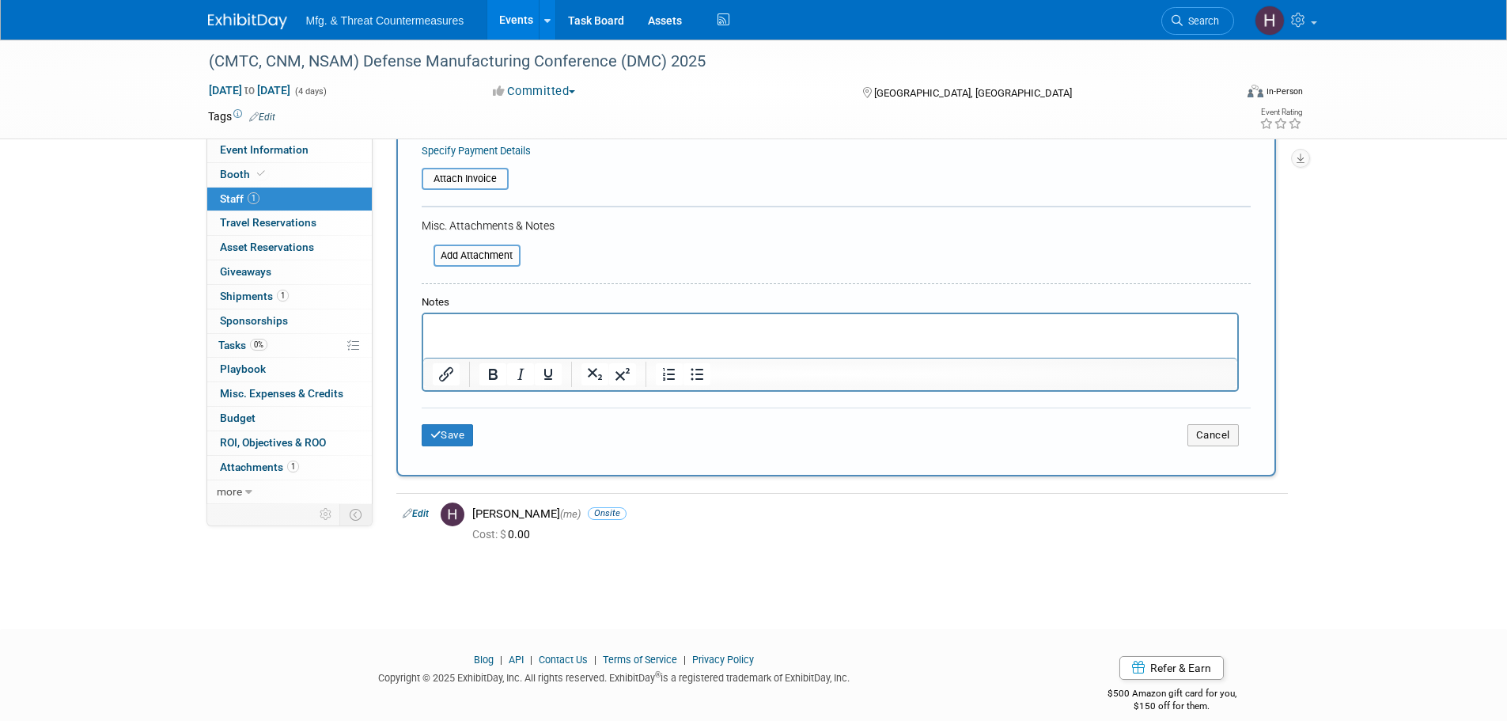
scroll to position [320, 0]
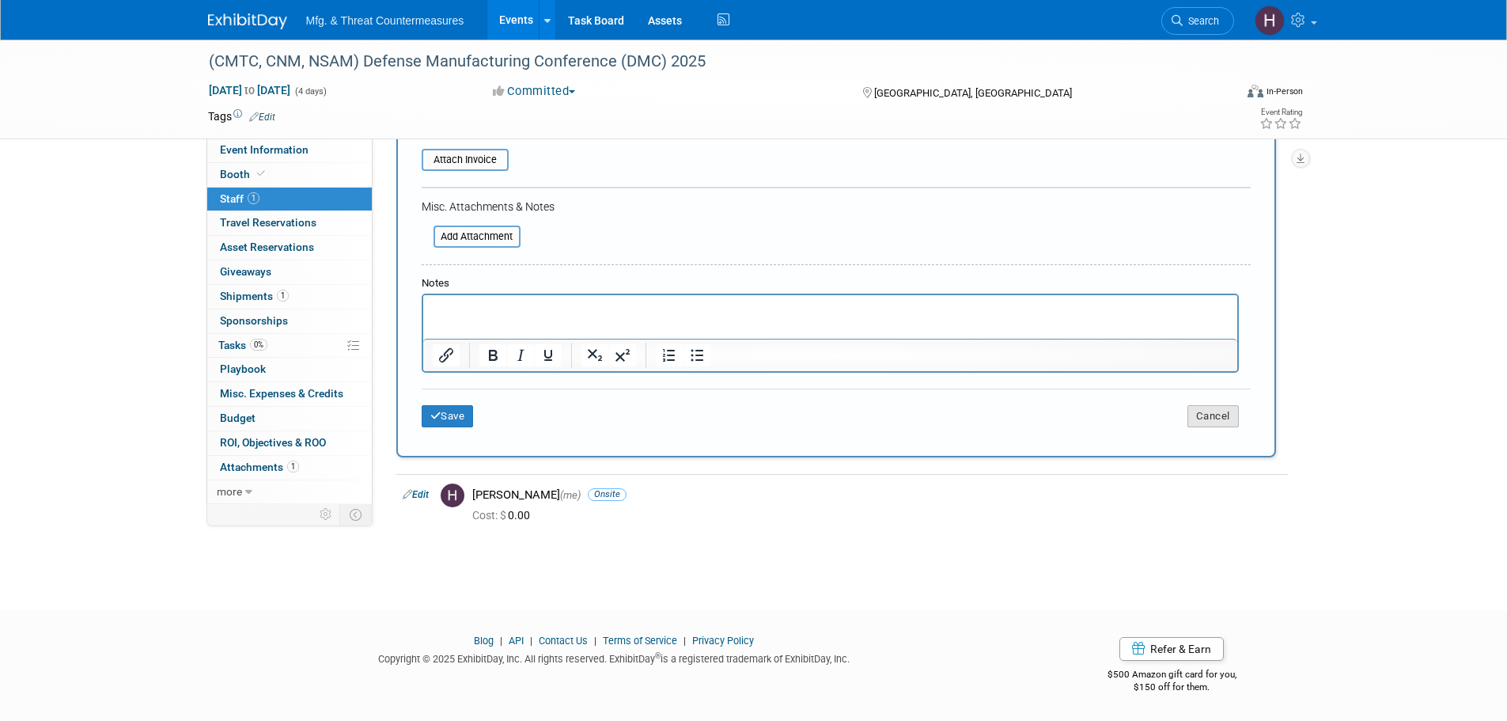
type input "hil"
click at [1215, 423] on button "Cancel" at bounding box center [1213, 416] width 51 height 22
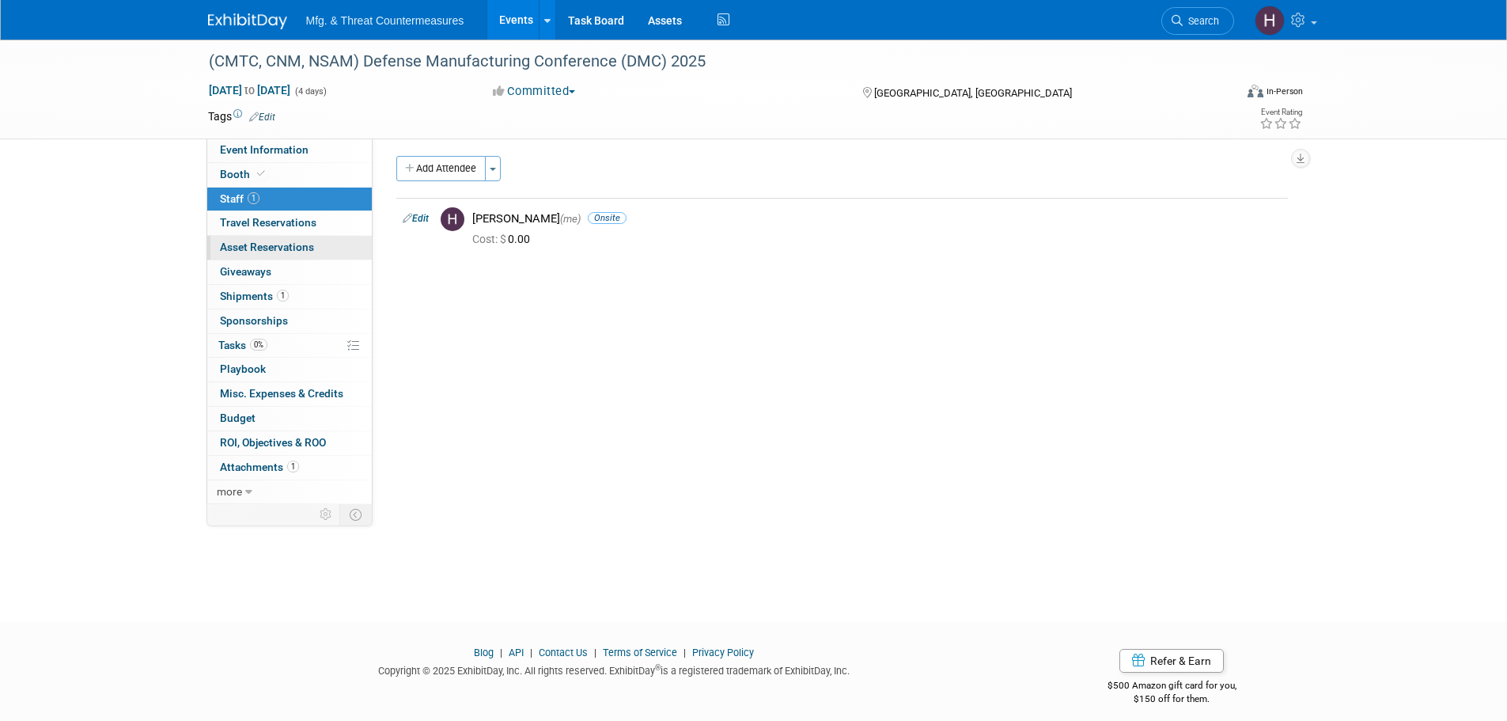
scroll to position [0, 0]
click at [286, 218] on span "Travel Reservations 0" at bounding box center [268, 222] width 97 height 13
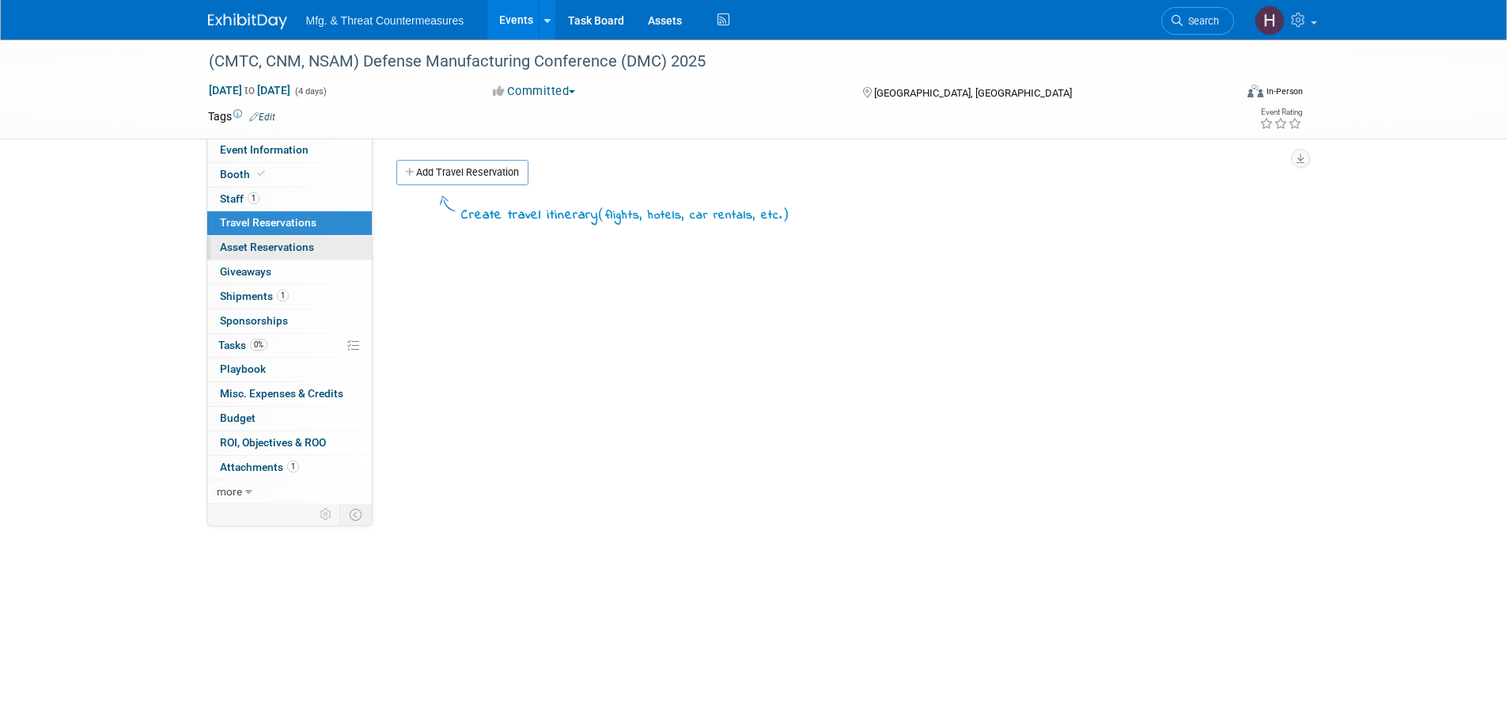
click at [294, 244] on span "Asset Reservations 0" at bounding box center [267, 247] width 94 height 13
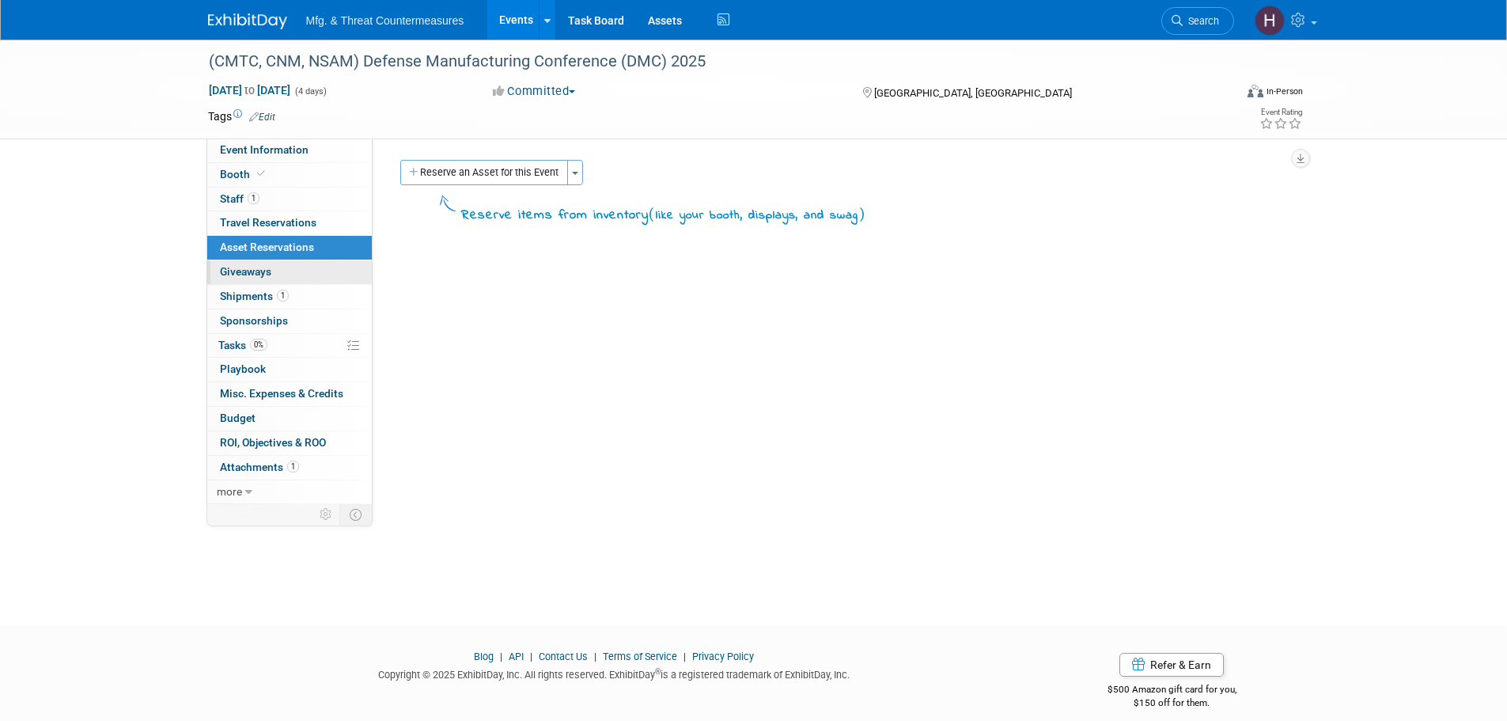
click at [264, 275] on span "Giveaways 0" at bounding box center [245, 271] width 51 height 13
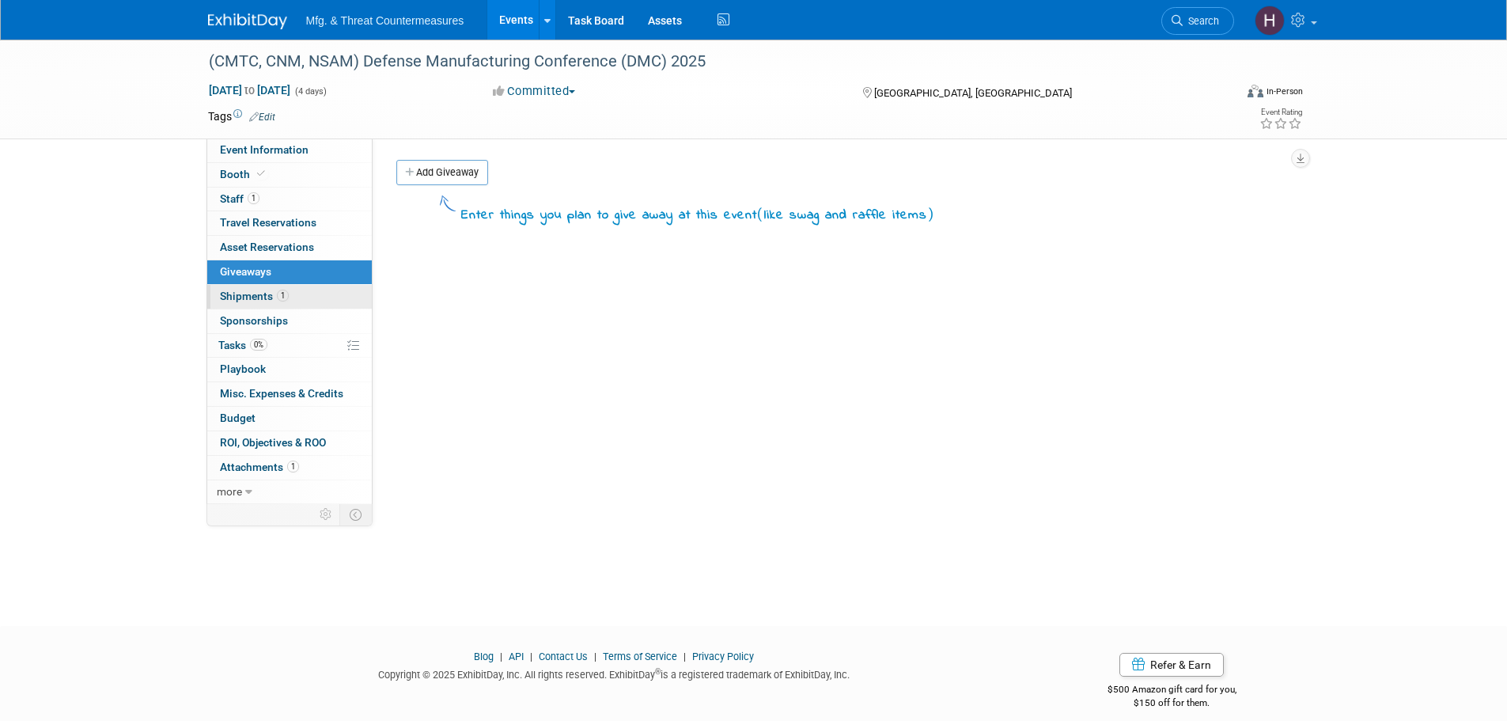
click at [259, 305] on link "1 Shipments 1" at bounding box center [289, 297] width 165 height 24
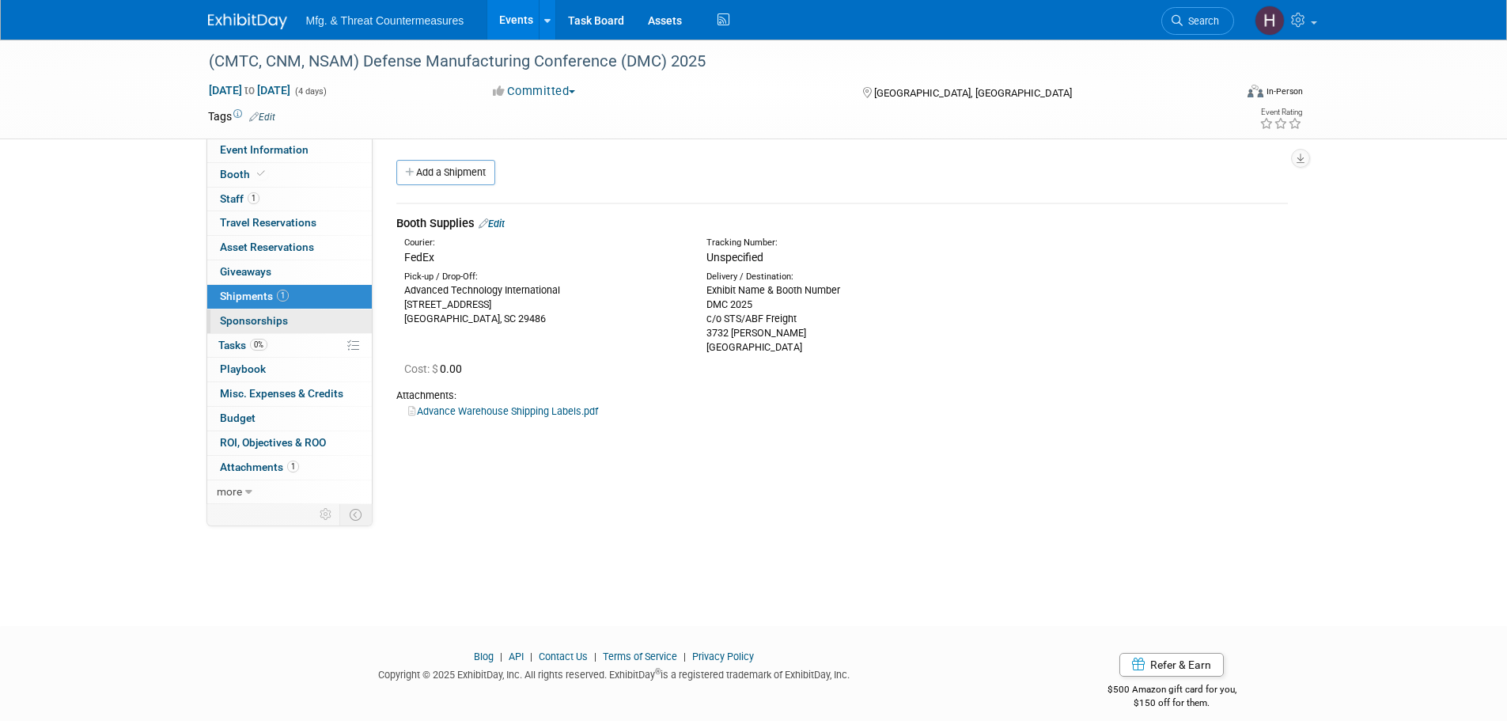
click at [239, 317] on span "Sponsorships 0" at bounding box center [254, 320] width 68 height 13
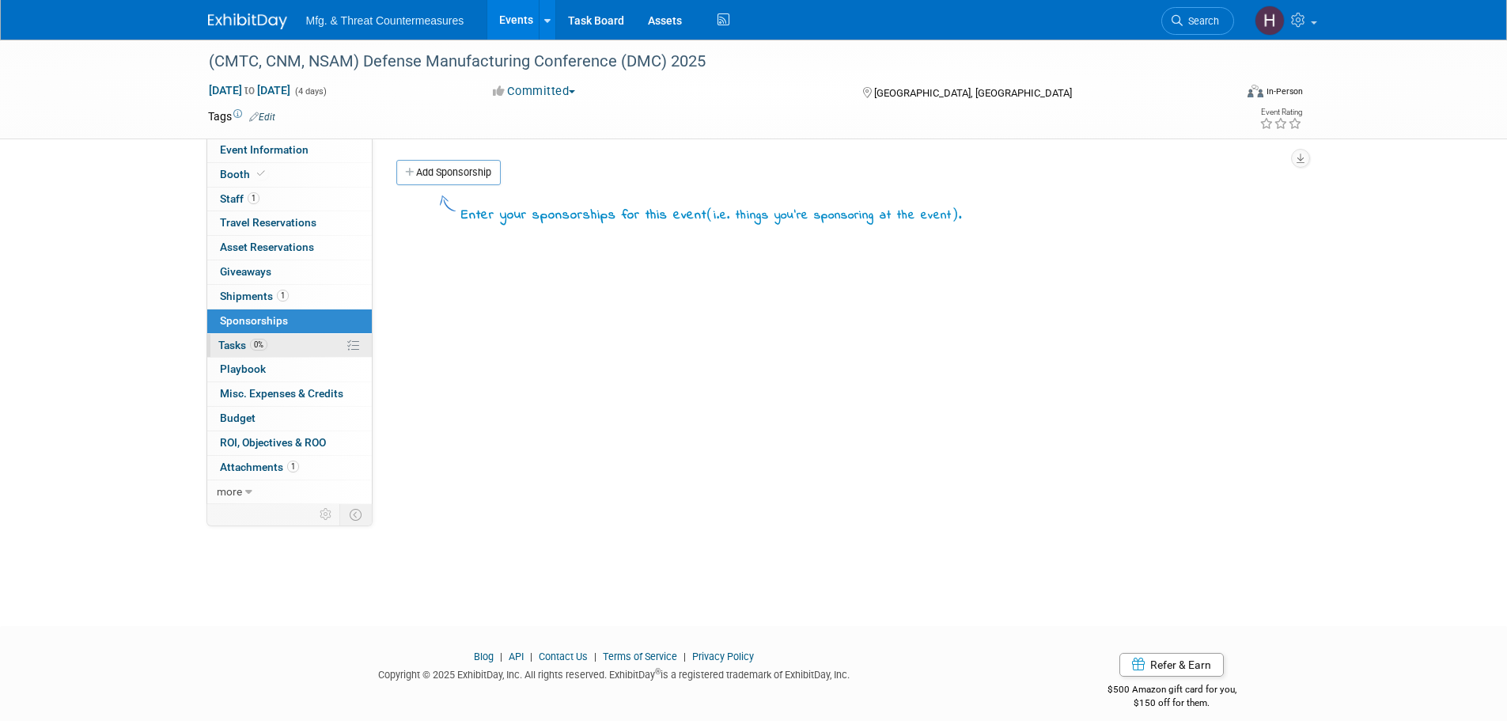
click at [234, 346] on span "Tasks 0%" at bounding box center [242, 345] width 49 height 13
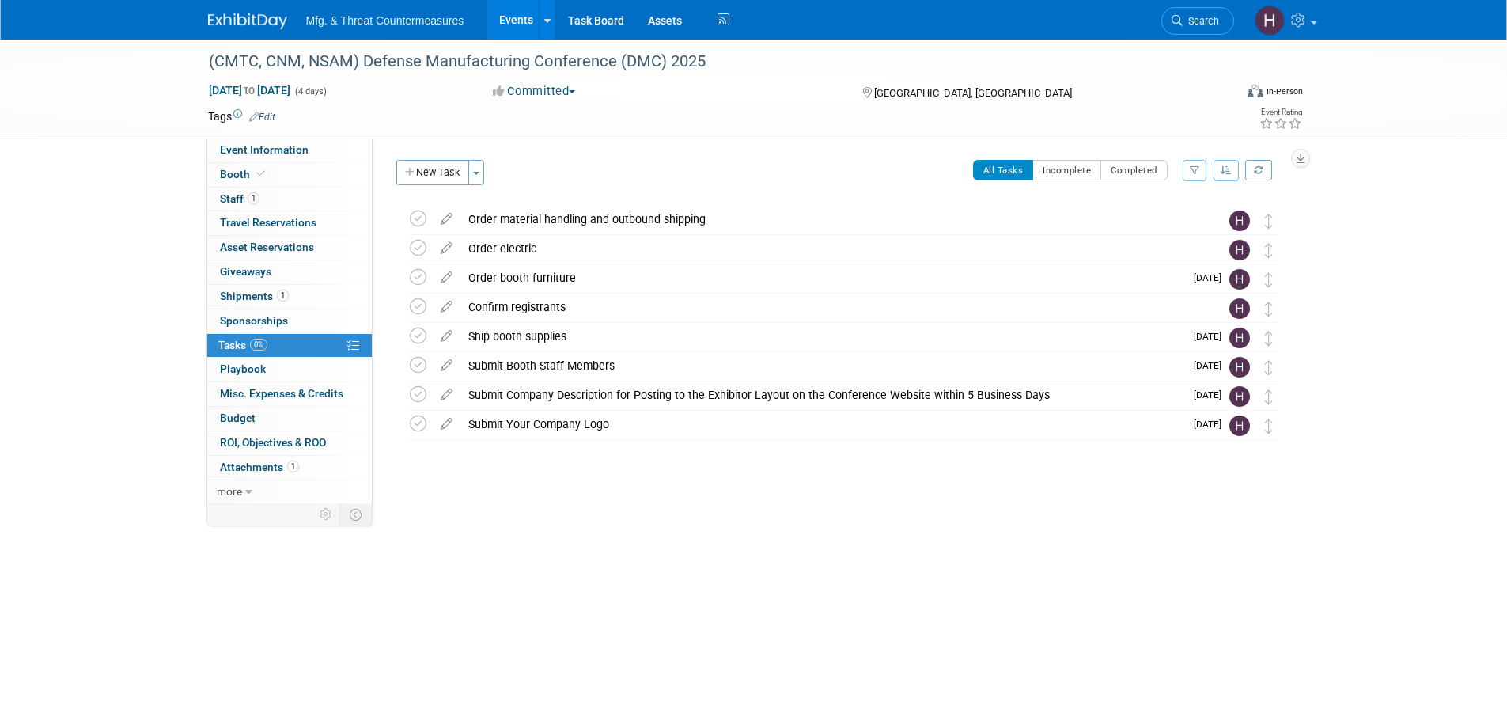
click at [445, 632] on body "Mfg. & Threat Countermeasures Events Add Event Bulk Upload Events Shareable Eve…" at bounding box center [753, 360] width 1507 height 721
click at [305, 367] on link "0 Playbook 0" at bounding box center [289, 370] width 165 height 24
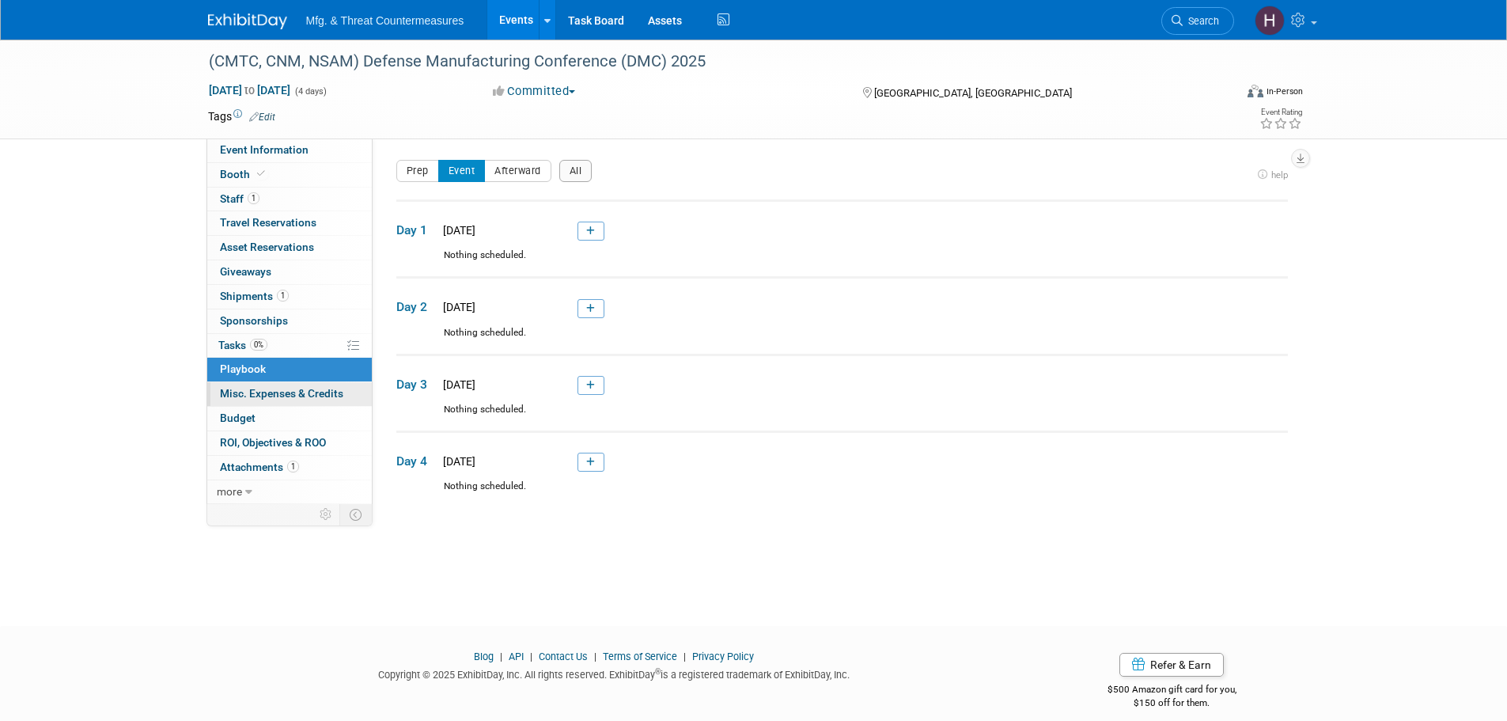
click at [294, 386] on link "0 Misc. Expenses & Credits 0" at bounding box center [289, 394] width 165 height 24
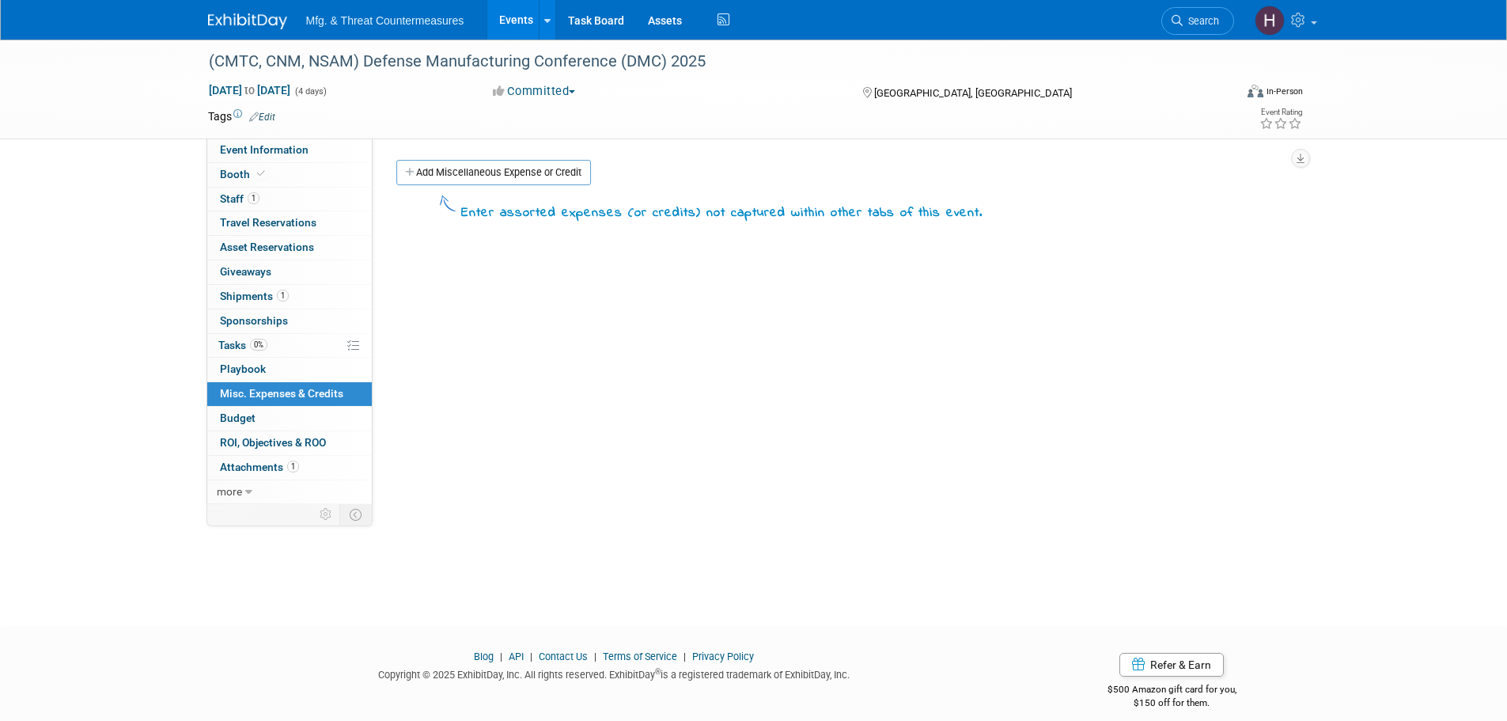
click at [282, 418] on link "Budget" at bounding box center [289, 419] width 165 height 24
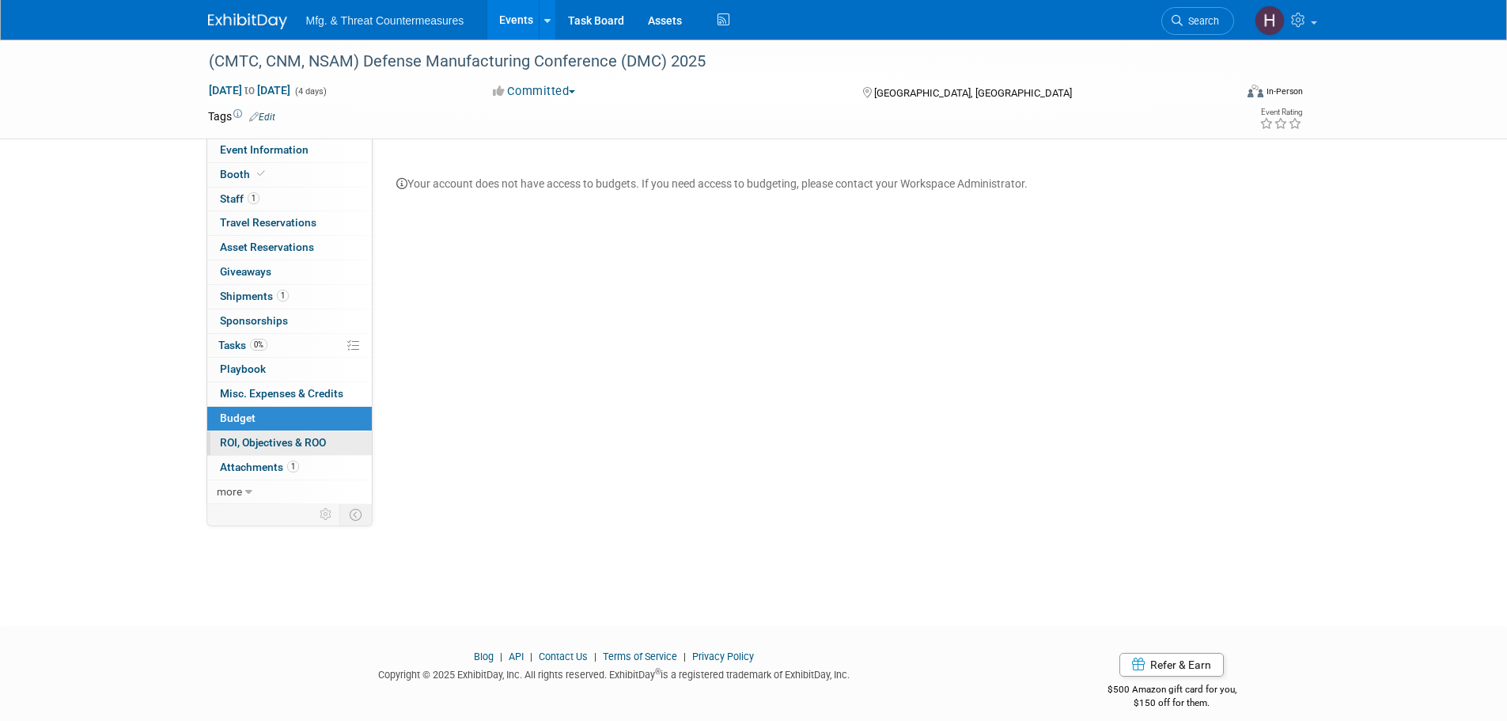
click at [283, 445] on span "ROI, Objectives & ROO 0" at bounding box center [273, 442] width 106 height 13
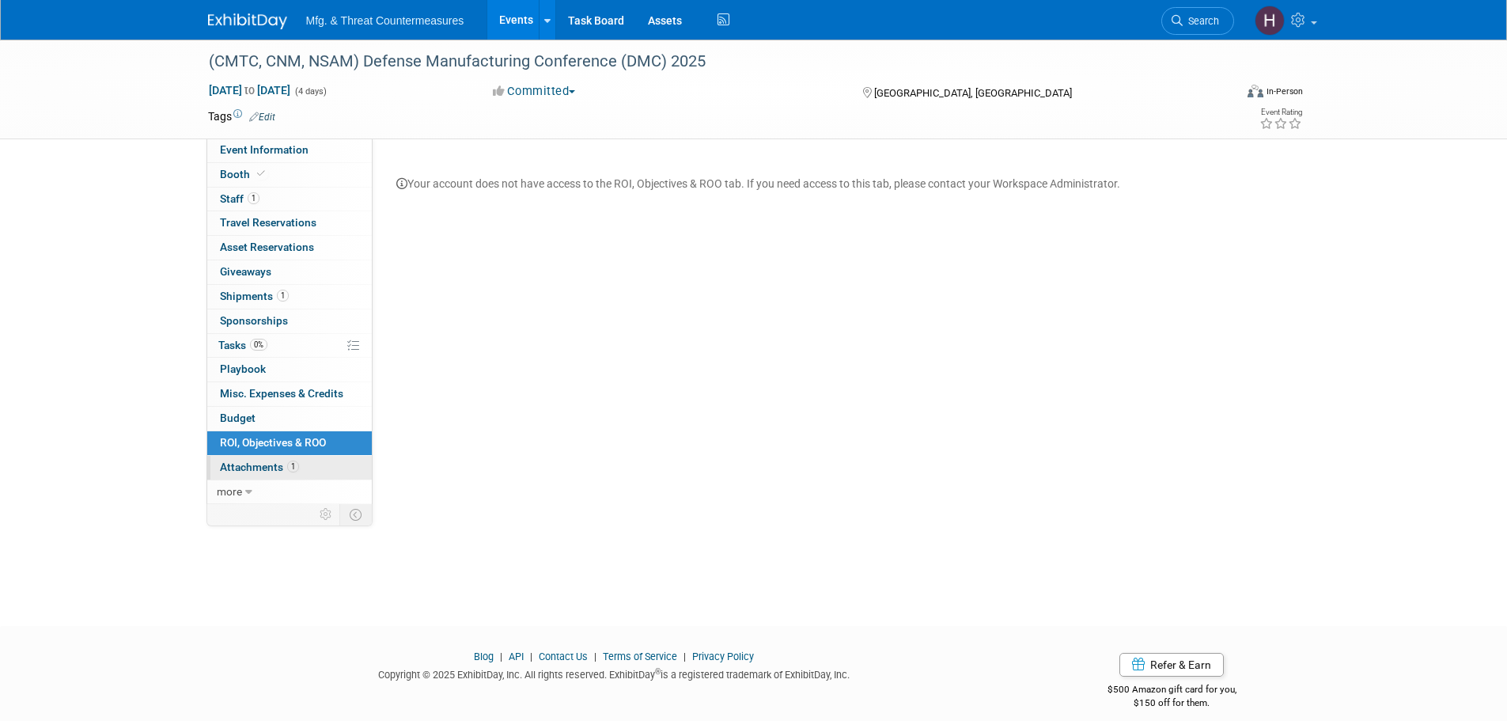
click at [292, 468] on span "1" at bounding box center [293, 466] width 12 height 12
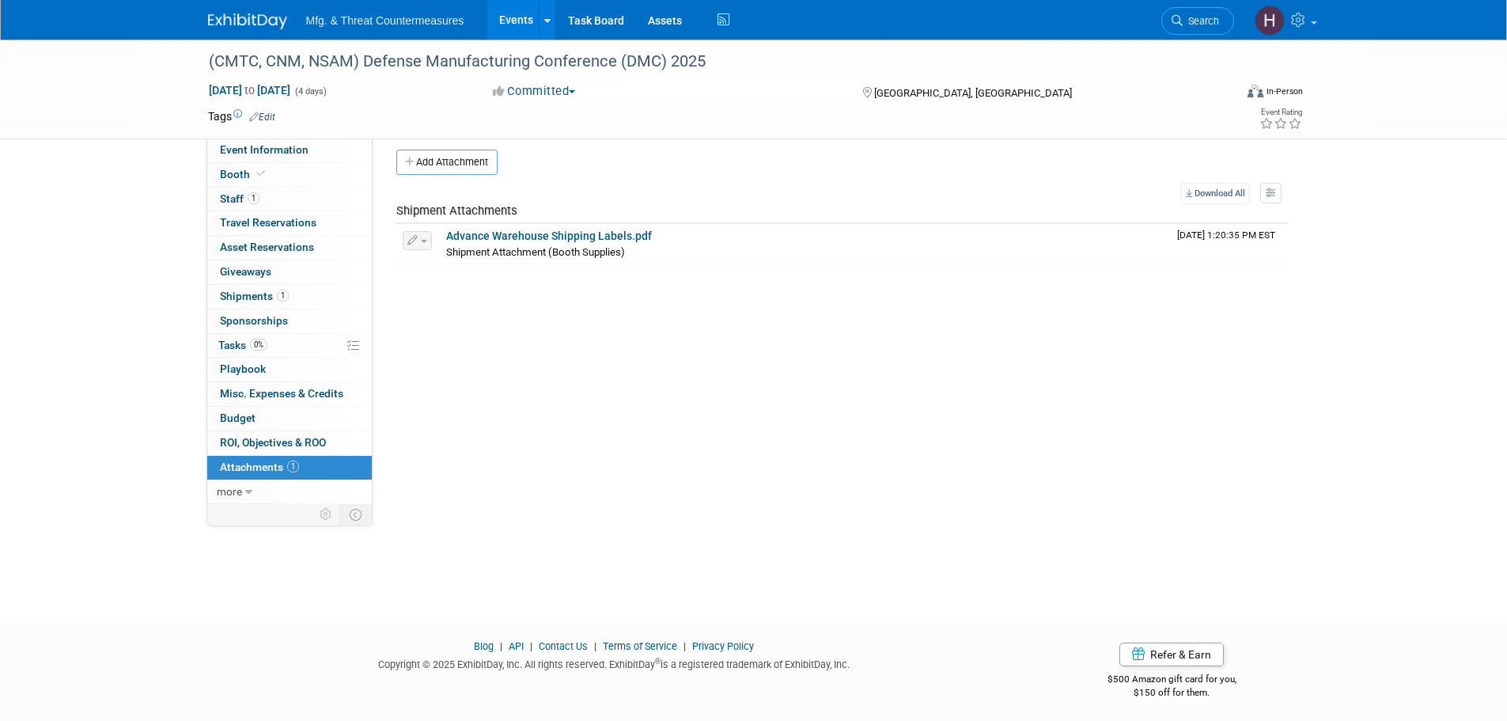
scroll to position [16, 0]
